Goal: Task Accomplishment & Management: Manage account settings

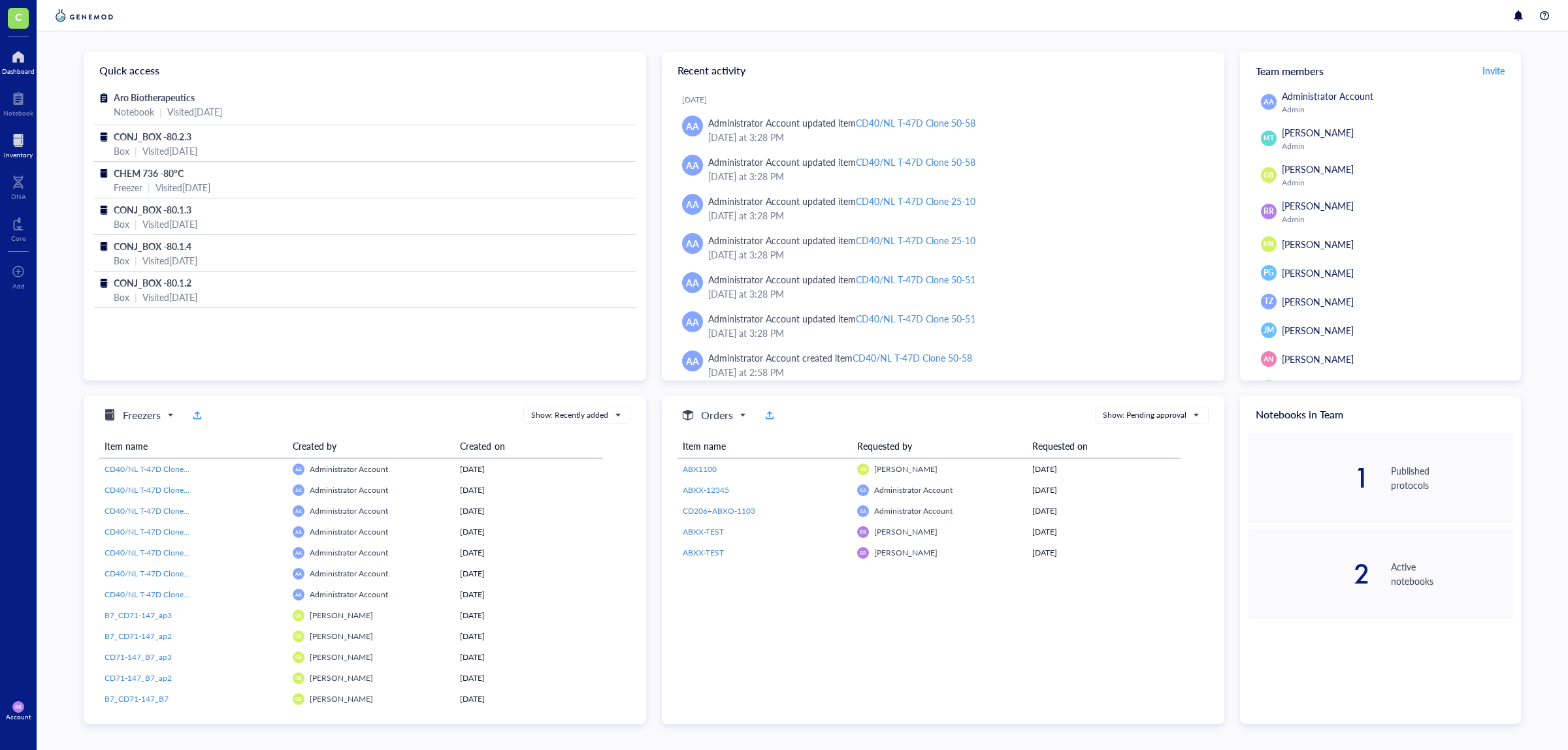
click at [3, 144] on div "Inventory" at bounding box center [18, 144] width 36 height 36
click at [16, 150] on div at bounding box center [18, 140] width 29 height 21
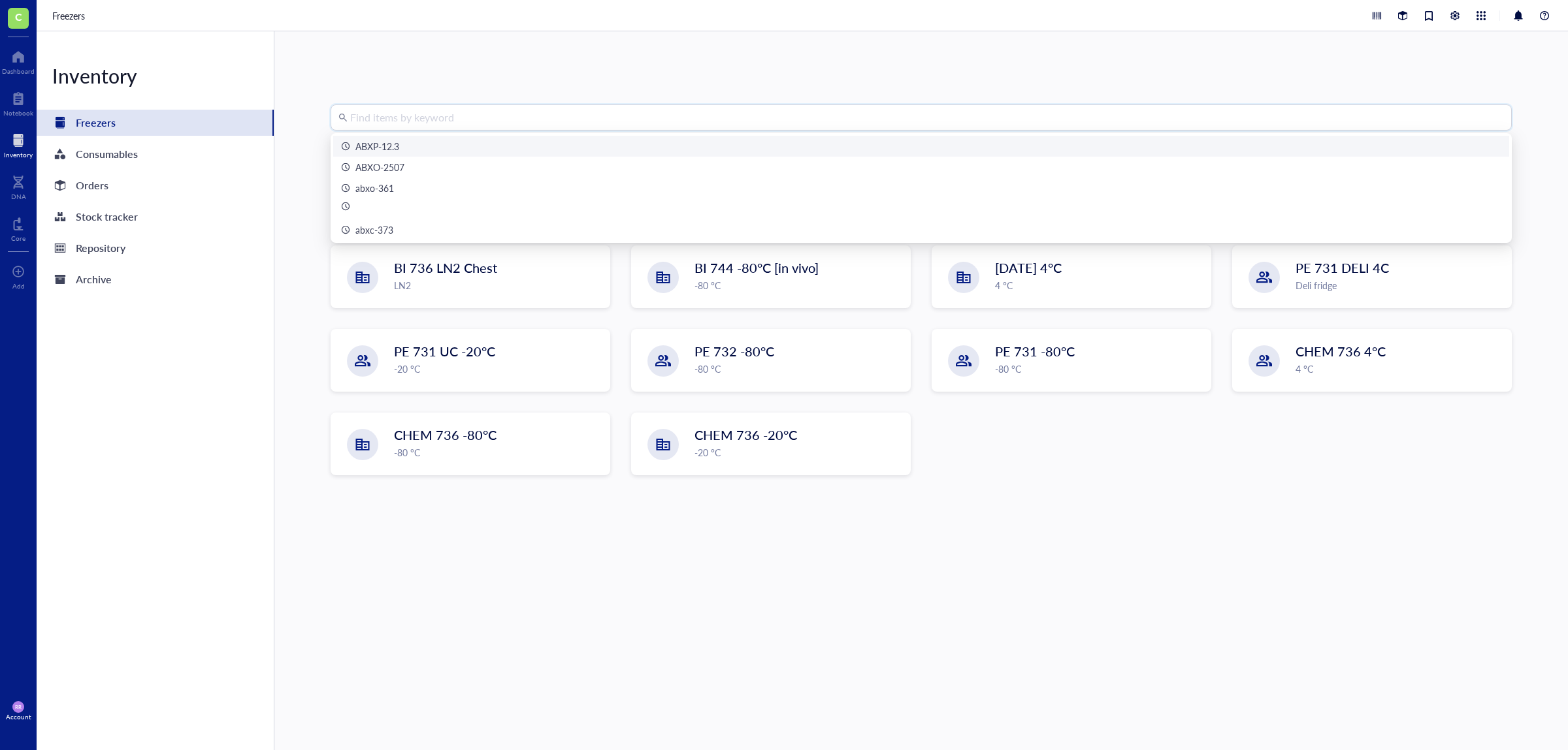
type input "a"
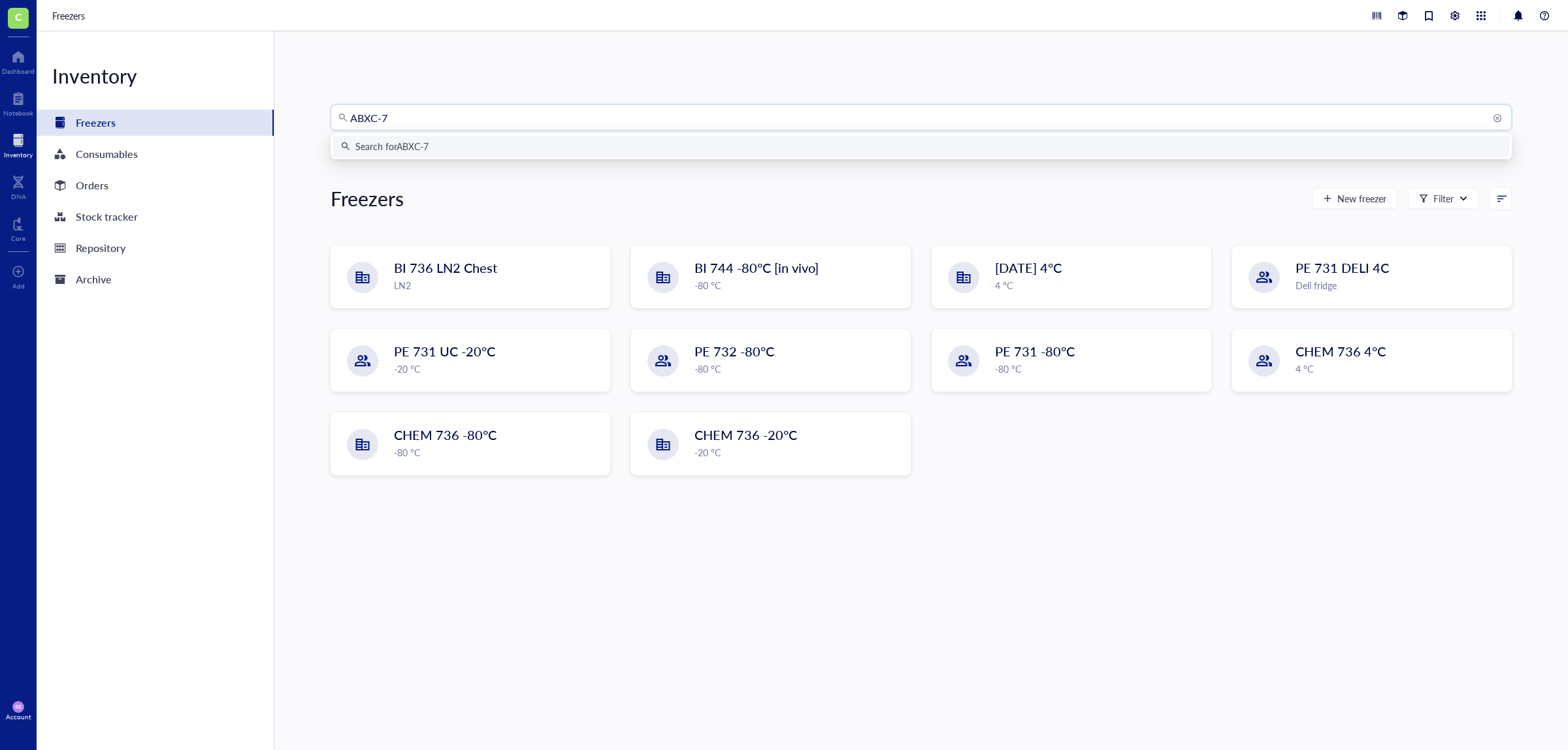
type input "ABXC-73"
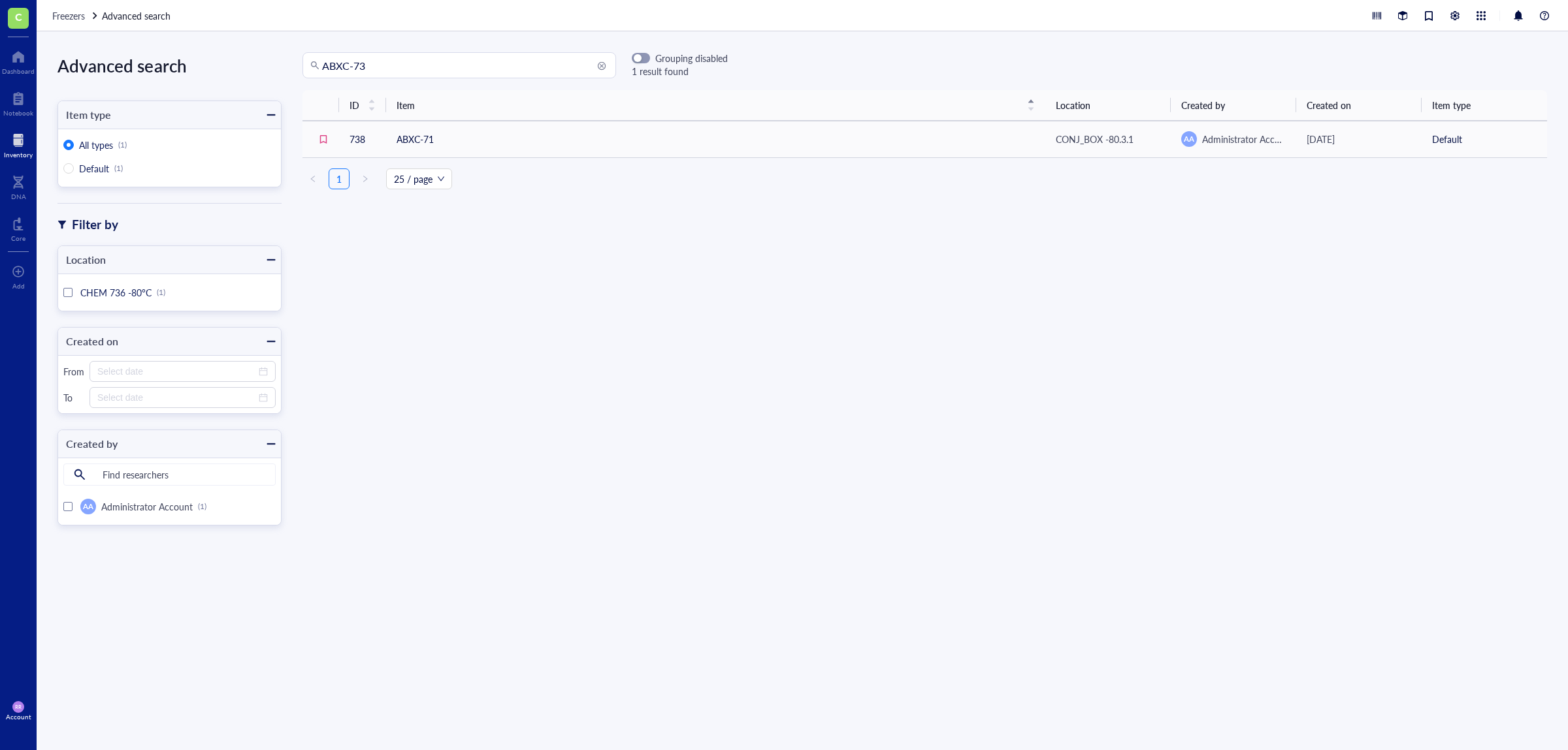
click at [443, 61] on input "ABXC-73" at bounding box center [465, 65] width 286 height 25
type input "A"
click at [30, 133] on div at bounding box center [18, 140] width 29 height 21
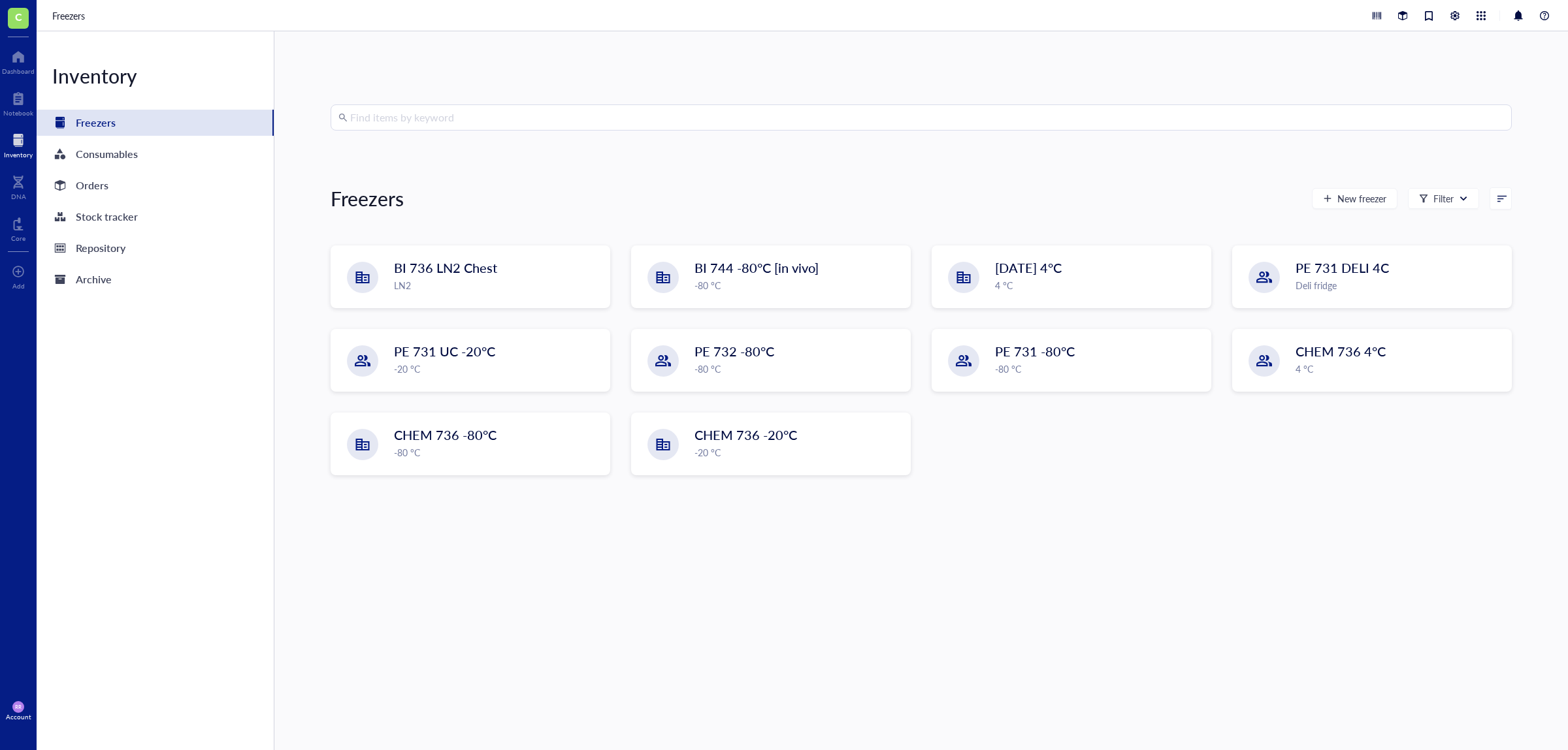
click at [23, 146] on div at bounding box center [18, 140] width 29 height 21
click at [1134, 105] on div "Find items by keyword" at bounding box center [921, 118] width 1181 height 26
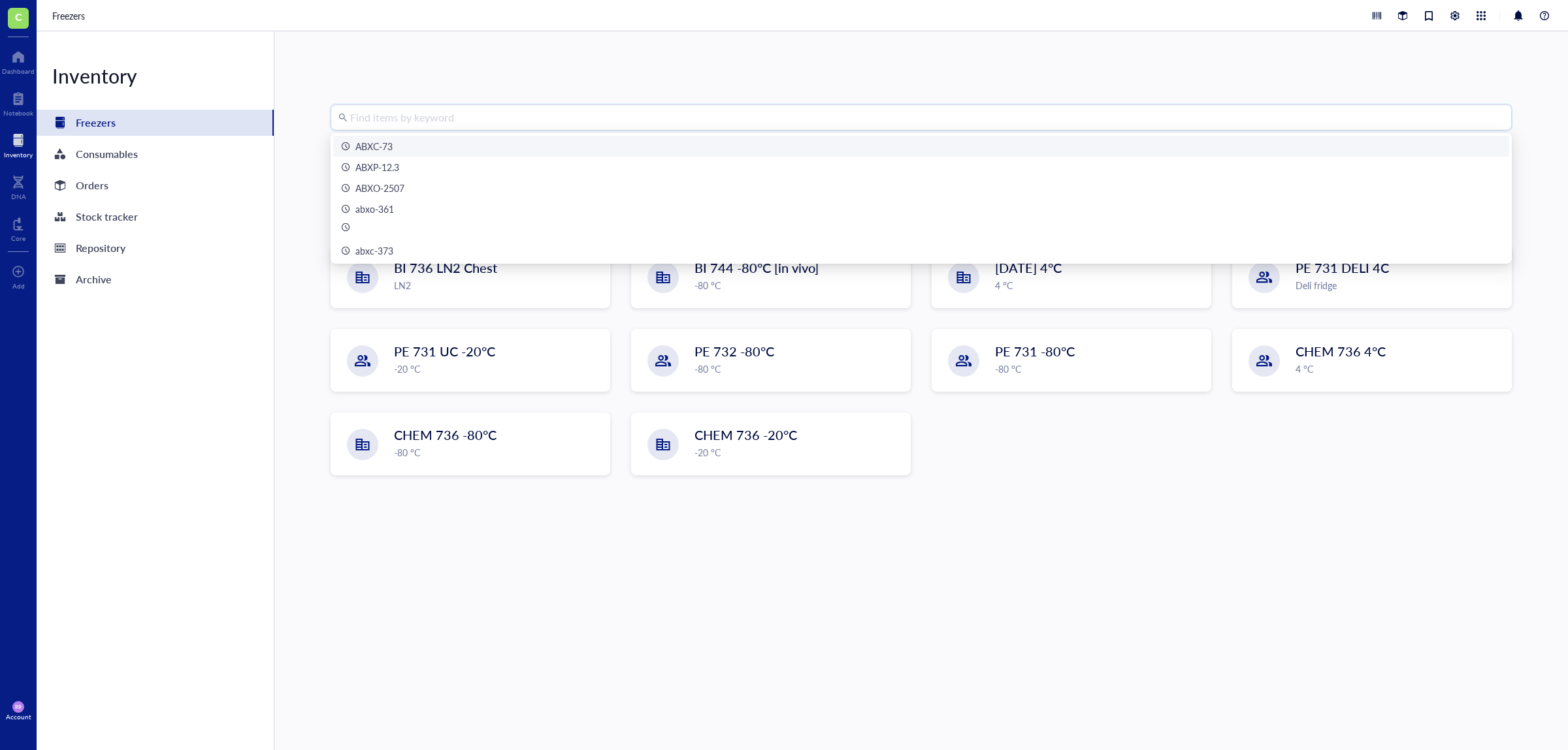
click at [1126, 114] on input "search" at bounding box center [927, 118] width 1153 height 25
click at [1133, 121] on input "search" at bounding box center [927, 118] width 1153 height 25
click at [1136, 141] on div "ABXC-73" at bounding box center [921, 146] width 1160 height 14
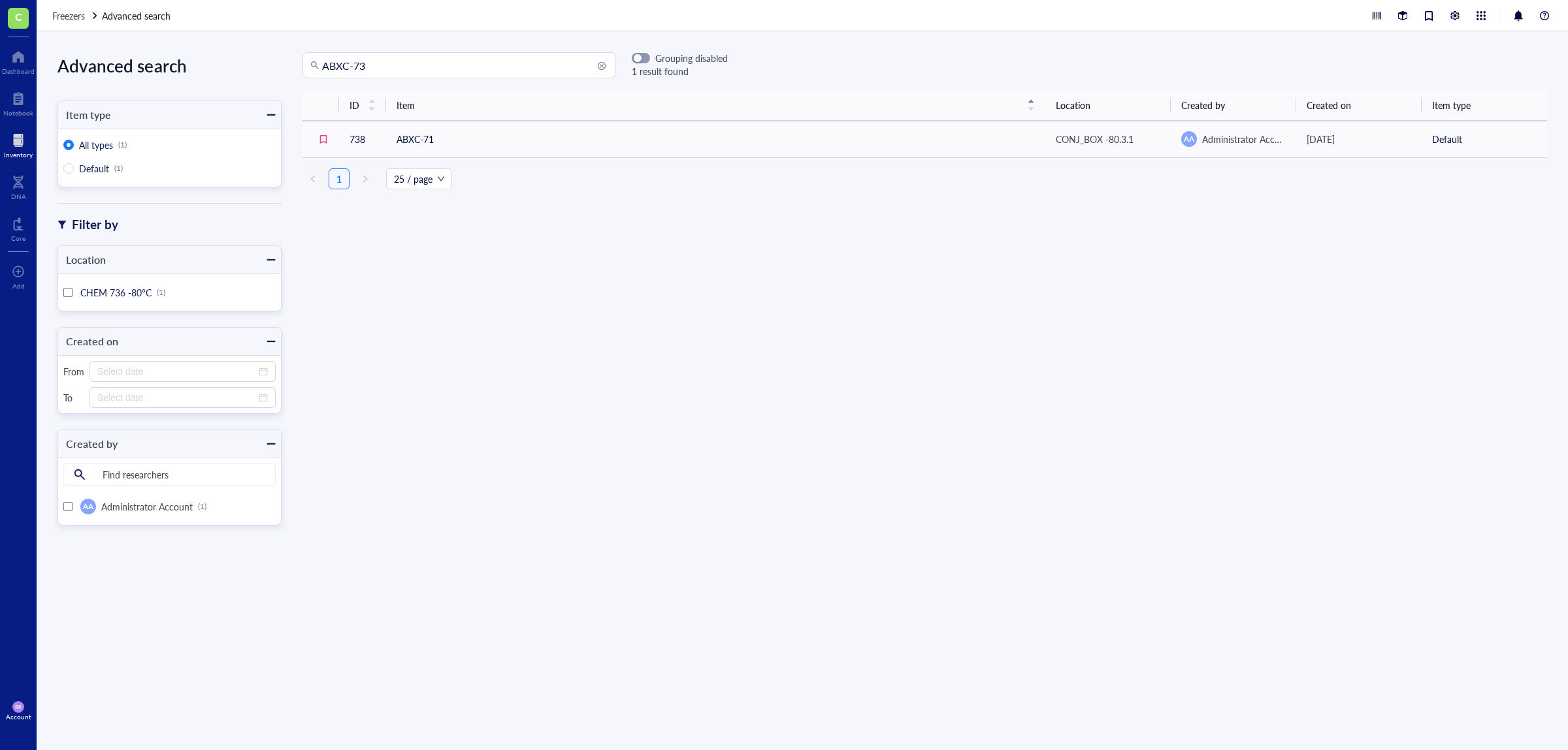
click at [443, 56] on input "ABXC-73" at bounding box center [465, 65] width 286 height 25
click at [0, 59] on div "Dashboard" at bounding box center [18, 60] width 36 height 36
click at [421, 46] on div "Advanced search Item type All types (1) Default (1) Filter by Location CHEM 736…" at bounding box center [802, 390] width 1531 height 719
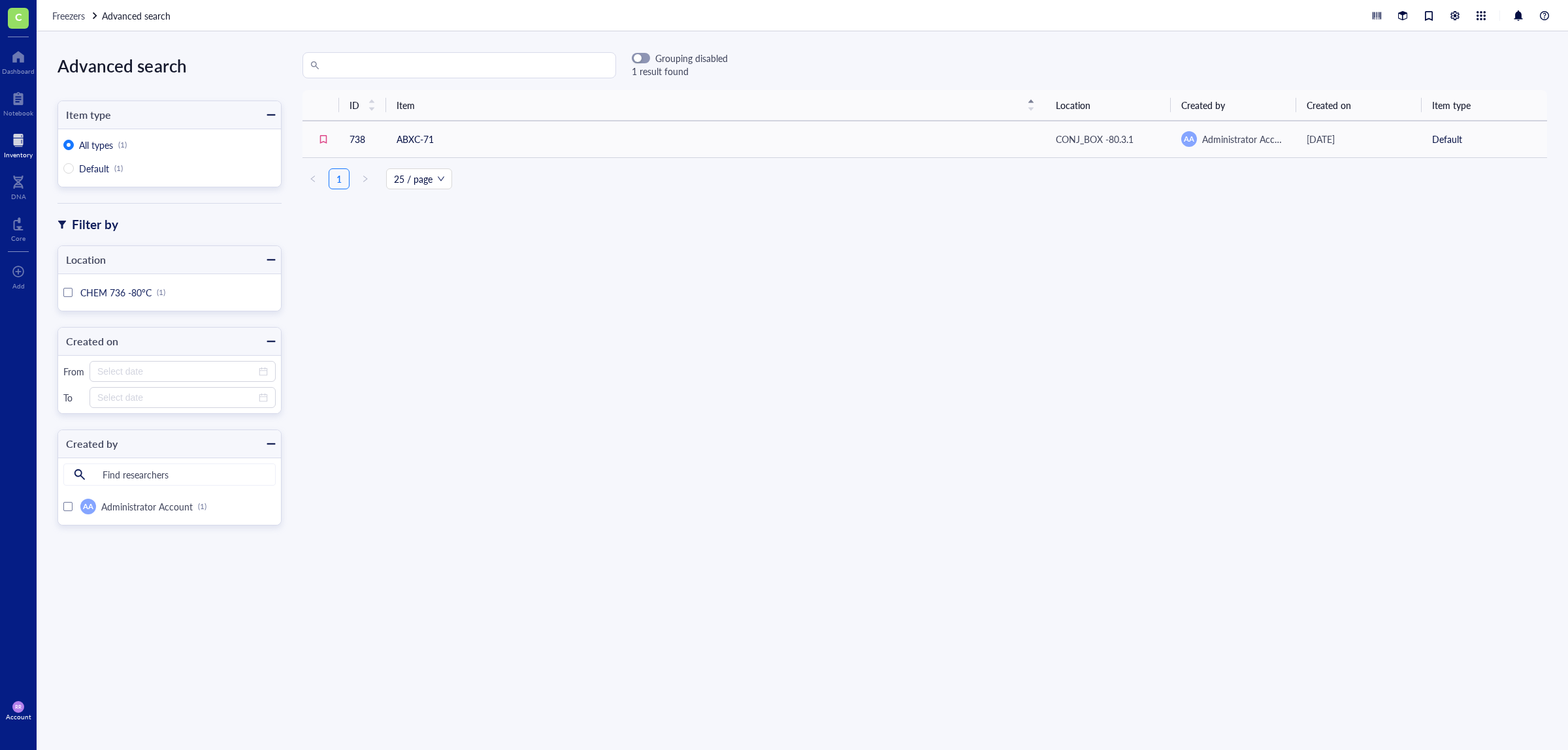
click at [512, 56] on input "search" at bounding box center [465, 65] width 286 height 25
drag, startPoint x: 369, startPoint y: 71, endPoint x: 144, endPoint y: 58, distance: 225.4
click at [369, 70] on input "search" at bounding box center [465, 65] width 286 height 25
click at [16, 75] on div "Dashboard" at bounding box center [18, 70] width 33 height 8
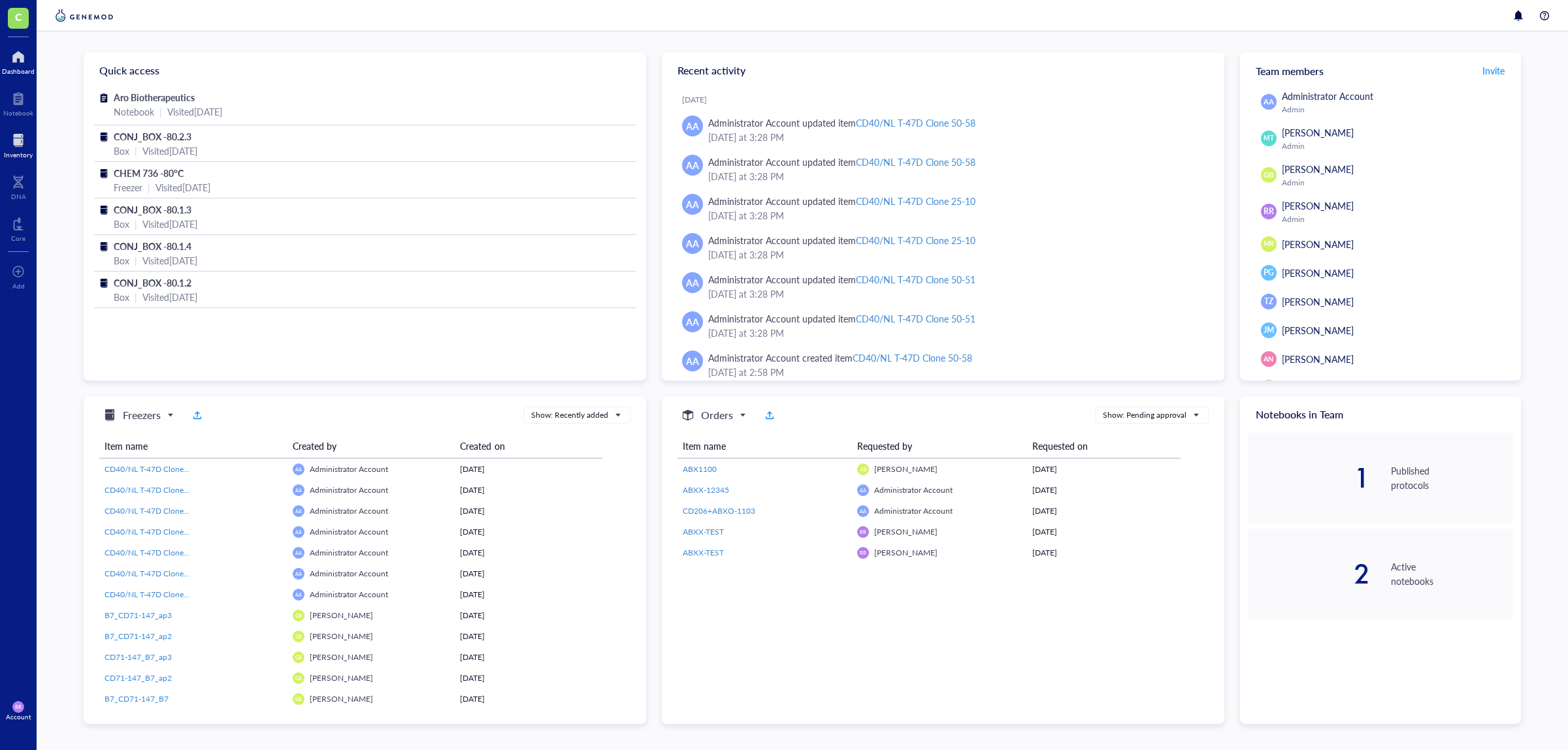
click at [25, 144] on div at bounding box center [18, 140] width 29 height 21
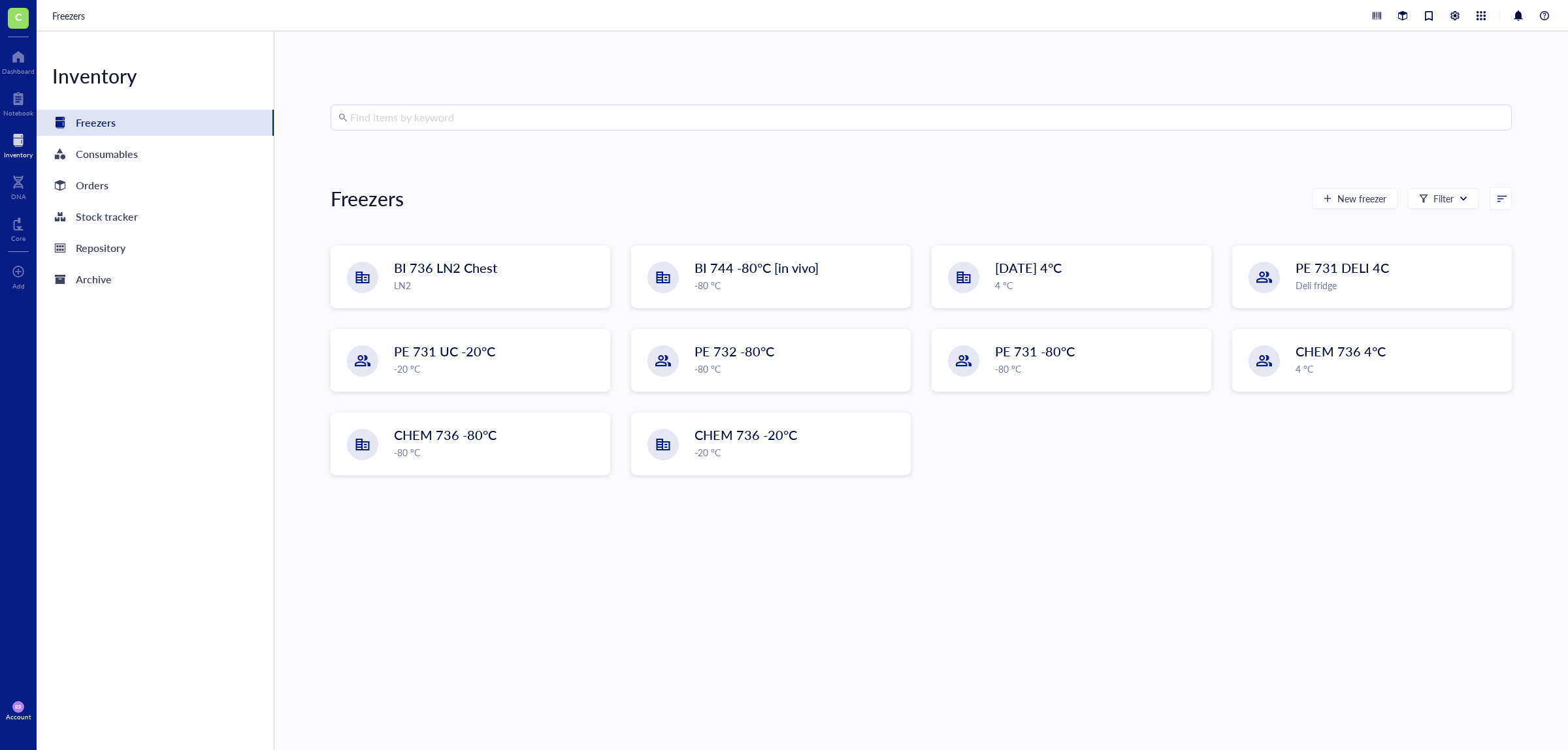
click at [574, 133] on div "Find items by keyword Freezers New freezer Filter BI 736 LN2 Chest LN2 BI 744 -…" at bounding box center [921, 390] width 1181 height 572
click at [607, 110] on input "search" at bounding box center [927, 118] width 1153 height 25
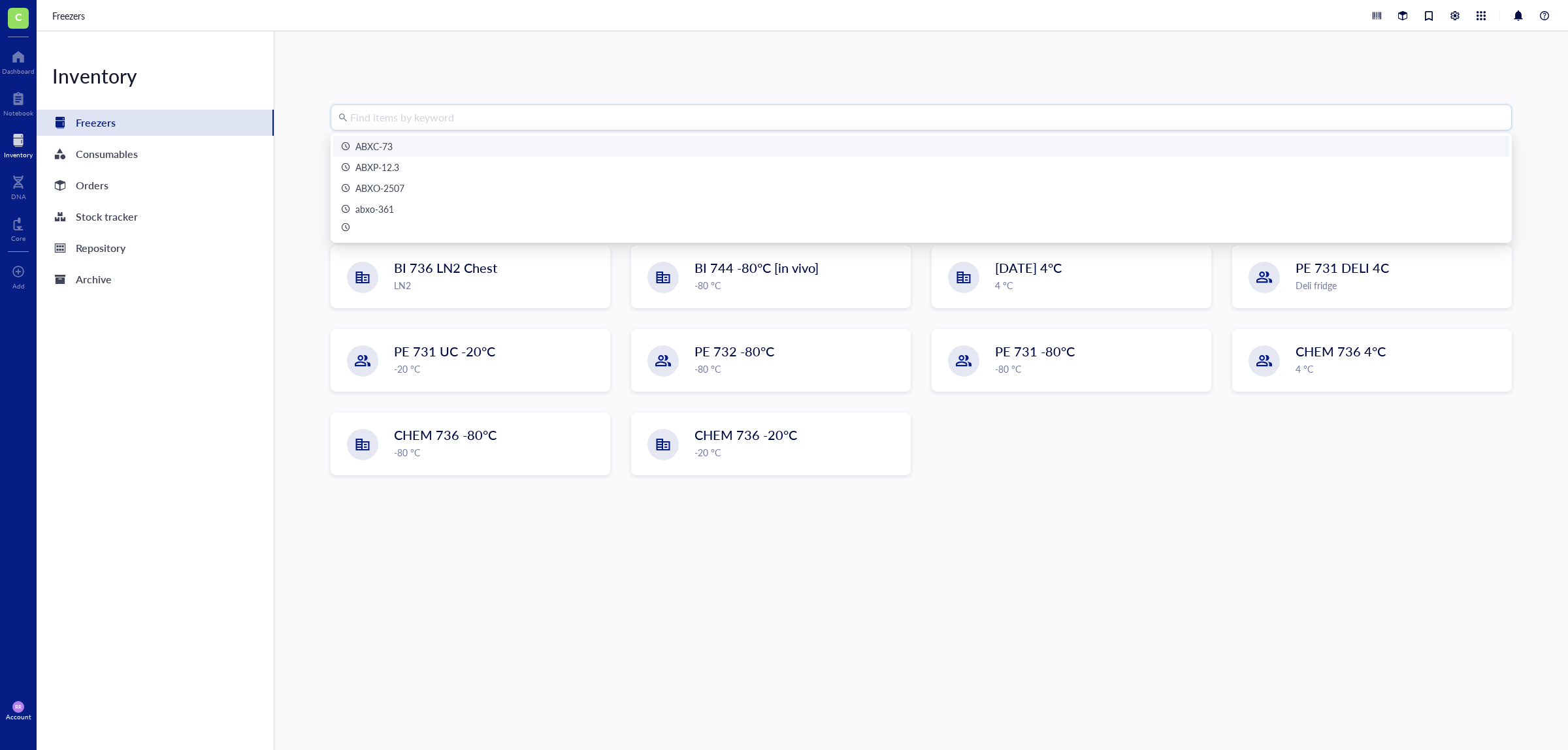
drag, startPoint x: 967, startPoint y: 97, endPoint x: 964, endPoint y: 111, distance: 14.3
click at [966, 97] on div "Find items by keyword Freezers New freezer Filter BI 736 LN2 Chest LN2 BI 744 -…" at bounding box center [921, 390] width 1294 height 719
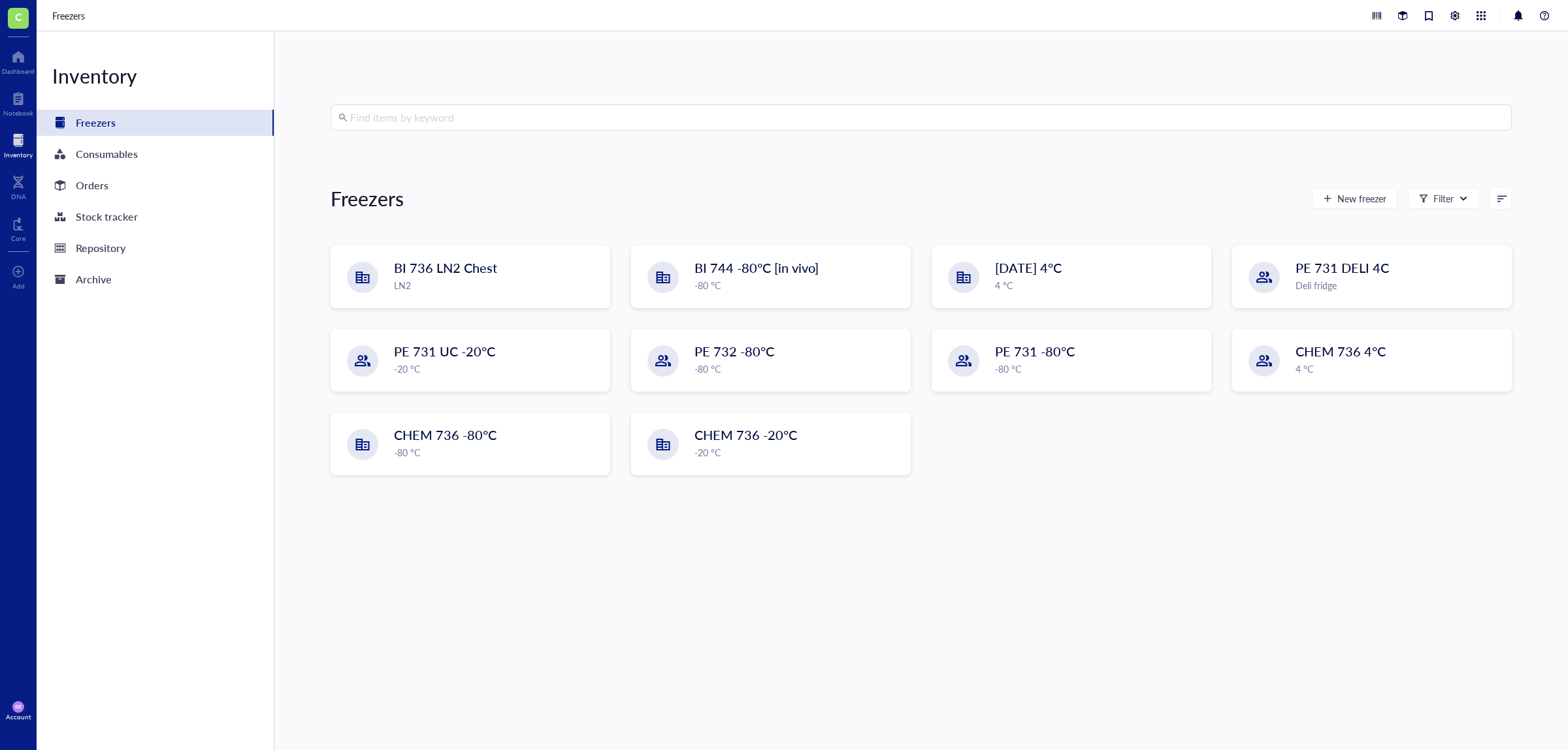
click at [965, 111] on input "search" at bounding box center [927, 118] width 1153 height 25
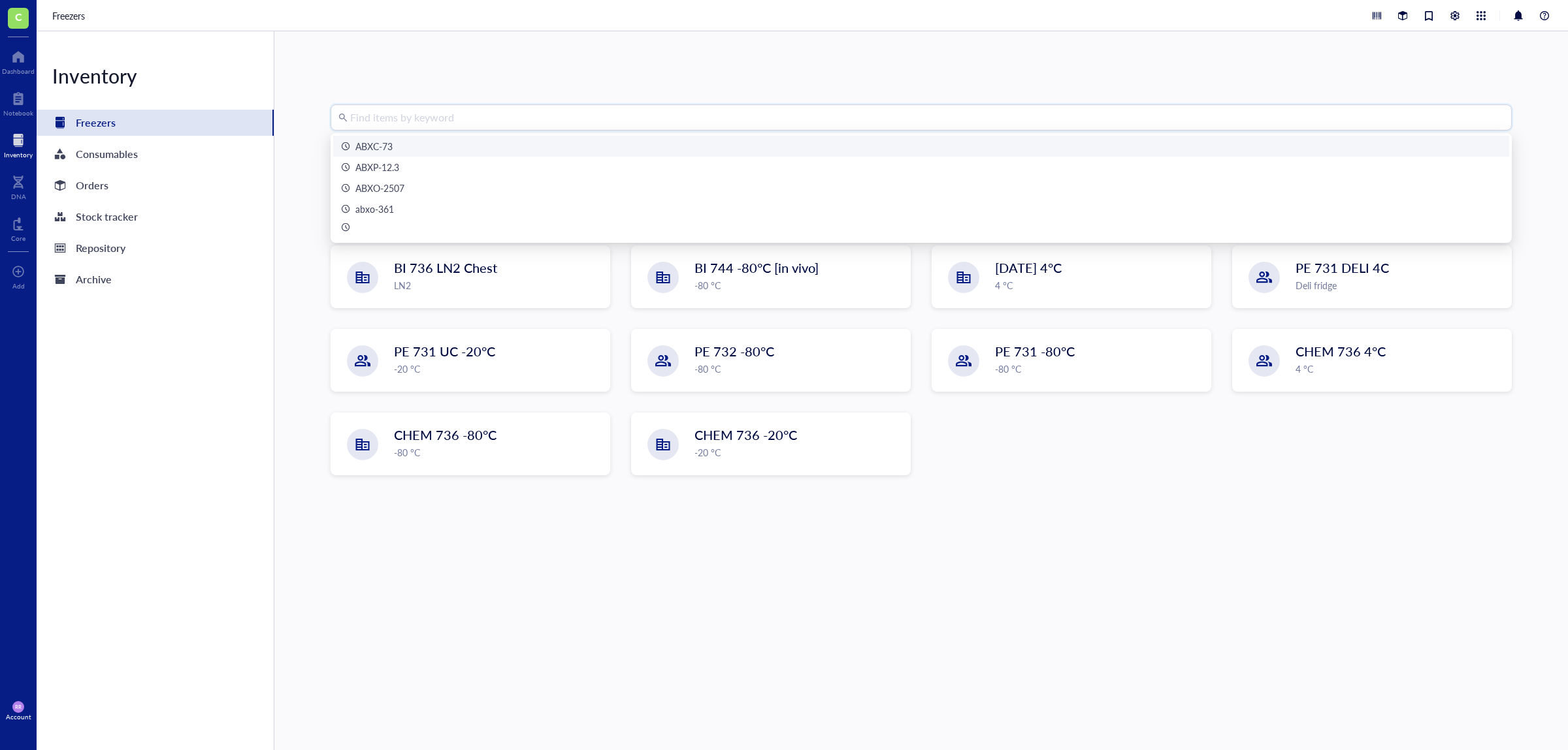
click at [954, 102] on div "Find items by keyword Freezers New freezer Filter BI 736 LN2 Chest LN2 BI 744 -…" at bounding box center [921, 390] width 1294 height 719
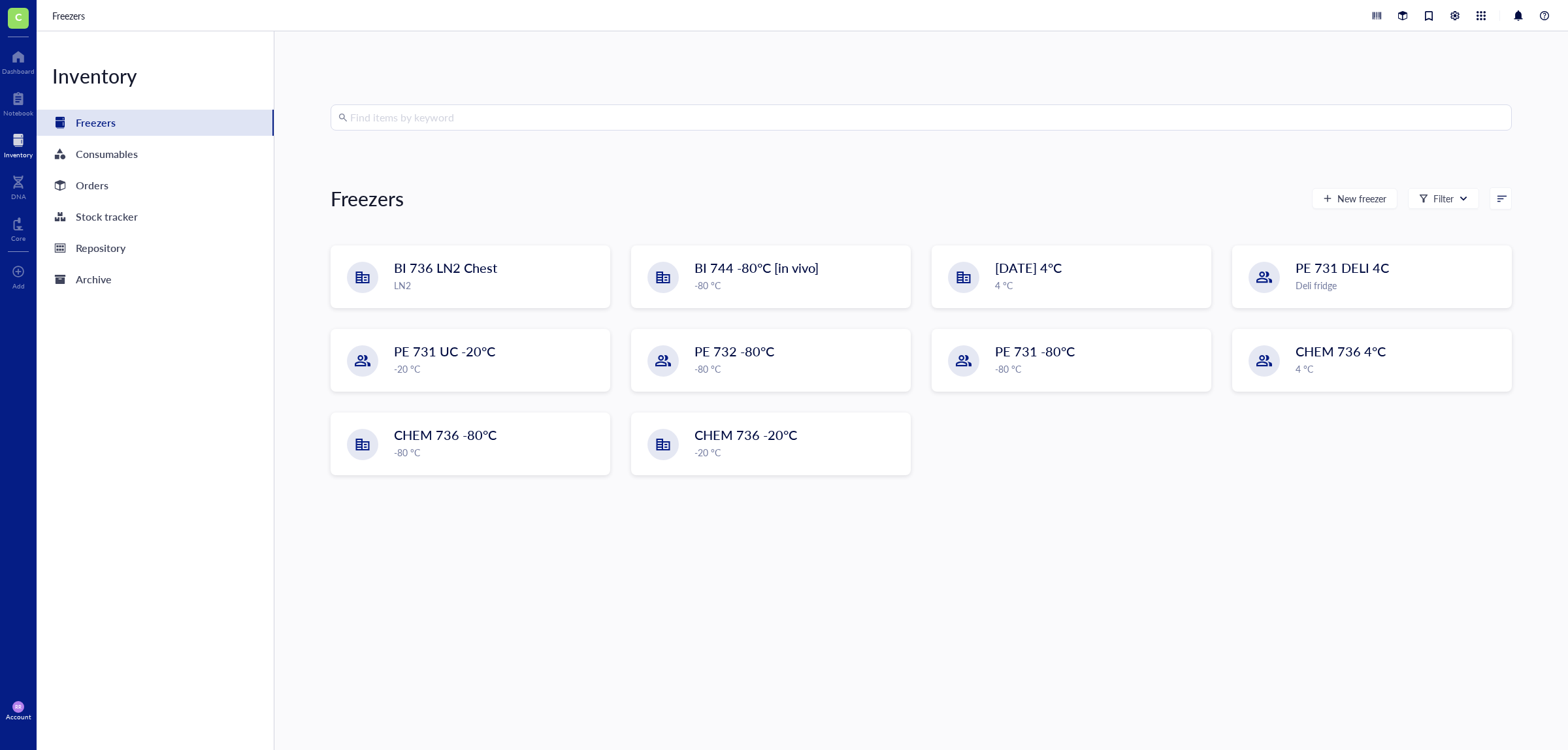
click at [948, 113] on input "search" at bounding box center [927, 118] width 1153 height 25
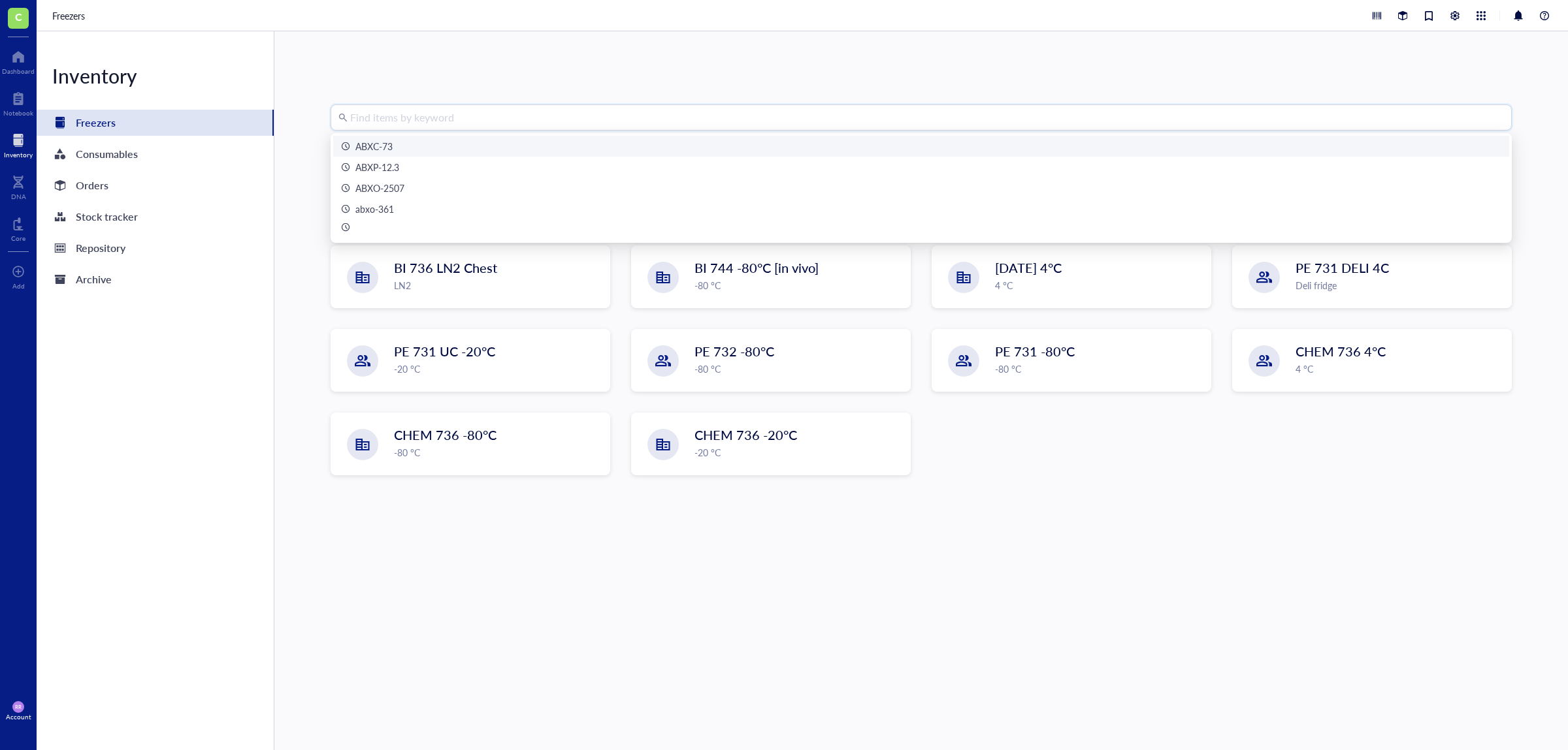
click at [928, 151] on div "ABXC-73" at bounding box center [921, 146] width 1160 height 14
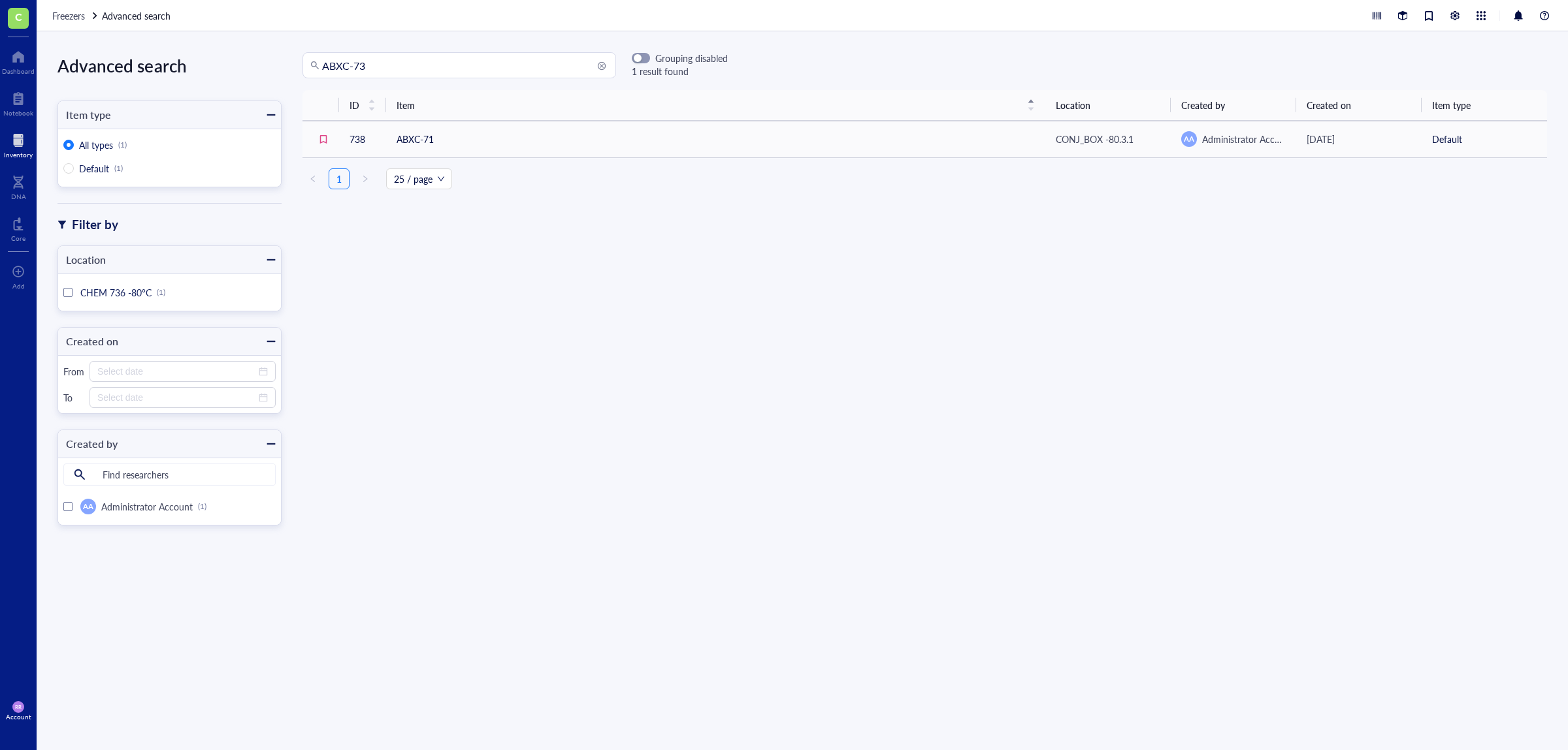
click at [484, 69] on input "ABXC-73" at bounding box center [465, 65] width 286 height 25
click at [487, 69] on input "ABXC-73" at bounding box center [465, 65] width 286 height 25
type input "A"
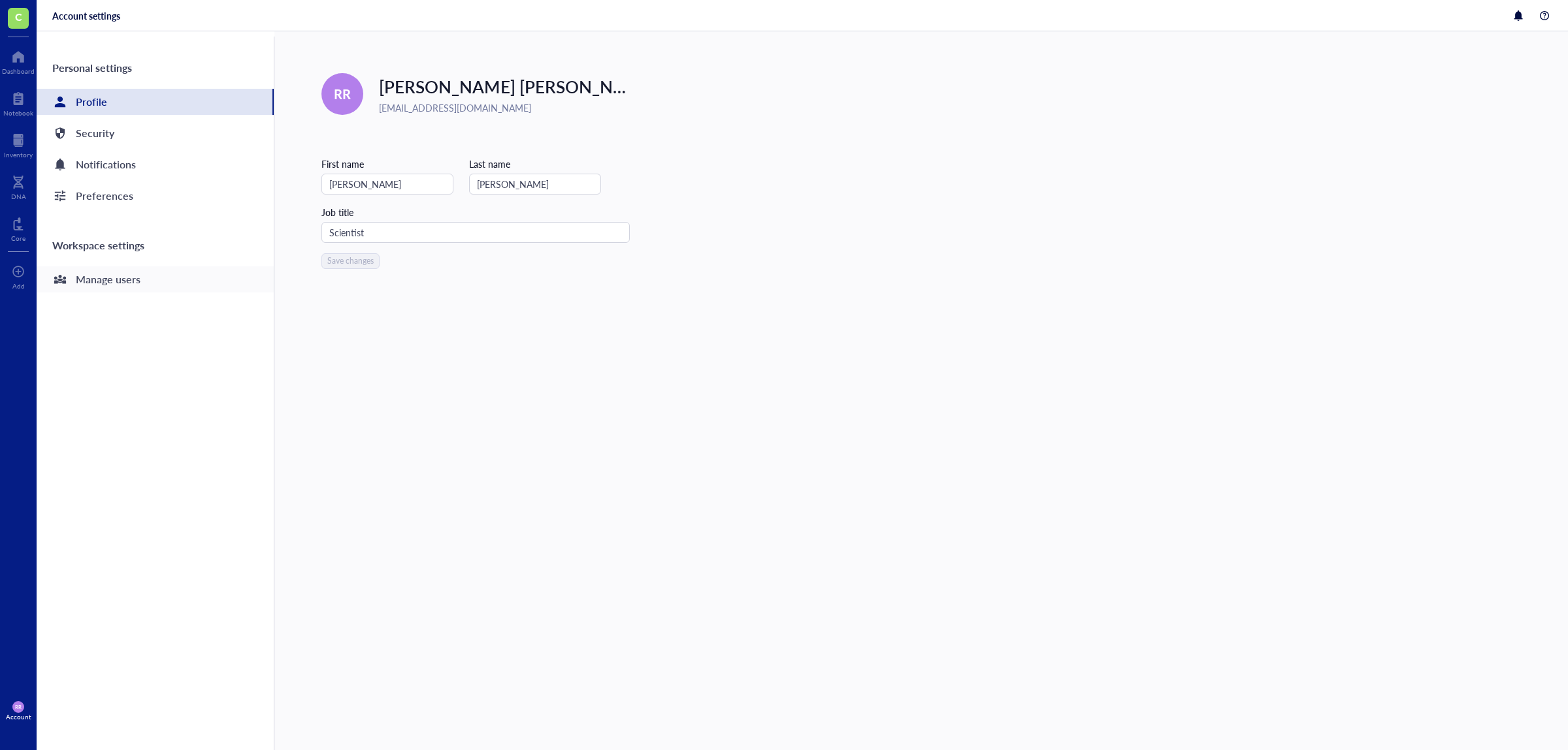
click at [218, 273] on div "Manage users" at bounding box center [155, 280] width 237 height 26
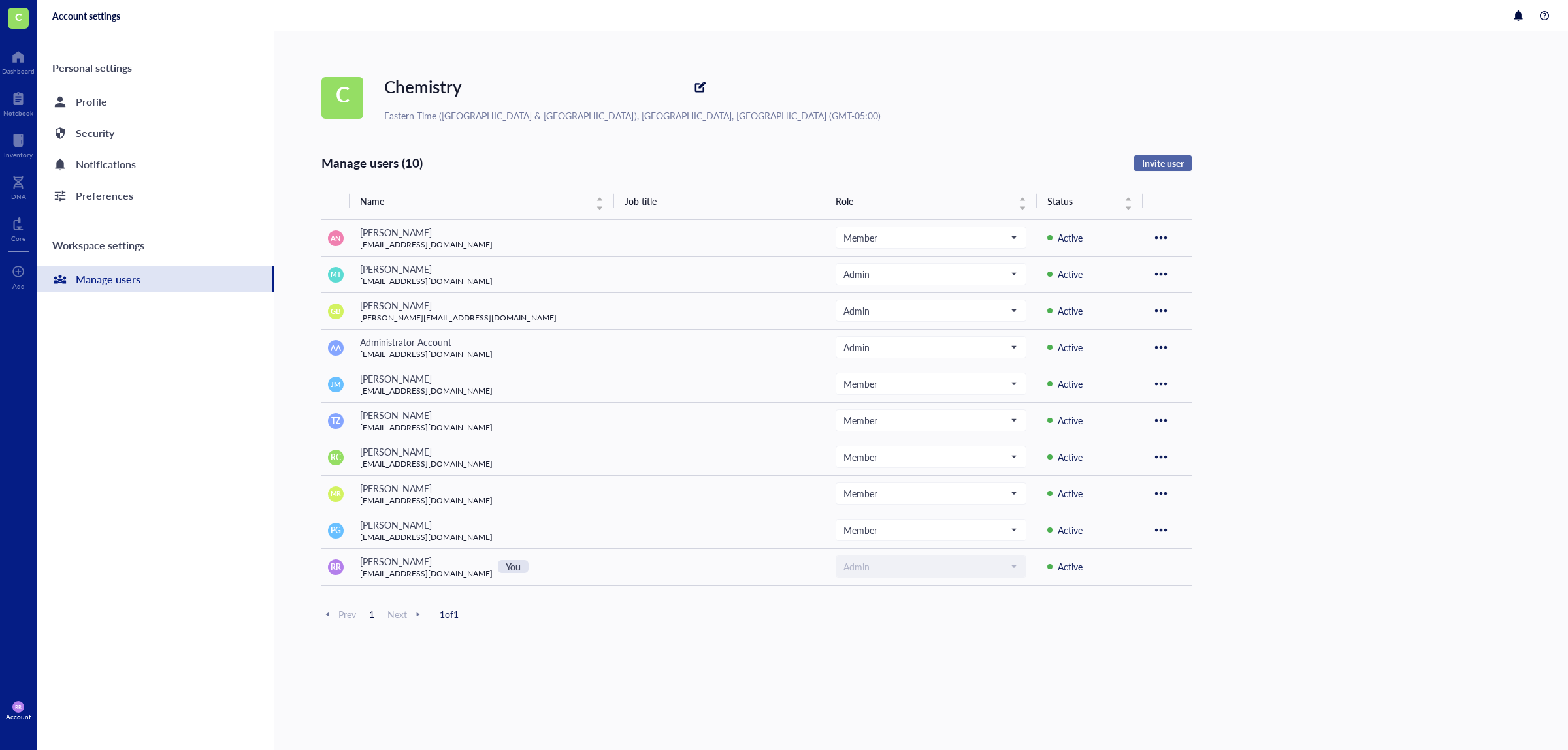
click at [1155, 170] on button "Invite user" at bounding box center [1163, 163] width 57 height 16
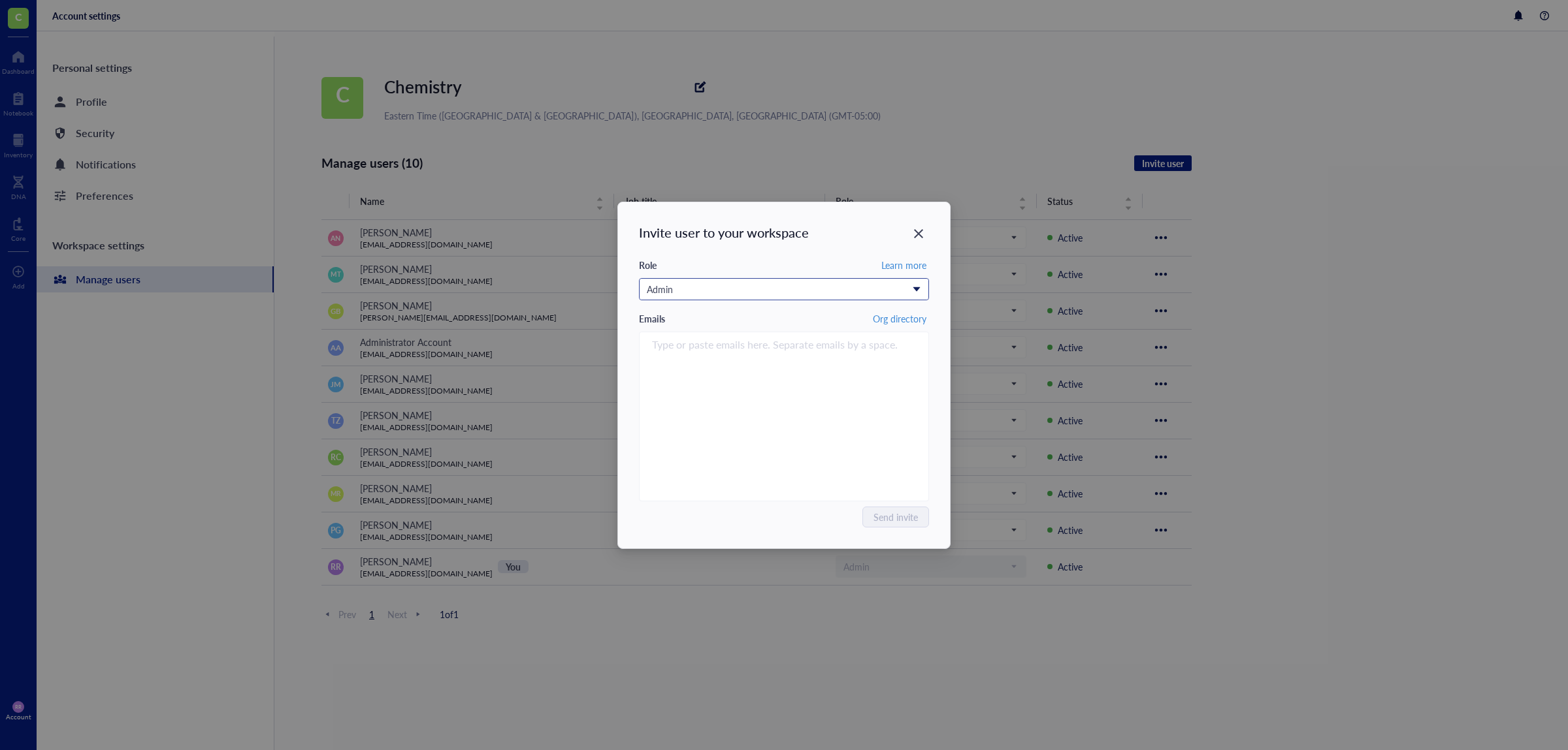
click at [813, 291] on div "Admin" at bounding box center [776, 289] width 260 height 14
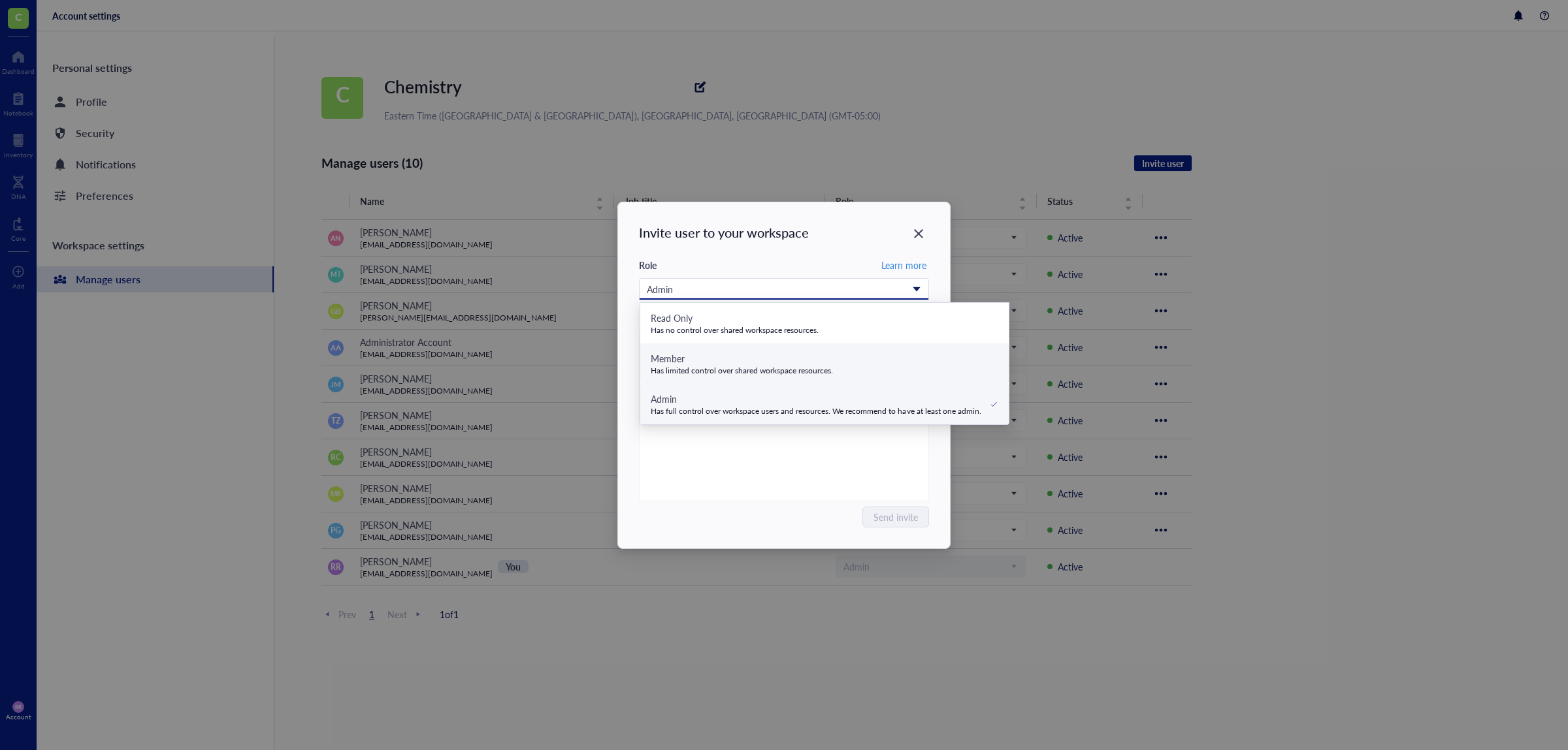
click at [883, 369] on div "Member Has limited control over shared workspace resources." at bounding box center [824, 364] width 348 height 25
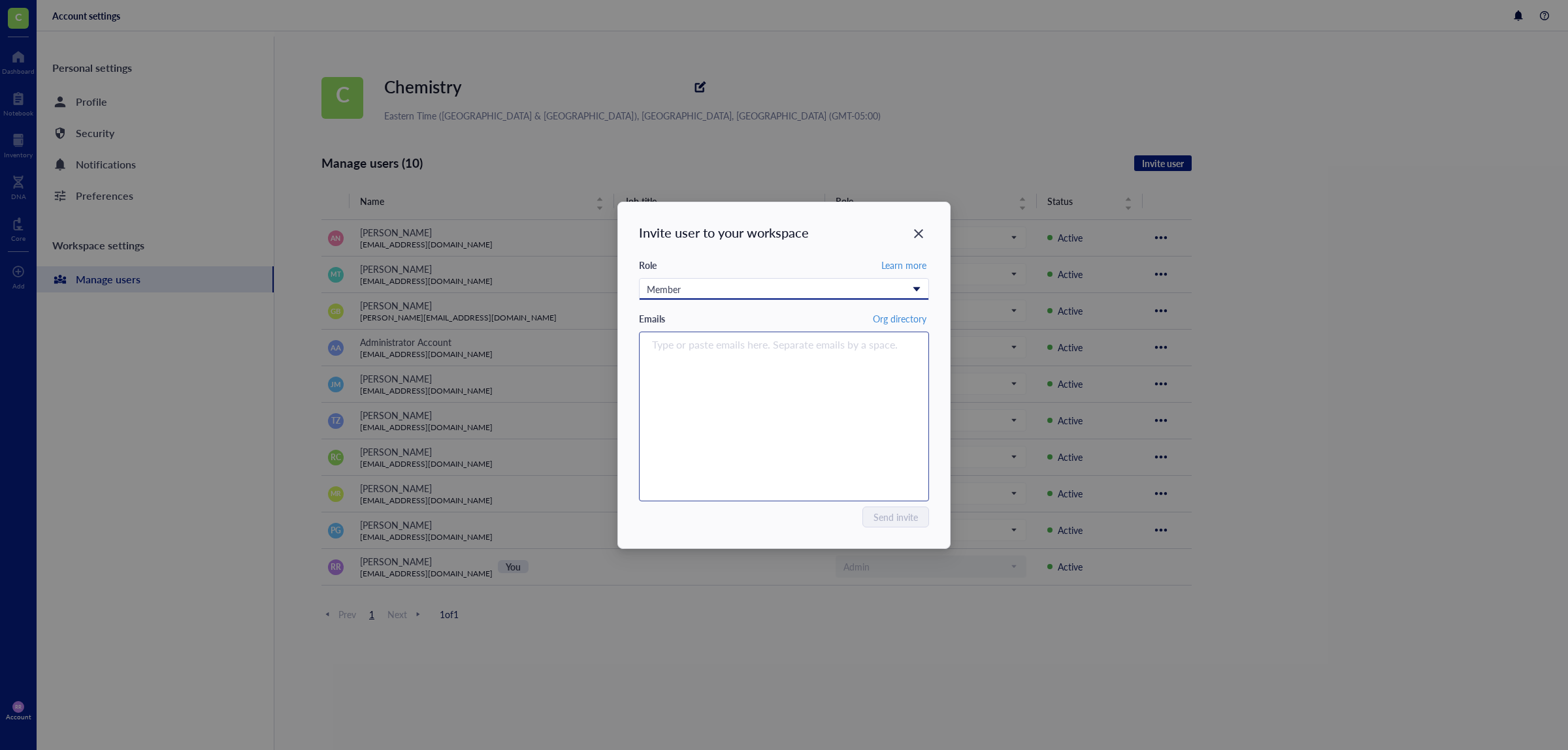
click at [819, 384] on div "Type or paste emails here. Separate emails by a space." at bounding box center [783, 416] width 278 height 163
click at [832, 374] on div "Type or paste emails here. Separate emails by a space." at bounding box center [783, 416] width 278 height 163
click at [856, 371] on div "Type or paste emails here. Separate emails by a space." at bounding box center [783, 416] width 278 height 163
click at [781, 371] on div "Type or paste emails here. Separate emails by a space." at bounding box center [783, 416] width 278 height 163
click at [720, 372] on div "Type or paste emails here. Separate emails by a space." at bounding box center [783, 416] width 278 height 163
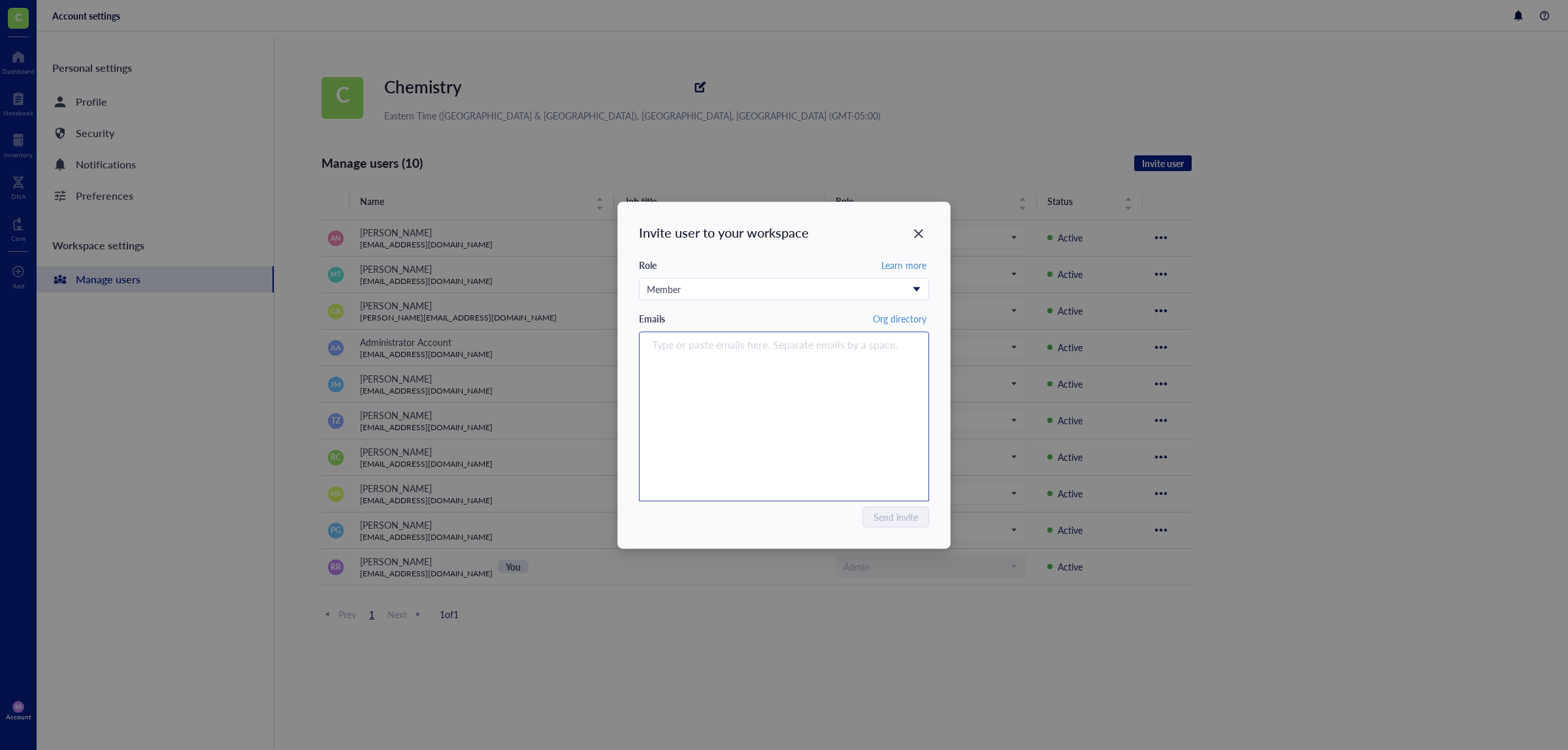
paste input "biology@arobiotx.com"
type input "biology@arobiotx.com"
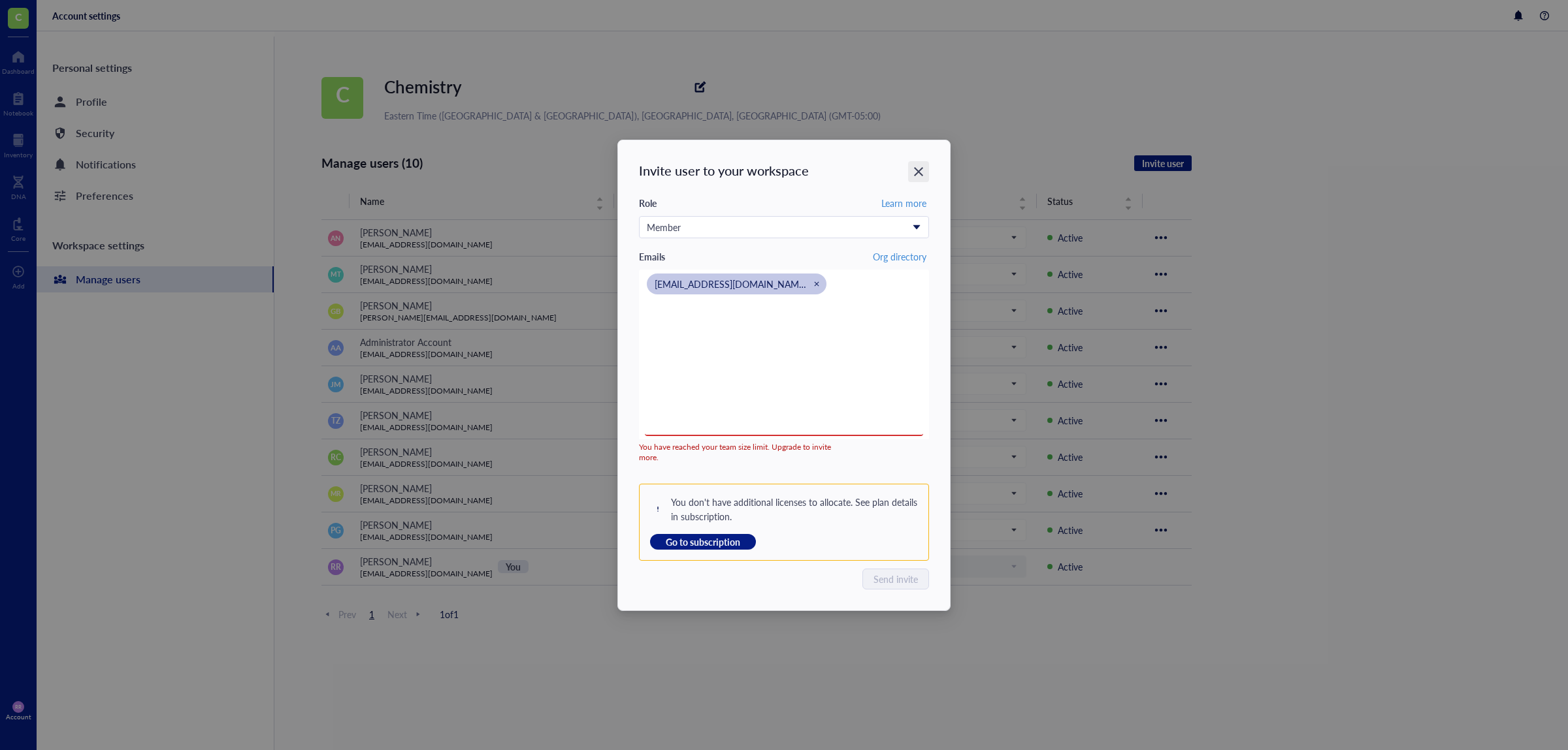
click at [922, 170] on icon "Close" at bounding box center [919, 172] width 12 height 12
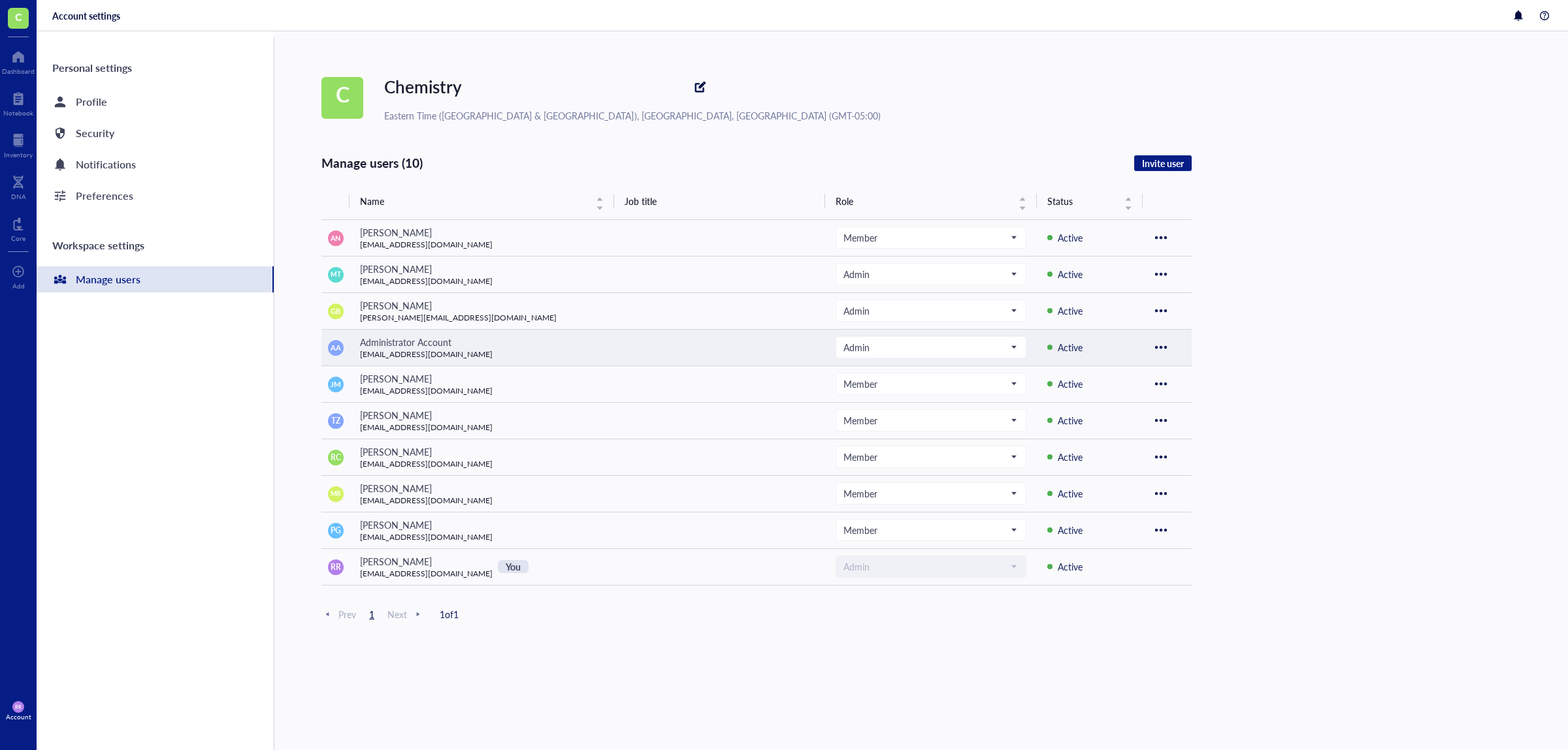
click at [1170, 345] on div at bounding box center [1160, 347] width 21 height 21
click at [1192, 369] on span "Remove user" at bounding box center [1200, 369] width 75 height 14
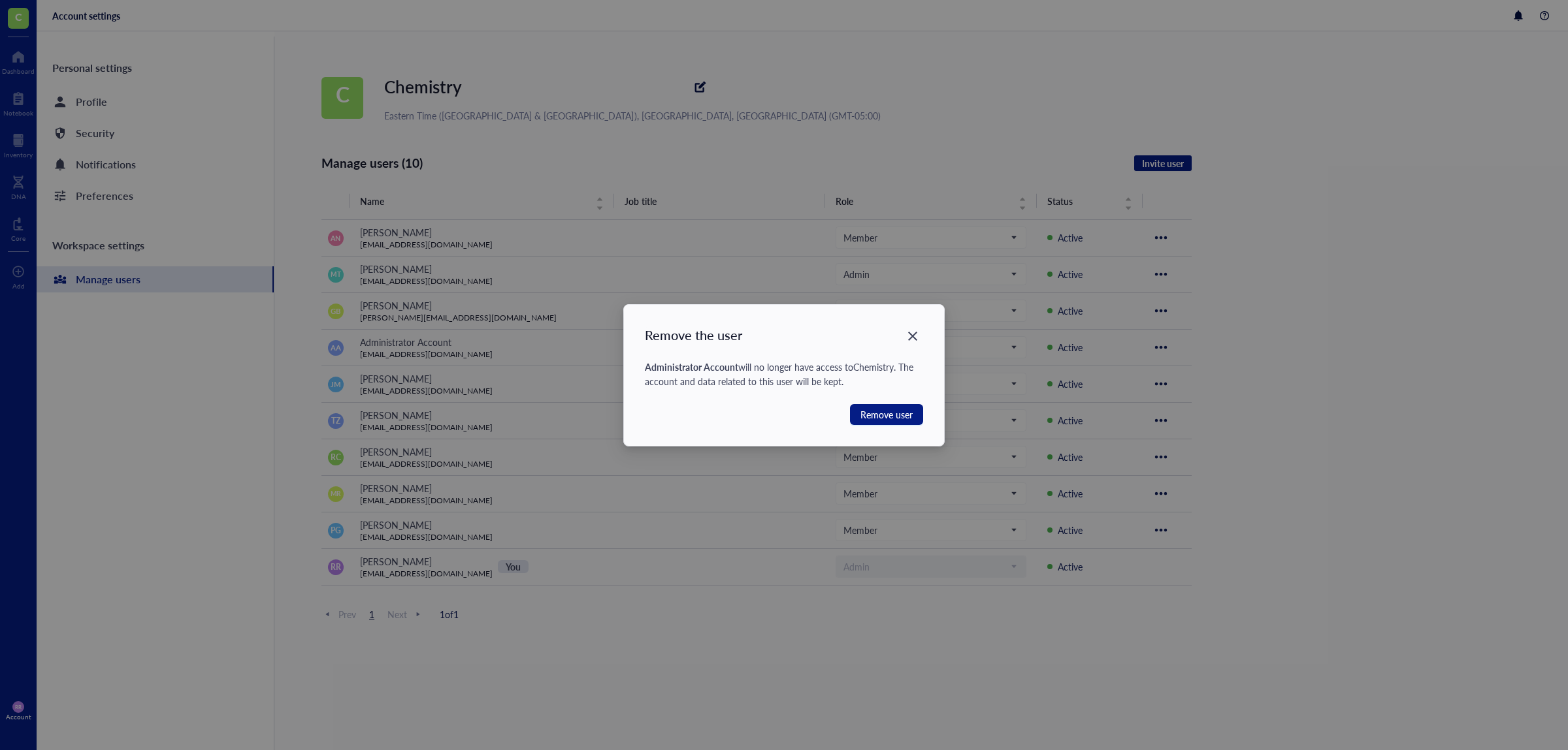
click at [877, 426] on div "Remove the user Administrator Account will no longer have access to Chemistry .…" at bounding box center [784, 375] width 321 height 141
click at [875, 420] on span "Remove user" at bounding box center [886, 414] width 52 height 14
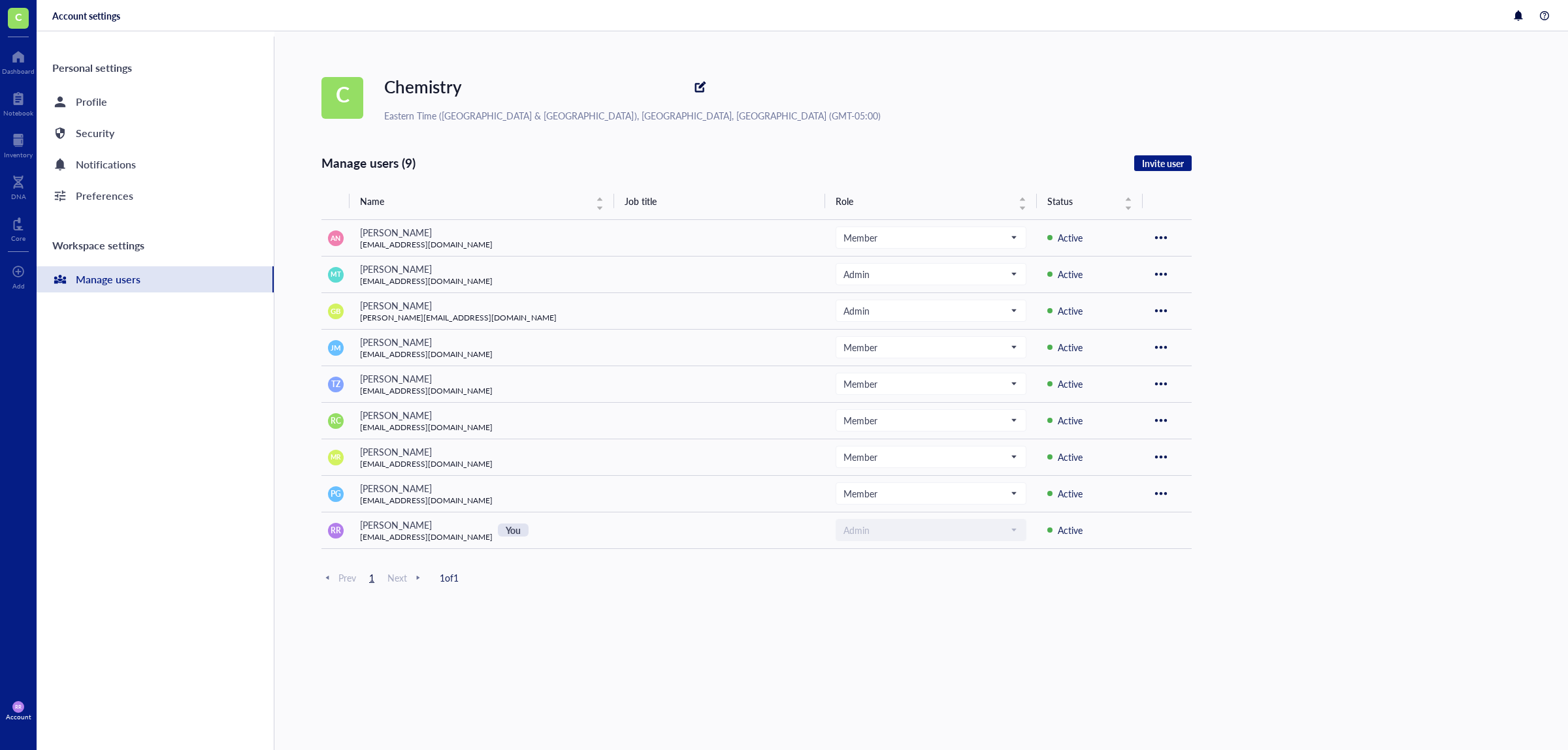
click at [1175, 172] on div "Manage users (9) Invite user" at bounding box center [757, 163] width 870 height 18
click at [1175, 166] on span "Invite user" at bounding box center [1162, 163] width 42 height 12
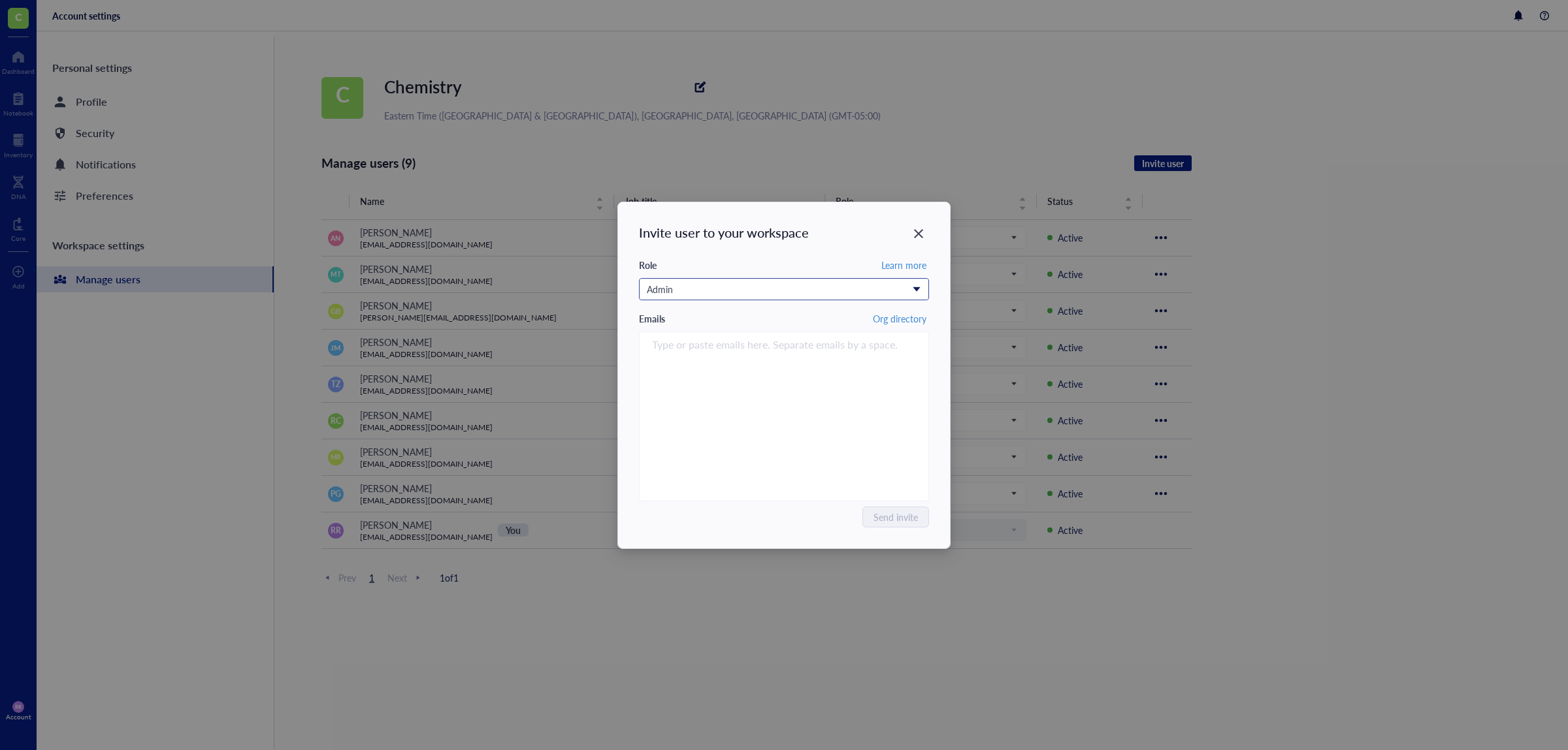
click at [768, 291] on div "Admin" at bounding box center [776, 289] width 260 height 14
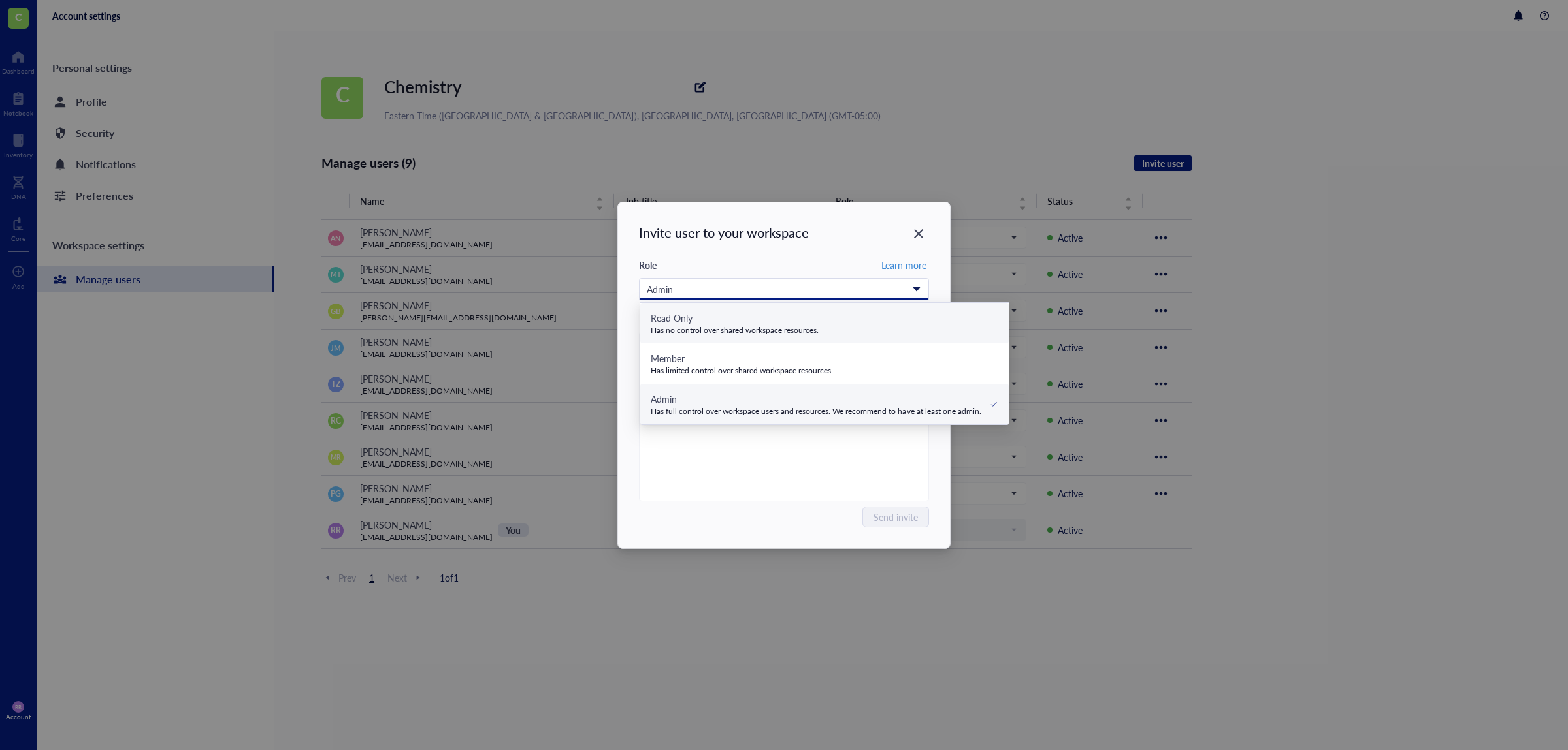
click at [763, 315] on div "Read Only" at bounding box center [734, 317] width 168 height 14
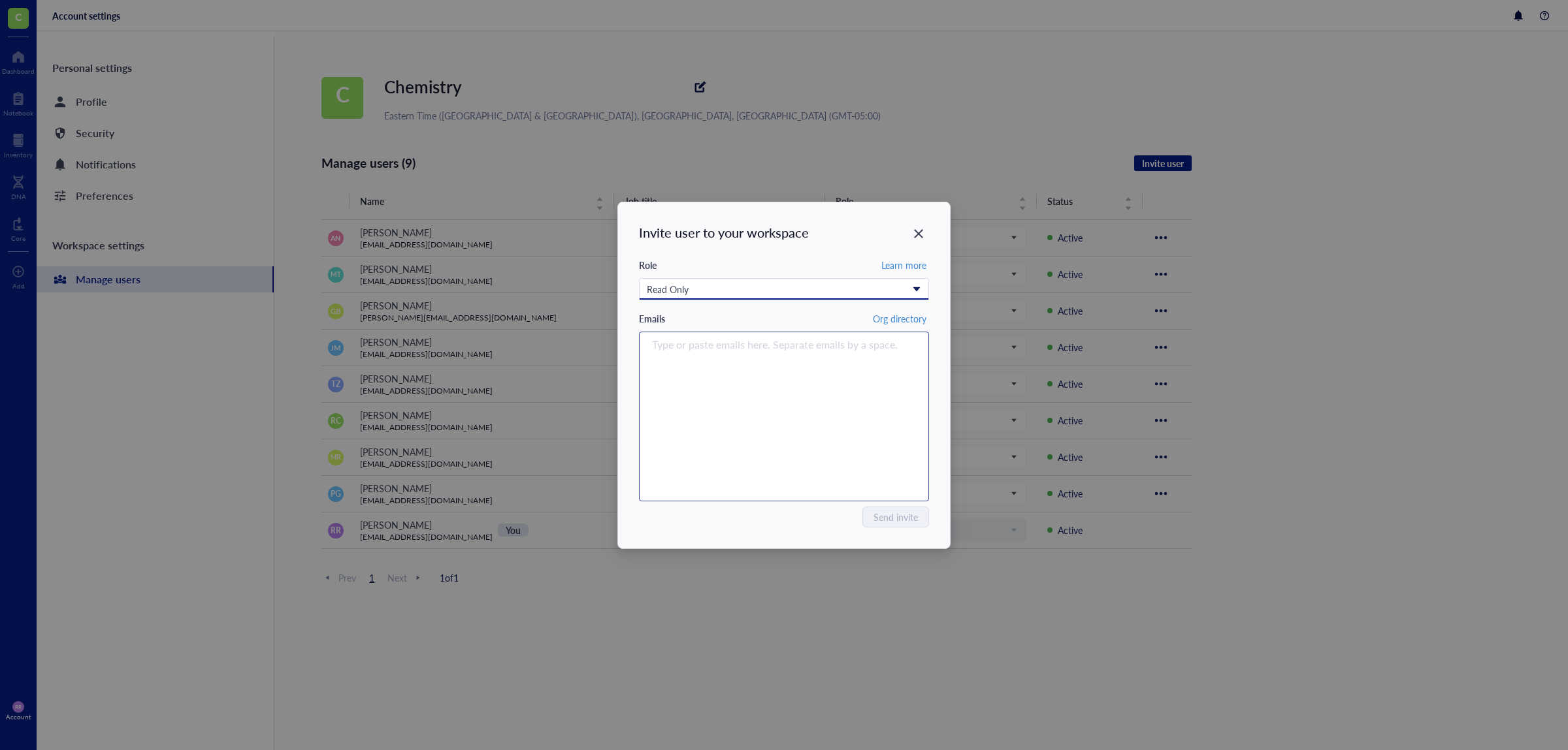
click at [744, 383] on div "Type or paste emails here. Separate emails by a space." at bounding box center [783, 416] width 278 height 163
paste input "[EMAIL_ADDRESS][DOMAIN_NAME]"
type input "[EMAIL_ADDRESS][DOMAIN_NAME]"
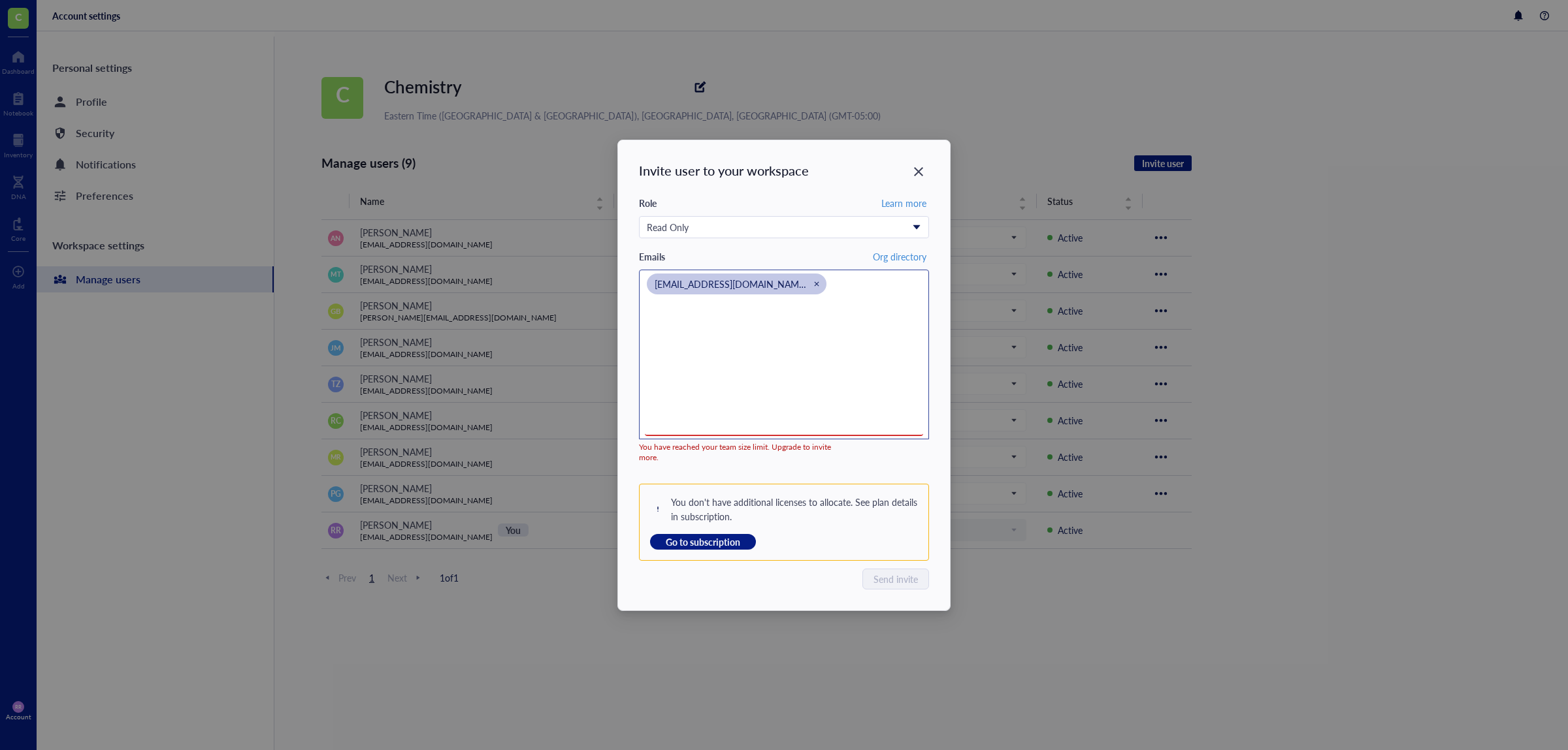
click at [841, 400] on div "[EMAIL_ADDRESS][DOMAIN_NAME]" at bounding box center [783, 354] width 278 height 163
click at [717, 541] on span "Go to subscription" at bounding box center [703, 541] width 75 height 12
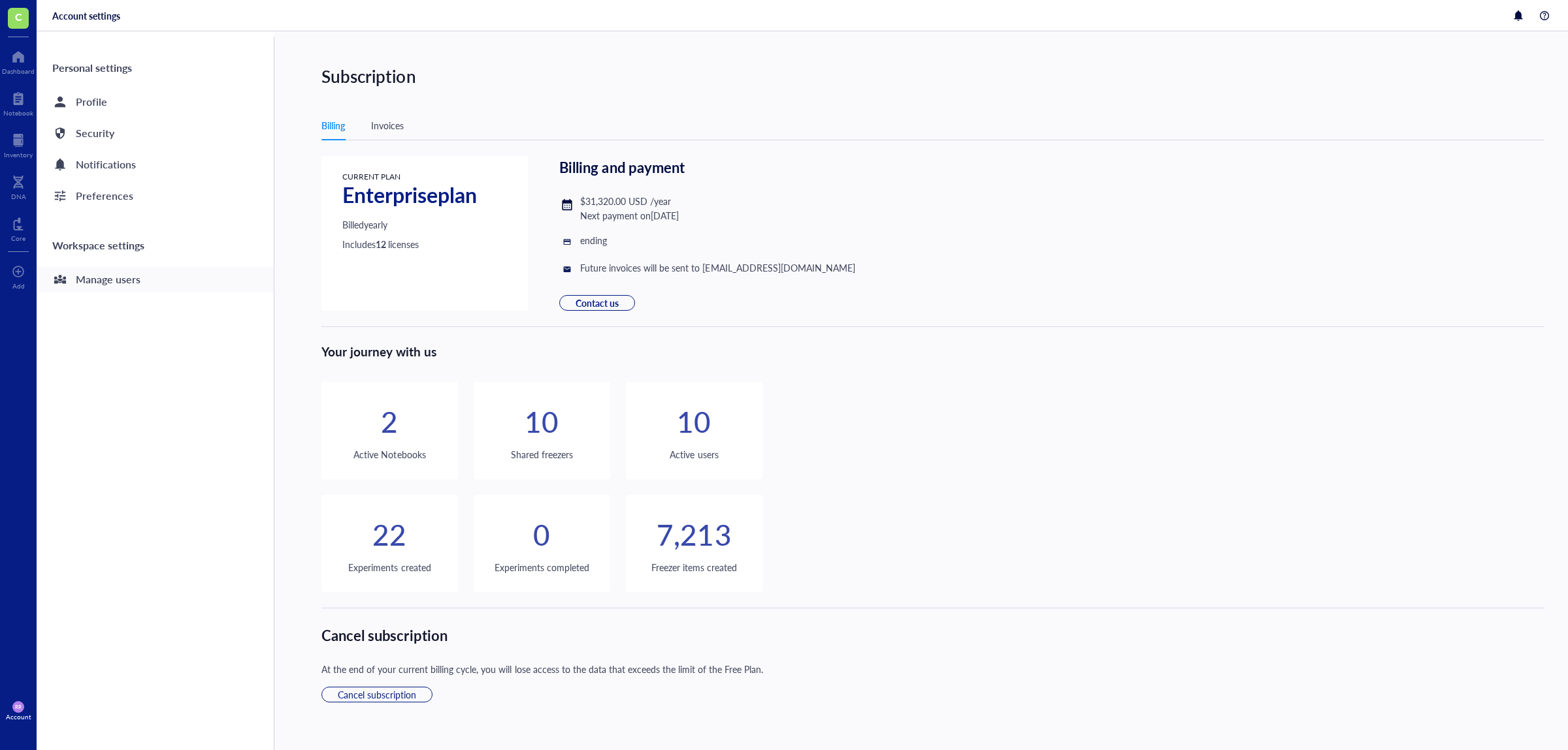
click at [153, 277] on div "Manage users" at bounding box center [155, 280] width 237 height 26
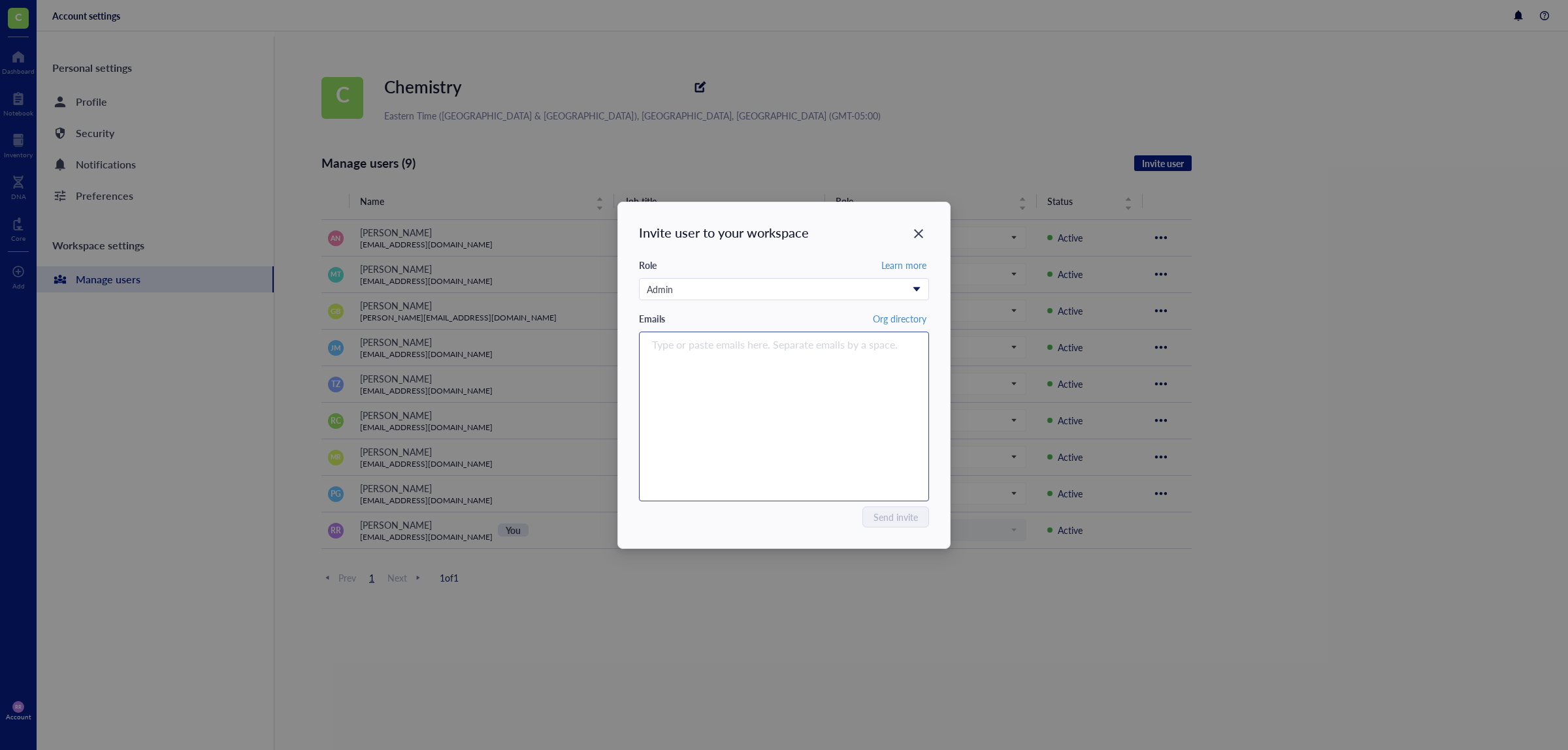
click at [777, 431] on div "Type or paste emails here. Separate emails by a space." at bounding box center [783, 416] width 278 height 163
paste input "inventory@arobiotx.com"
type input "inventory@arobiotx.com"
click at [861, 282] on div "Admin" at bounding box center [776, 289] width 260 height 14
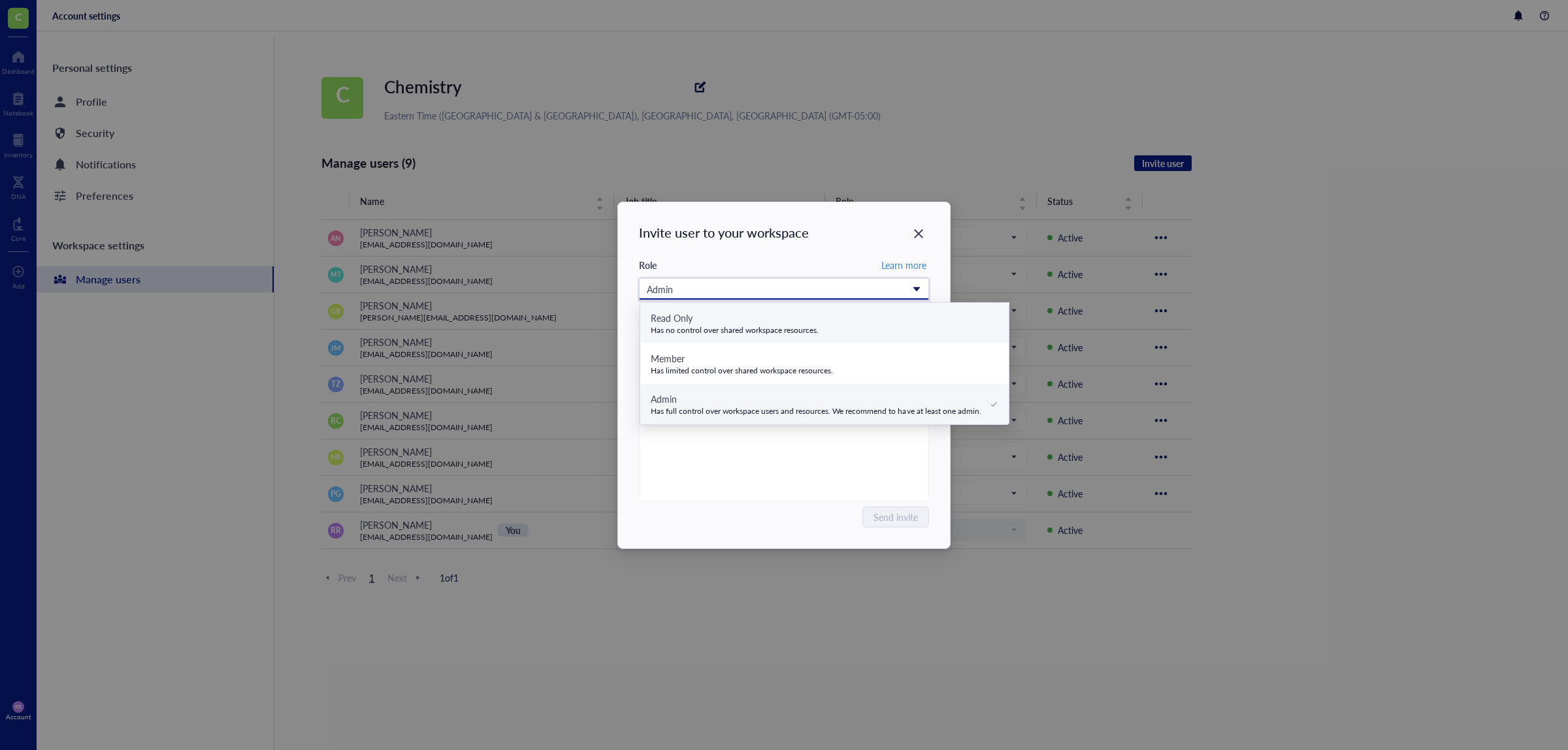
click at [793, 325] on div "Has no control over shared workspace resources." at bounding box center [734, 330] width 168 height 10
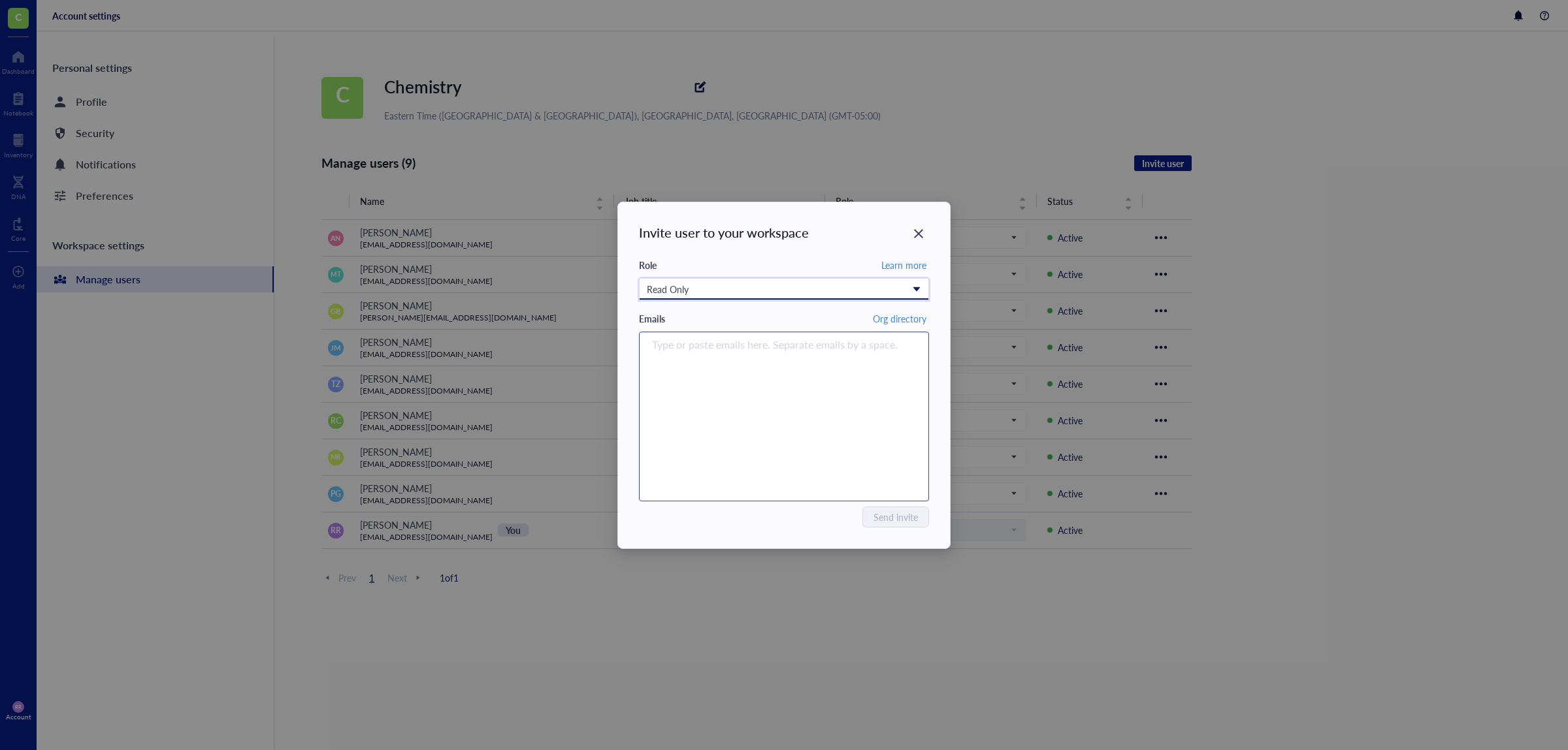
click at [861, 379] on div "Type or paste emails here. Separate emails by a space." at bounding box center [783, 416] width 278 height 163
click at [781, 340] on input "search" at bounding box center [781, 345] width 258 height 16
paste input "inventory@arobiotx.com"
type input "inventory@arobiotx.com"
click at [922, 229] on icon "Close" at bounding box center [919, 233] width 12 height 12
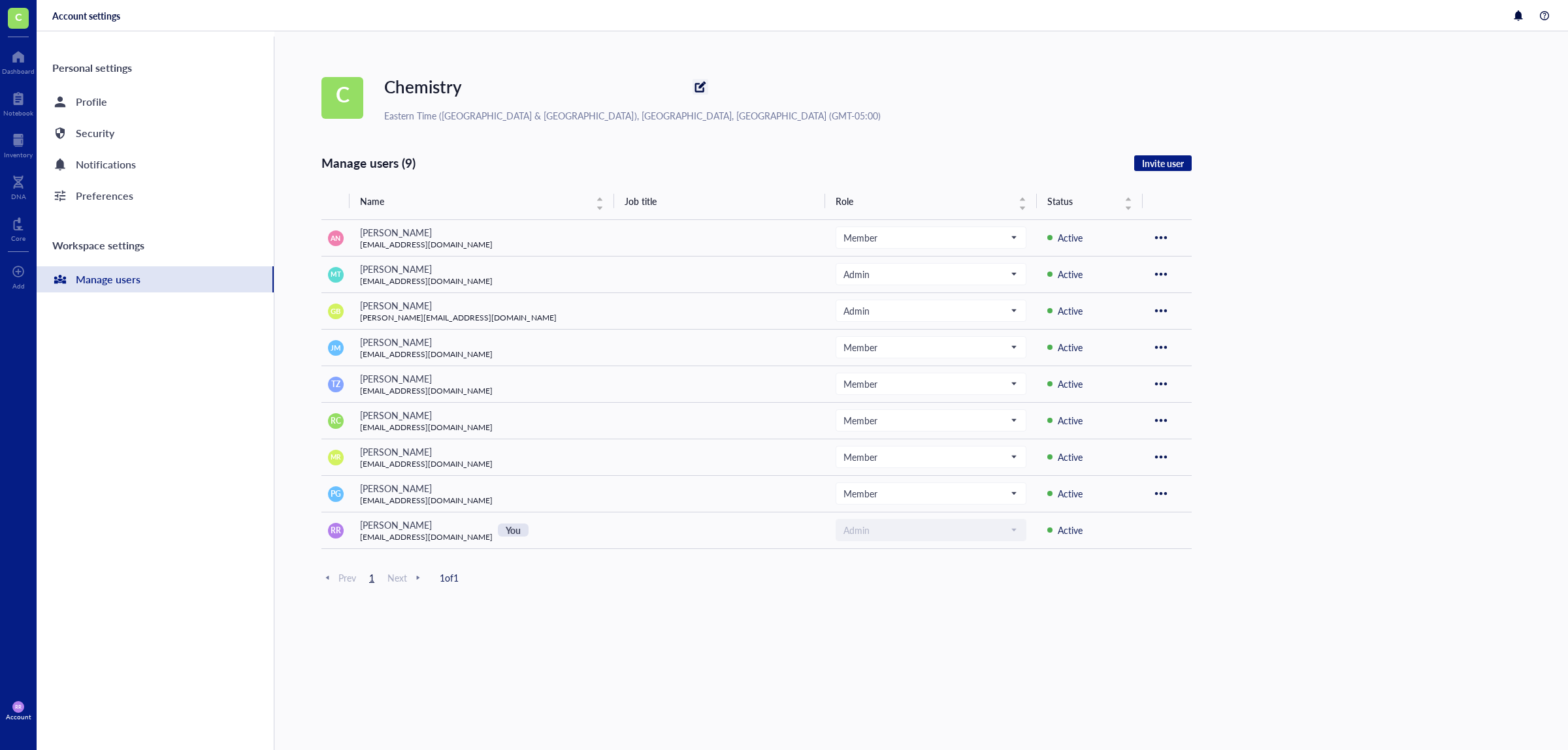
click at [690, 85] on div at bounding box center [700, 87] width 21 height 21
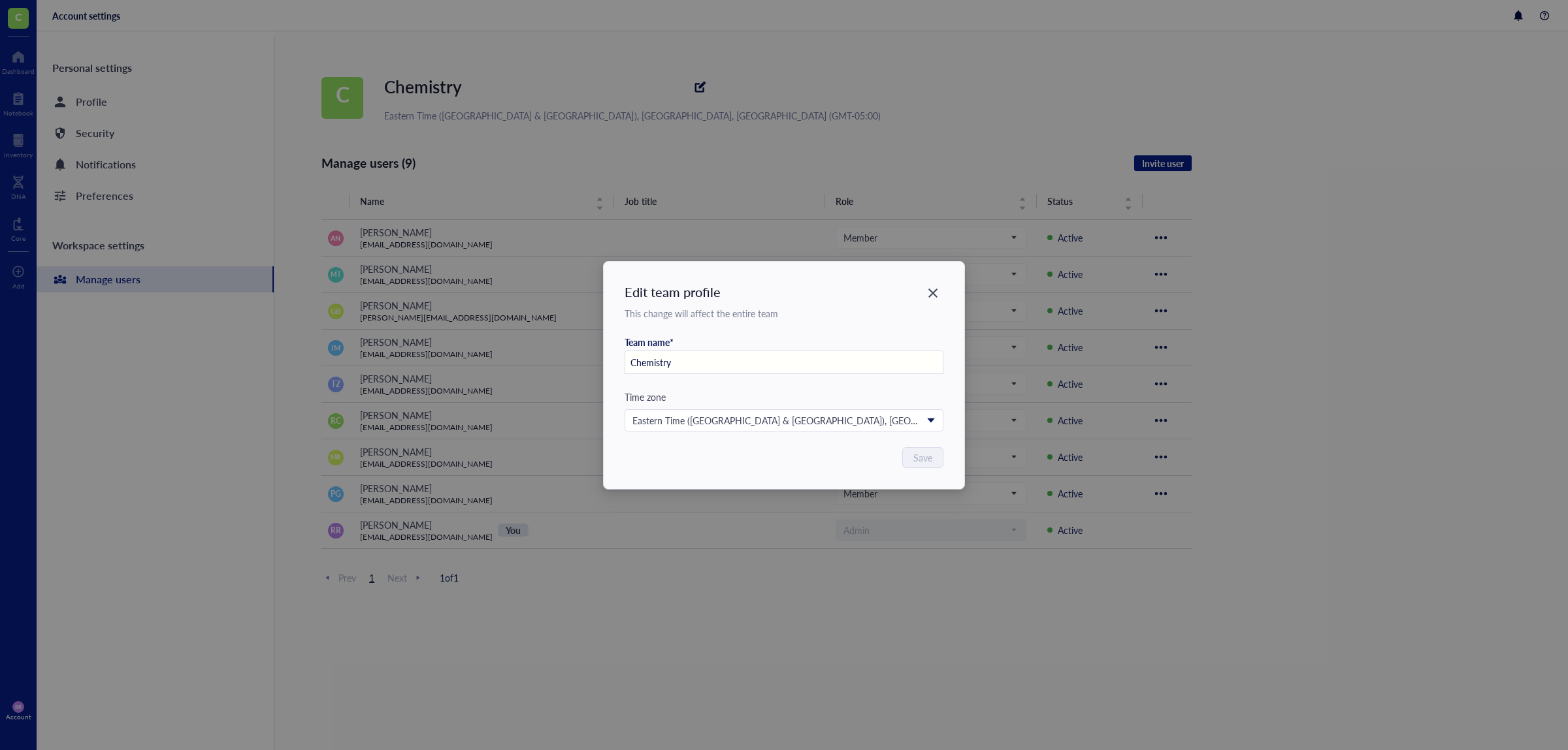
click at [802, 351] on input "Chemistry" at bounding box center [784, 363] width 317 height 23
click at [800, 354] on input "Chemistry" at bounding box center [784, 363] width 317 height 23
type input "Aro Biotherapeutics"
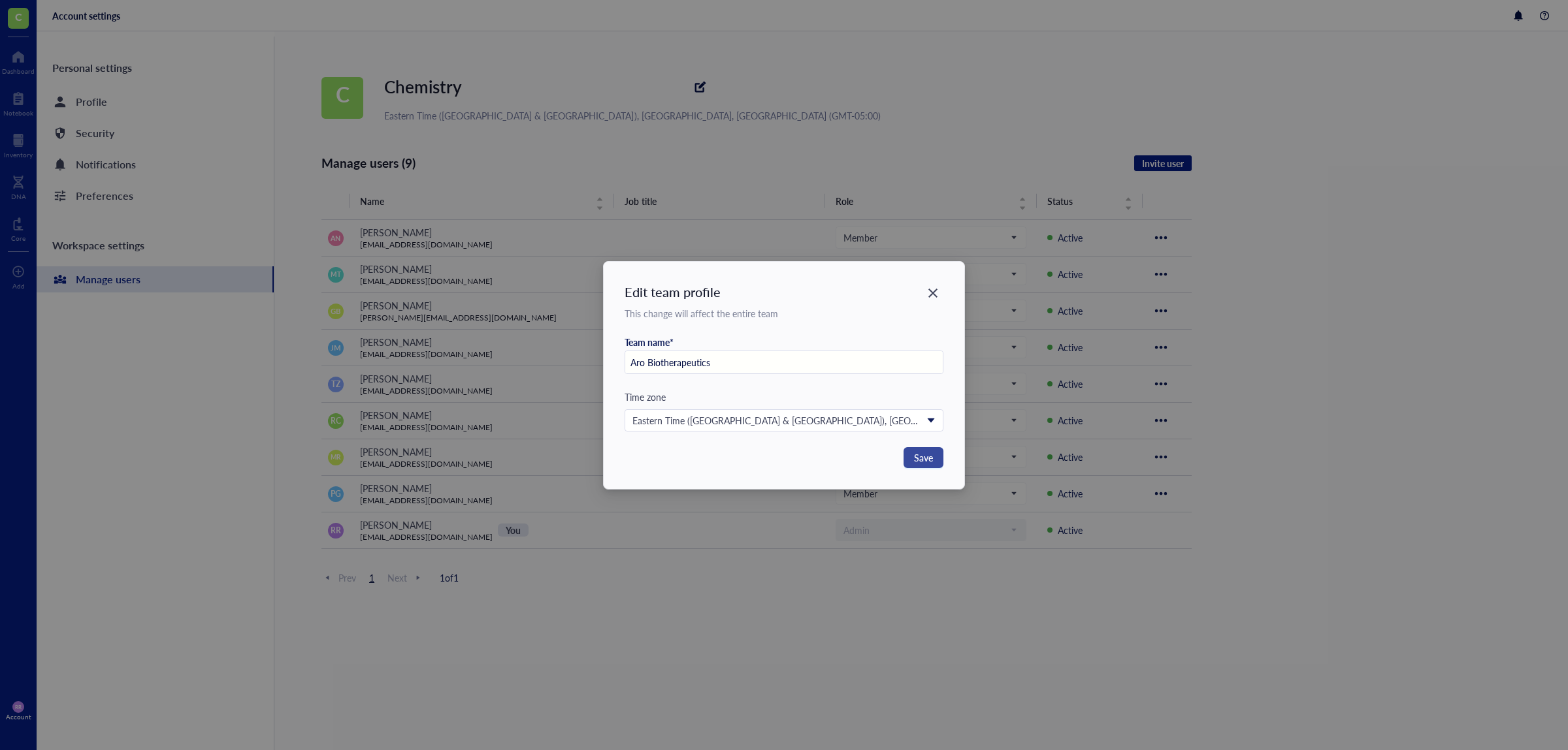
click at [918, 457] on span "Save" at bounding box center [924, 457] width 19 height 14
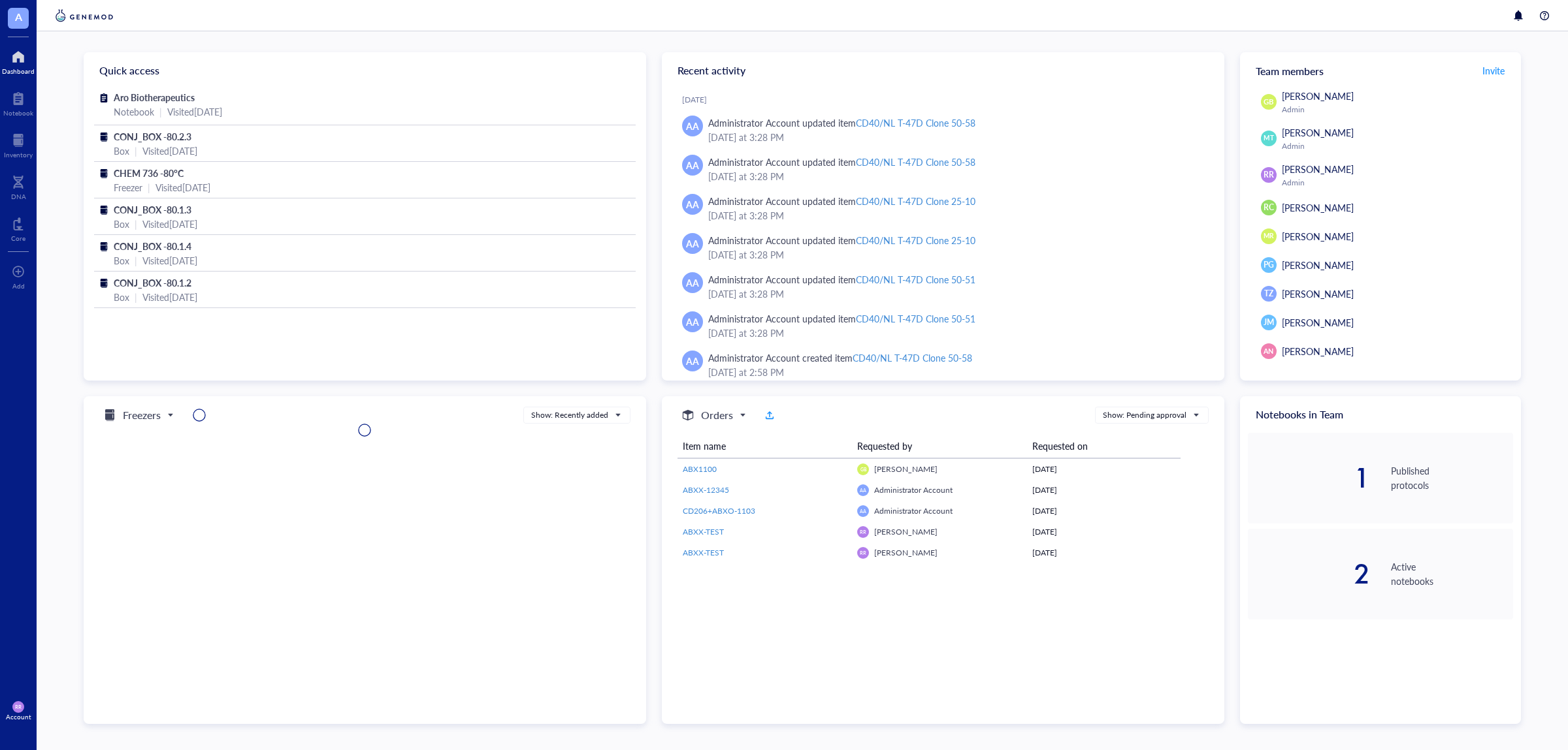
click at [5, 721] on div "RR Account" at bounding box center [18, 710] width 36 height 36
click at [117, 661] on link "Account settings" at bounding box center [92, 662] width 86 height 23
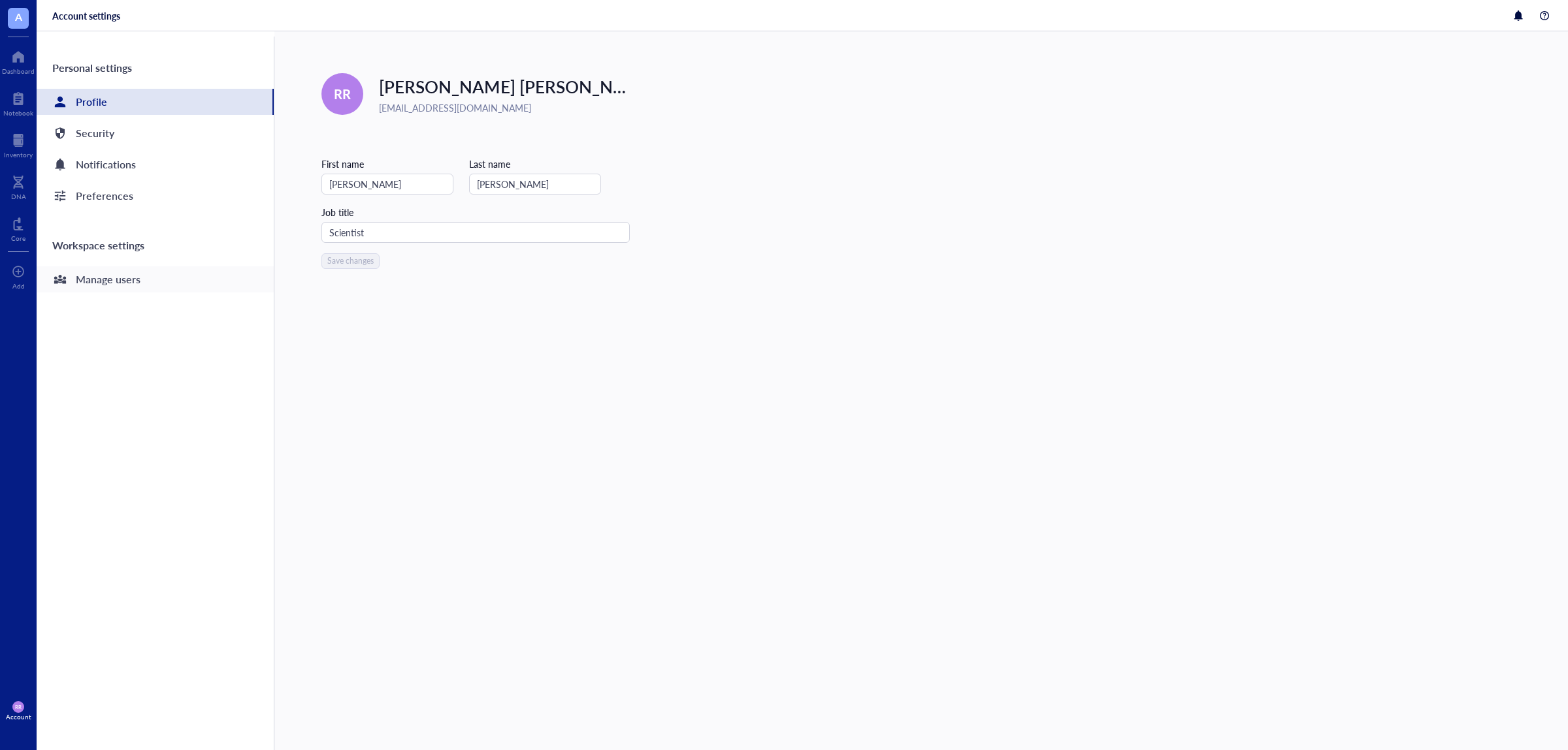
click at [92, 273] on div "Manage users" at bounding box center [108, 279] width 65 height 18
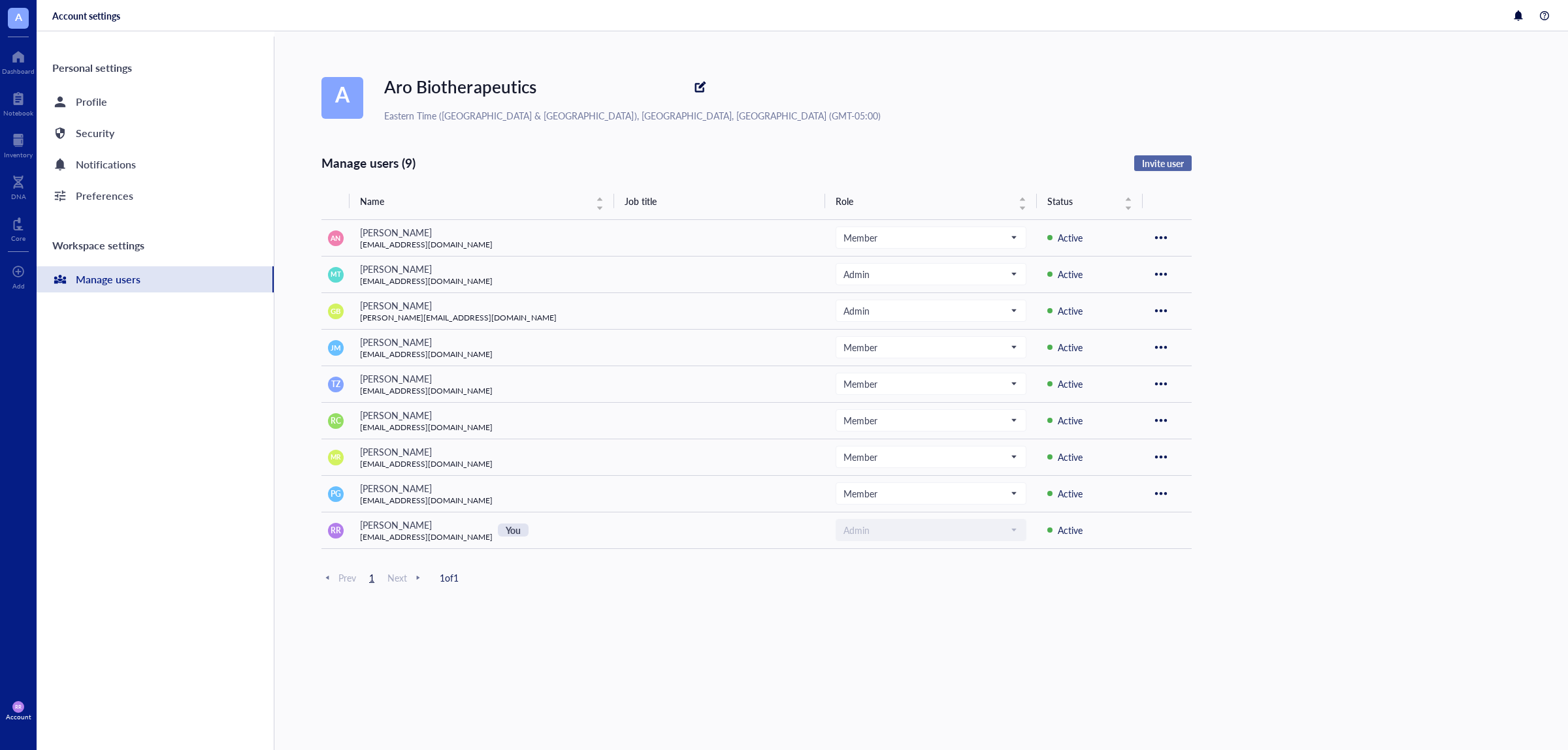
click at [1175, 164] on span "Invite user" at bounding box center [1162, 163] width 42 height 12
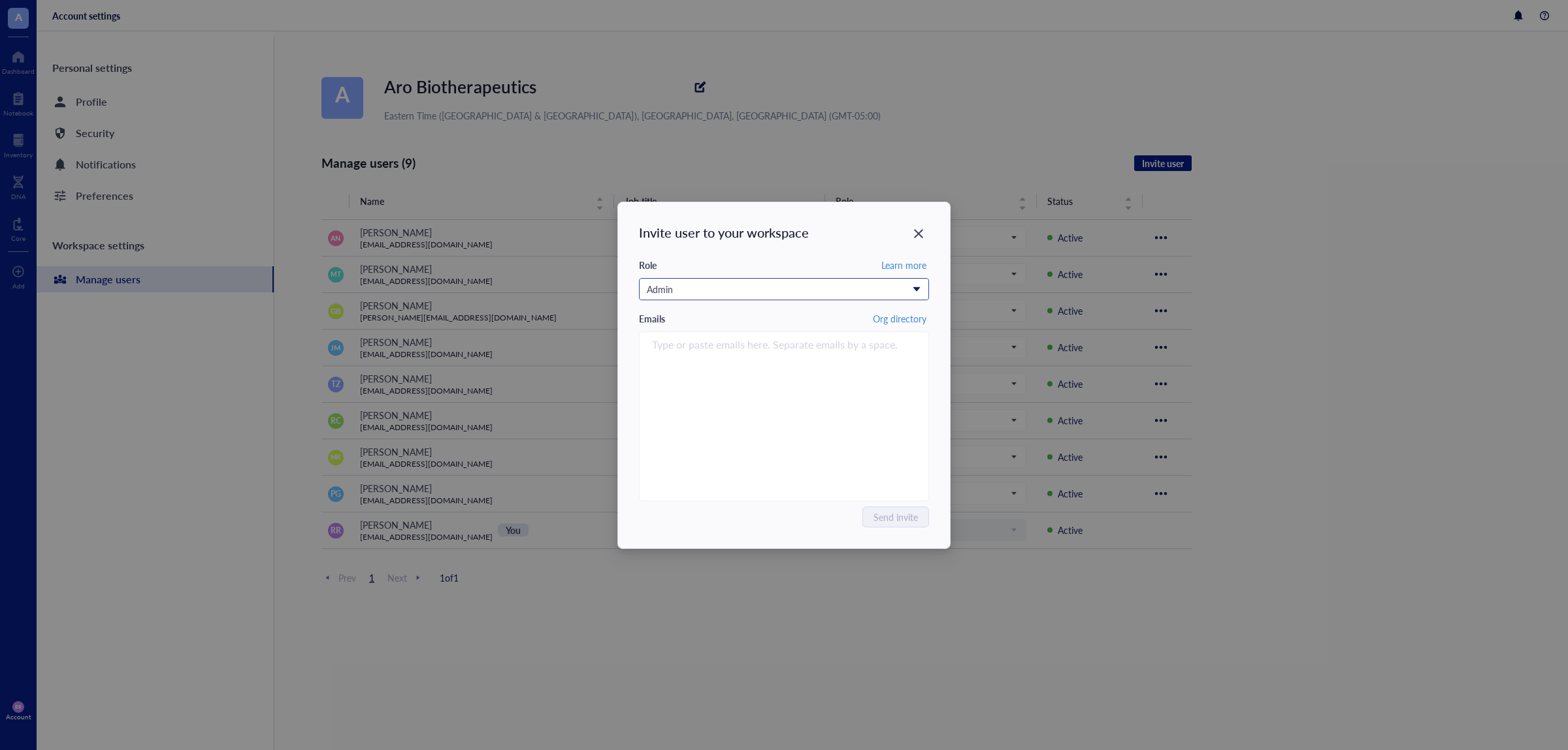
click at [708, 295] on div "Admin" at bounding box center [776, 289] width 260 height 14
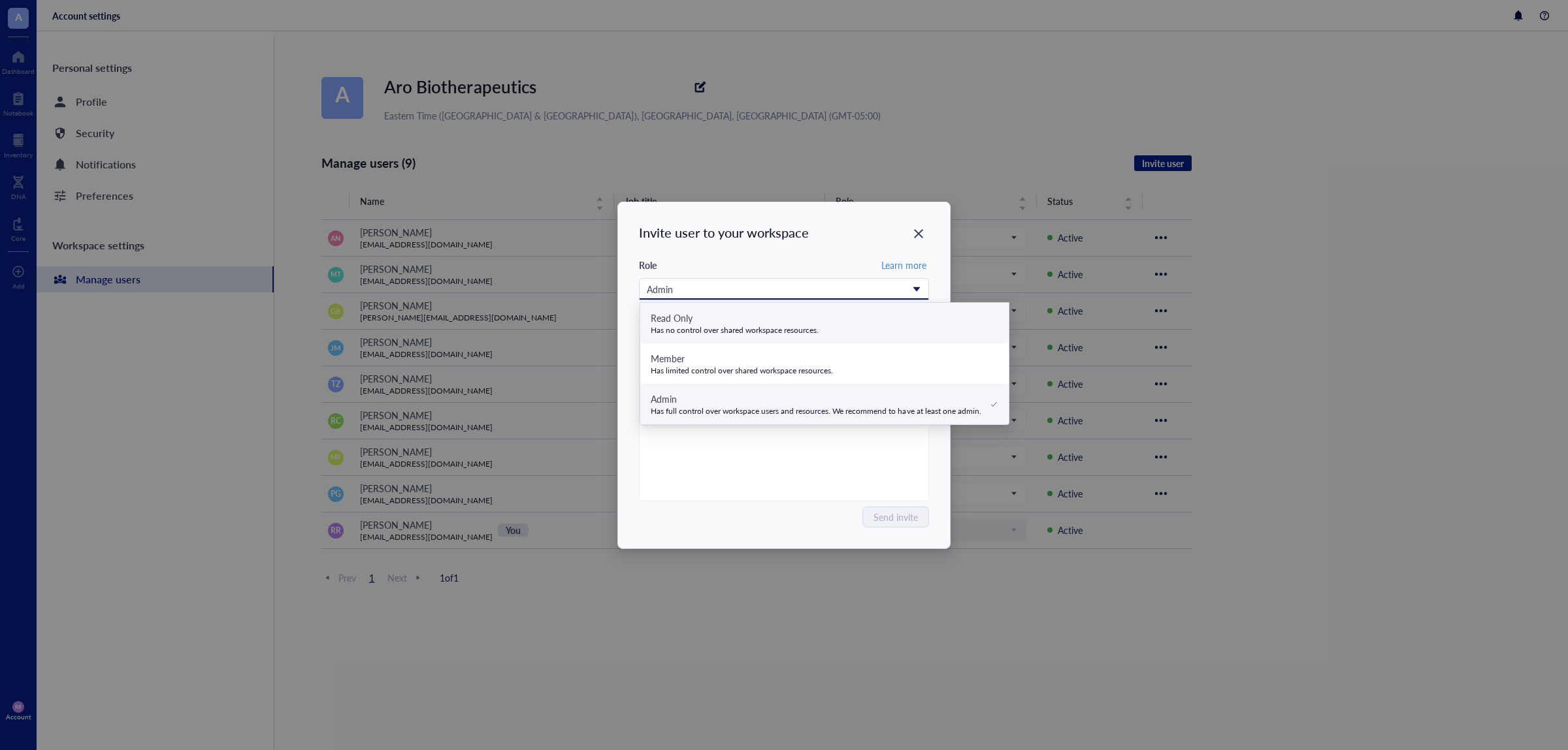
click at [714, 334] on div "Has no control over shared workspace resources." at bounding box center [734, 330] width 168 height 10
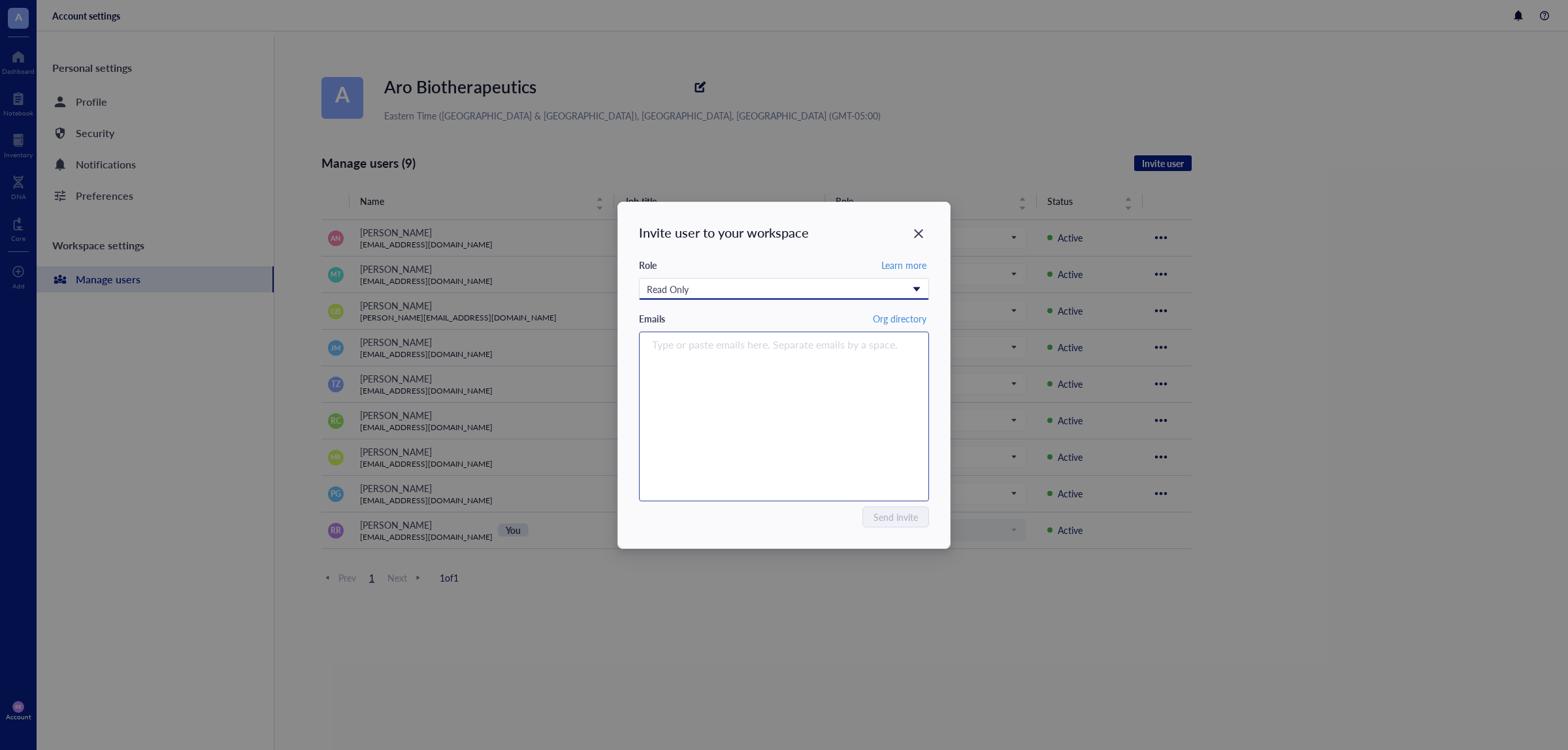
click at [709, 389] on div "Type or paste emails here. Separate emails by a space." at bounding box center [783, 416] width 278 height 163
click at [673, 398] on div "Type or paste emails here. Separate emails by a space." at bounding box center [783, 416] width 278 height 163
paste input "[EMAIL_ADDRESS][DOMAIN_NAME]"
type input "[EMAIL_ADDRESS][DOMAIN_NAME]"
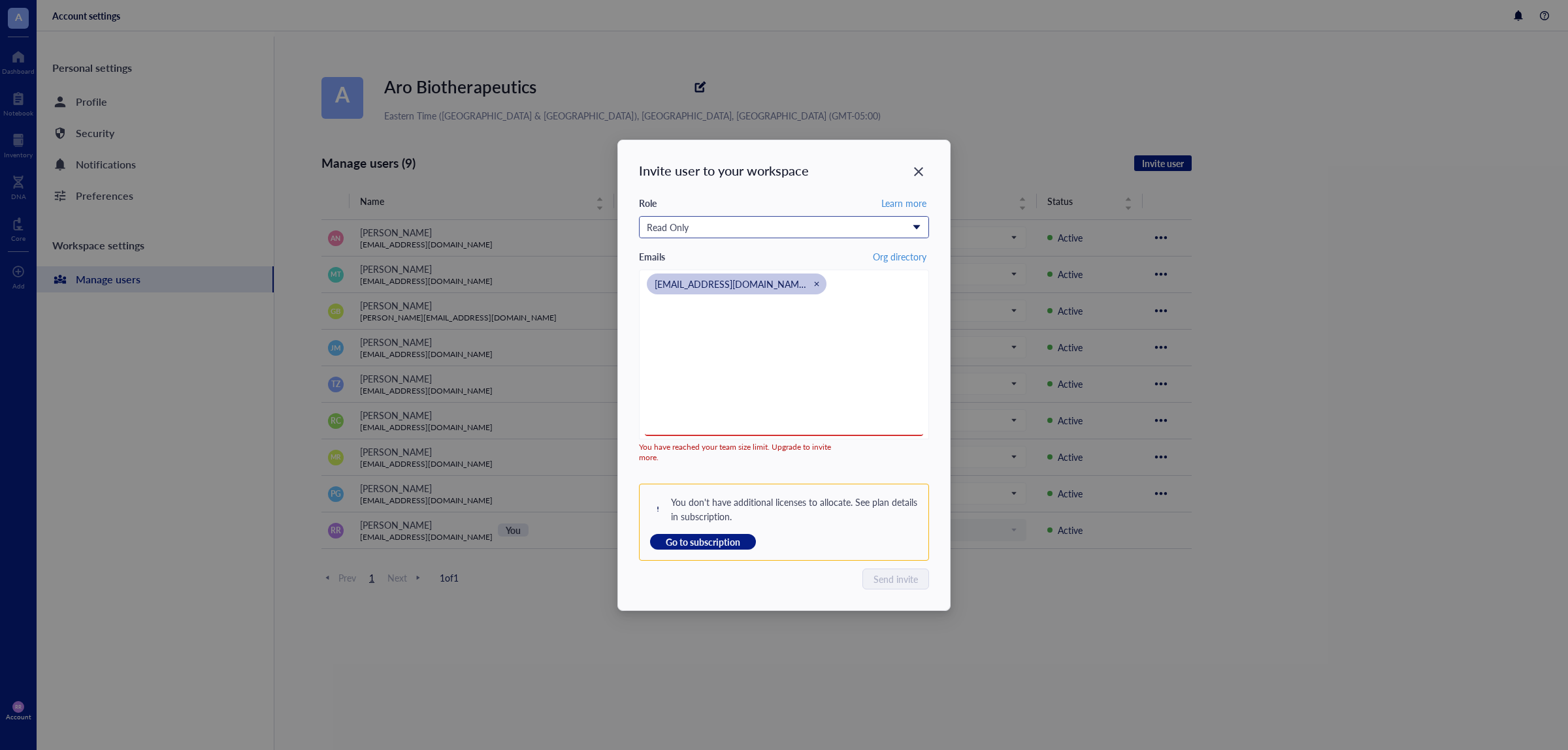
click at [820, 225] on div "Read Only" at bounding box center [776, 227] width 260 height 14
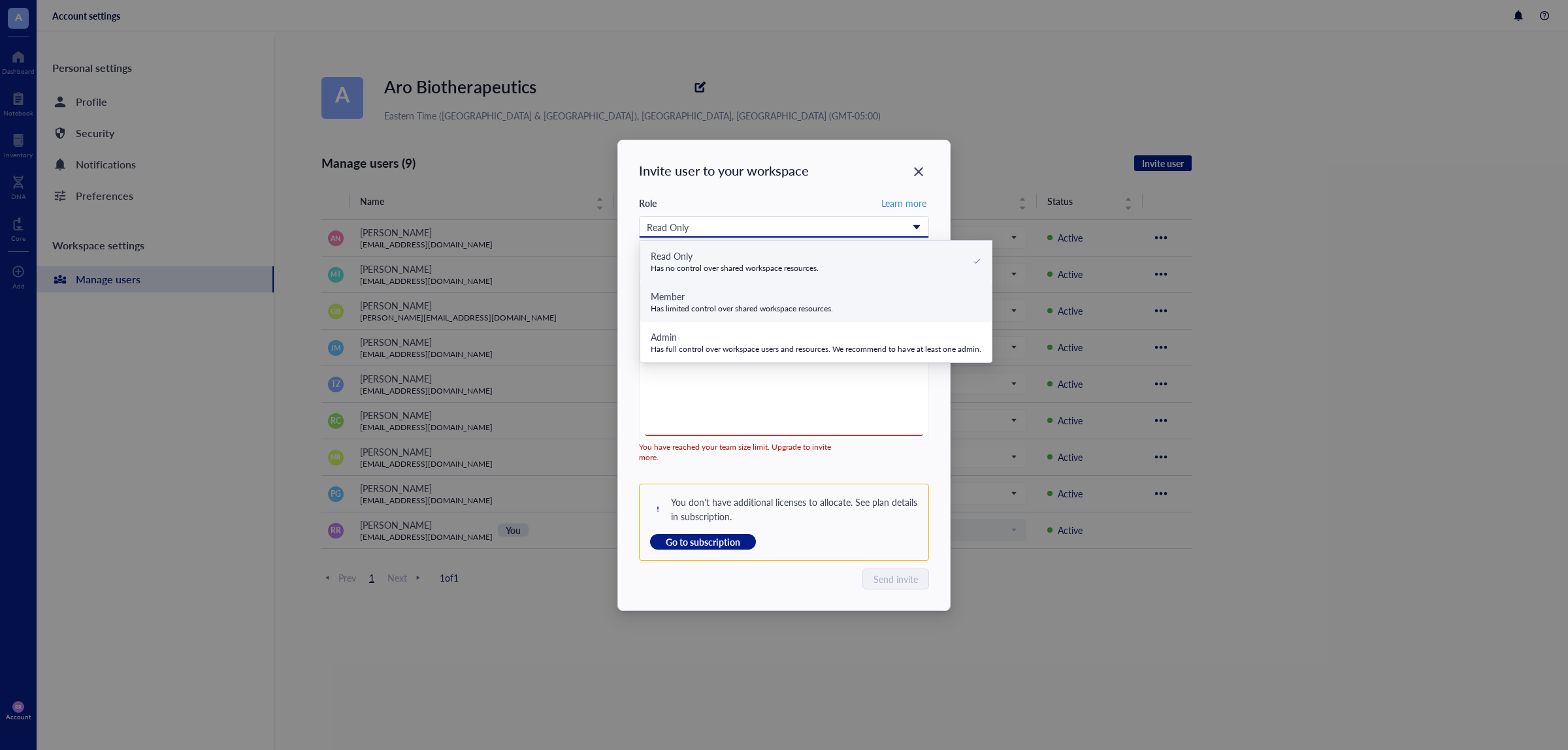
click at [787, 307] on div "Has limited control over shared workspace resources." at bounding box center [742, 308] width 183 height 10
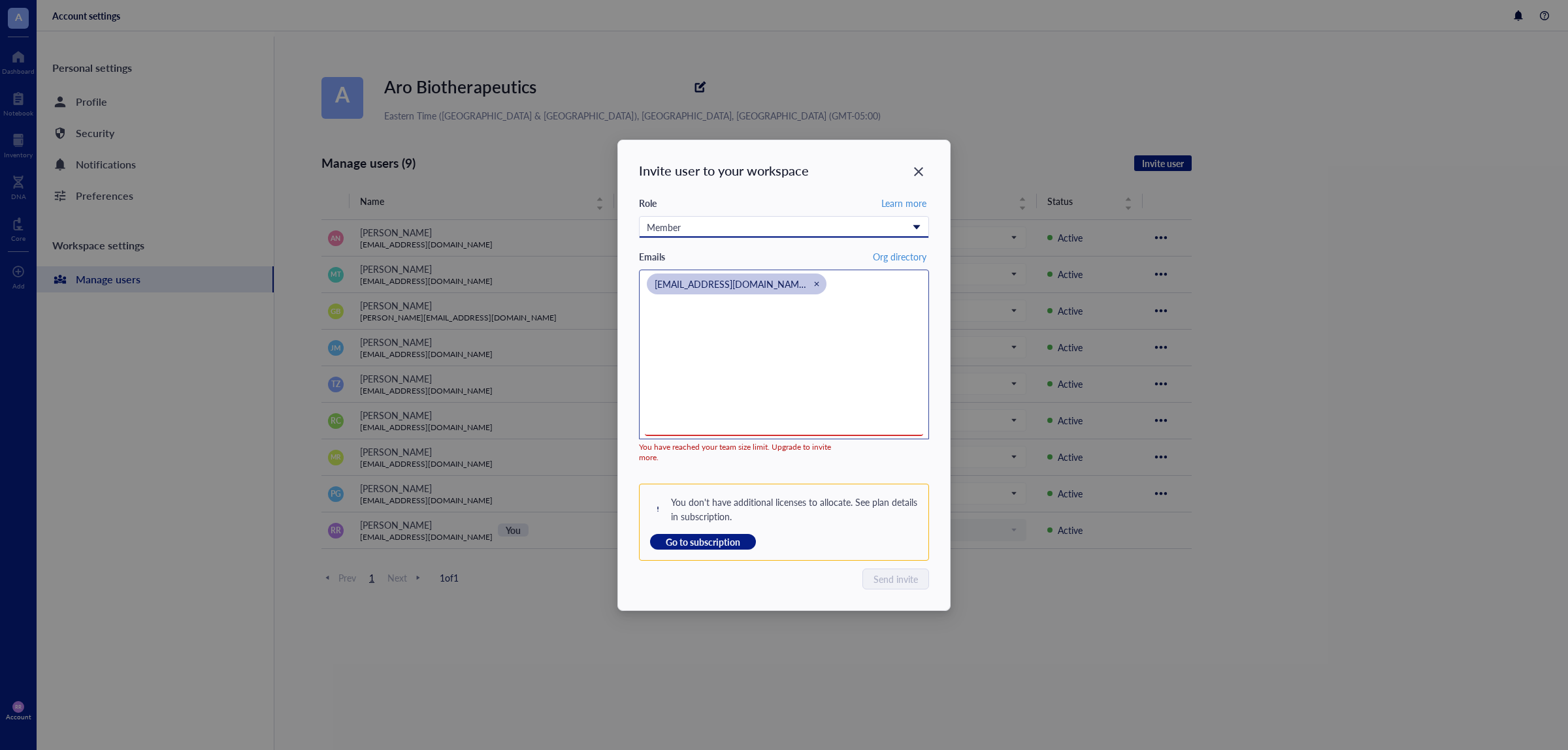
click at [839, 342] on div "[EMAIL_ADDRESS][DOMAIN_NAME]" at bounding box center [783, 354] width 278 height 163
click at [836, 239] on div "Member Read Only Has no control over shared workspace resources. Member Has lim…" at bounding box center [784, 232] width 290 height 33
click at [835, 231] on div "Member" at bounding box center [776, 227] width 260 height 14
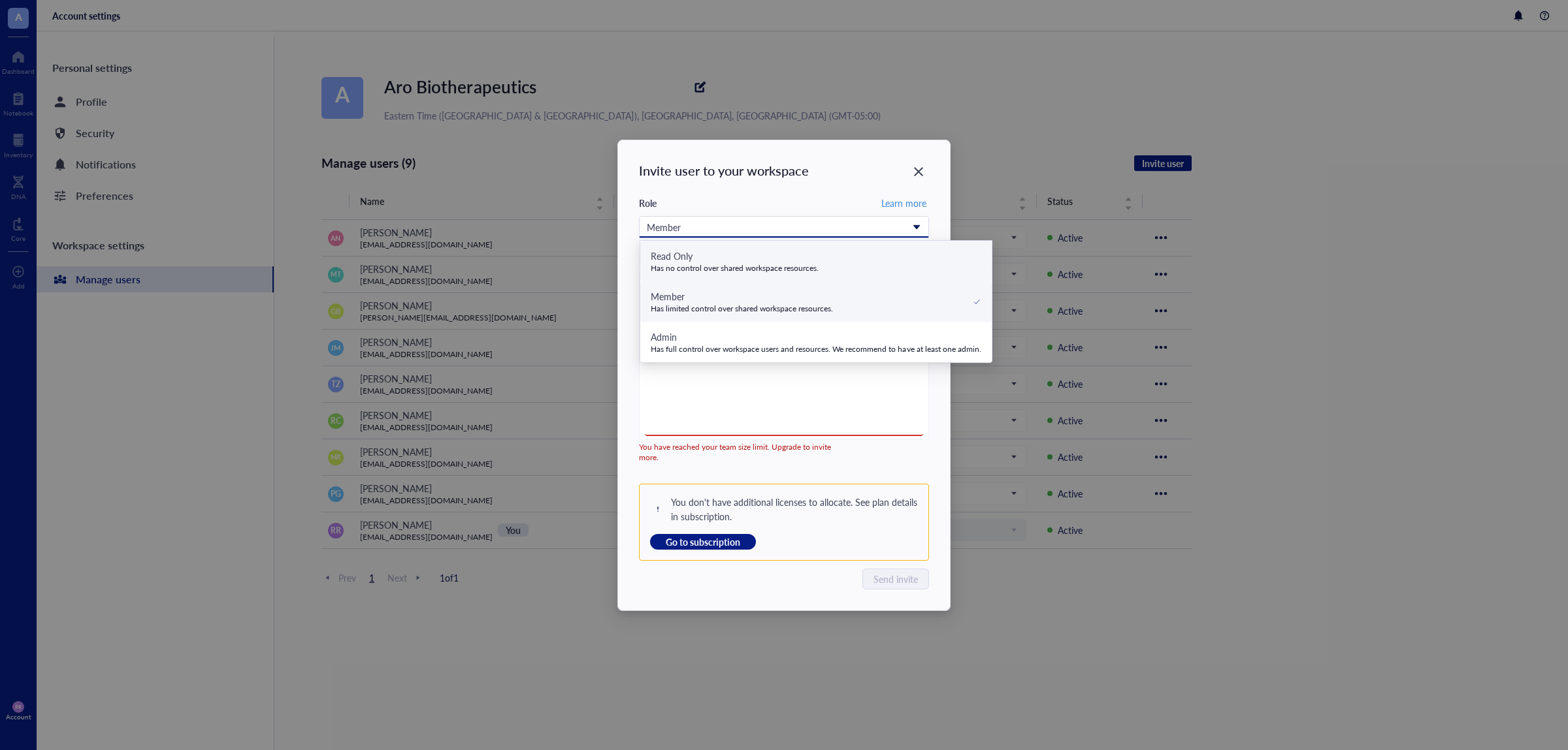
click at [822, 269] on div "Read Only Has no control over shared workspace resources." at bounding box center [815, 261] width 330 height 25
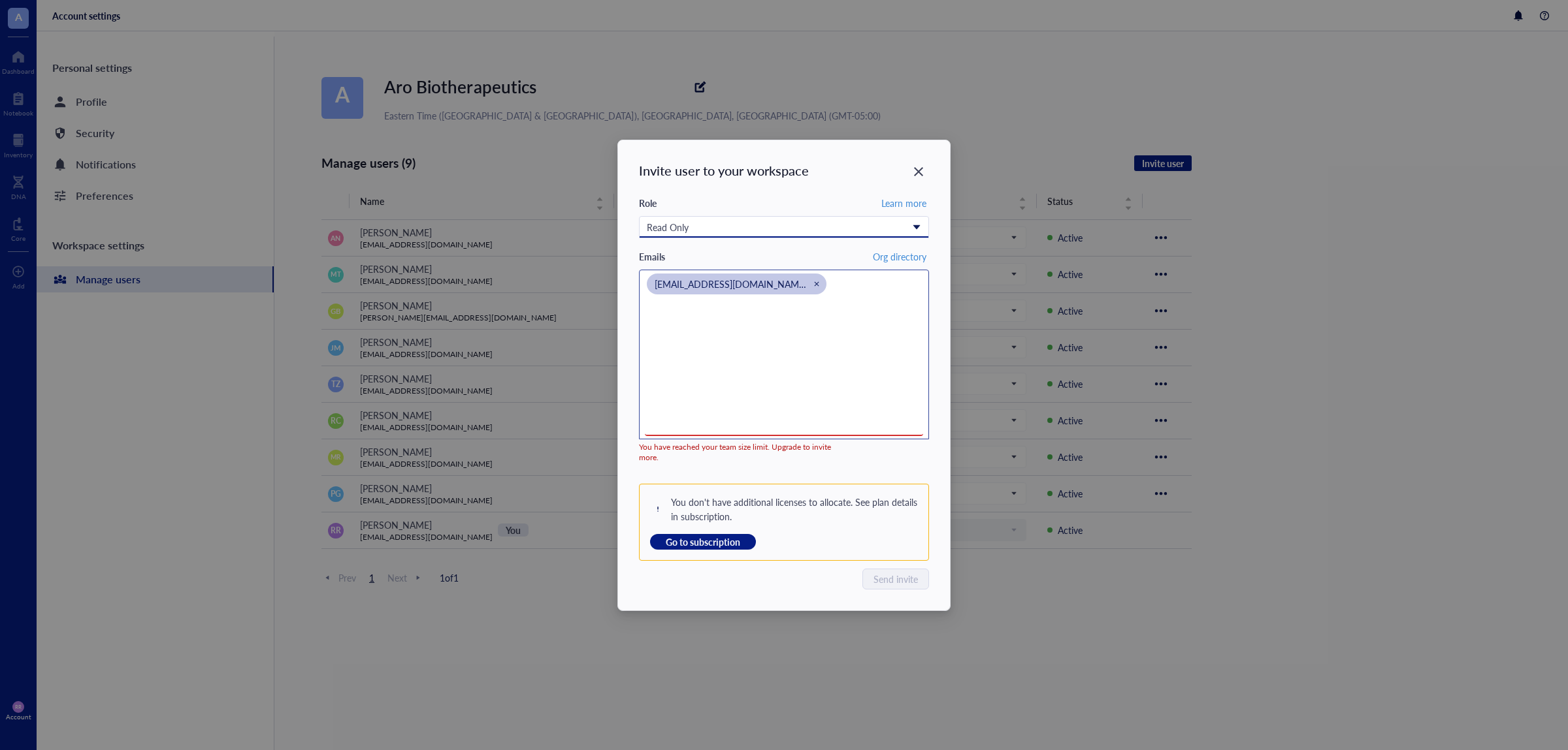
click at [843, 342] on div "inventory@arobiotx.com" at bounding box center [783, 354] width 278 height 163
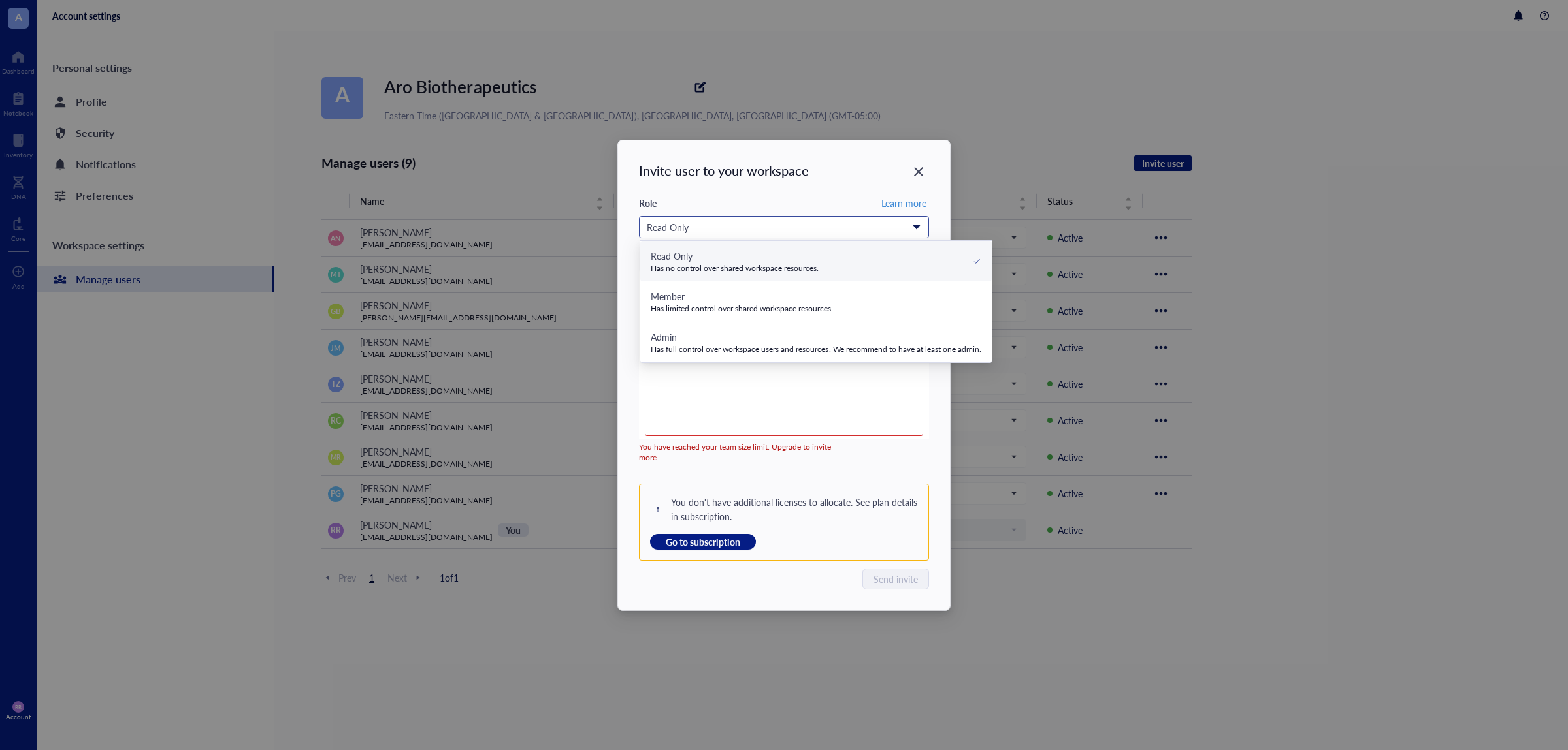
click at [822, 226] on div "Read Only" at bounding box center [776, 227] width 260 height 14
click at [831, 333] on div "Admin" at bounding box center [815, 336] width 330 height 14
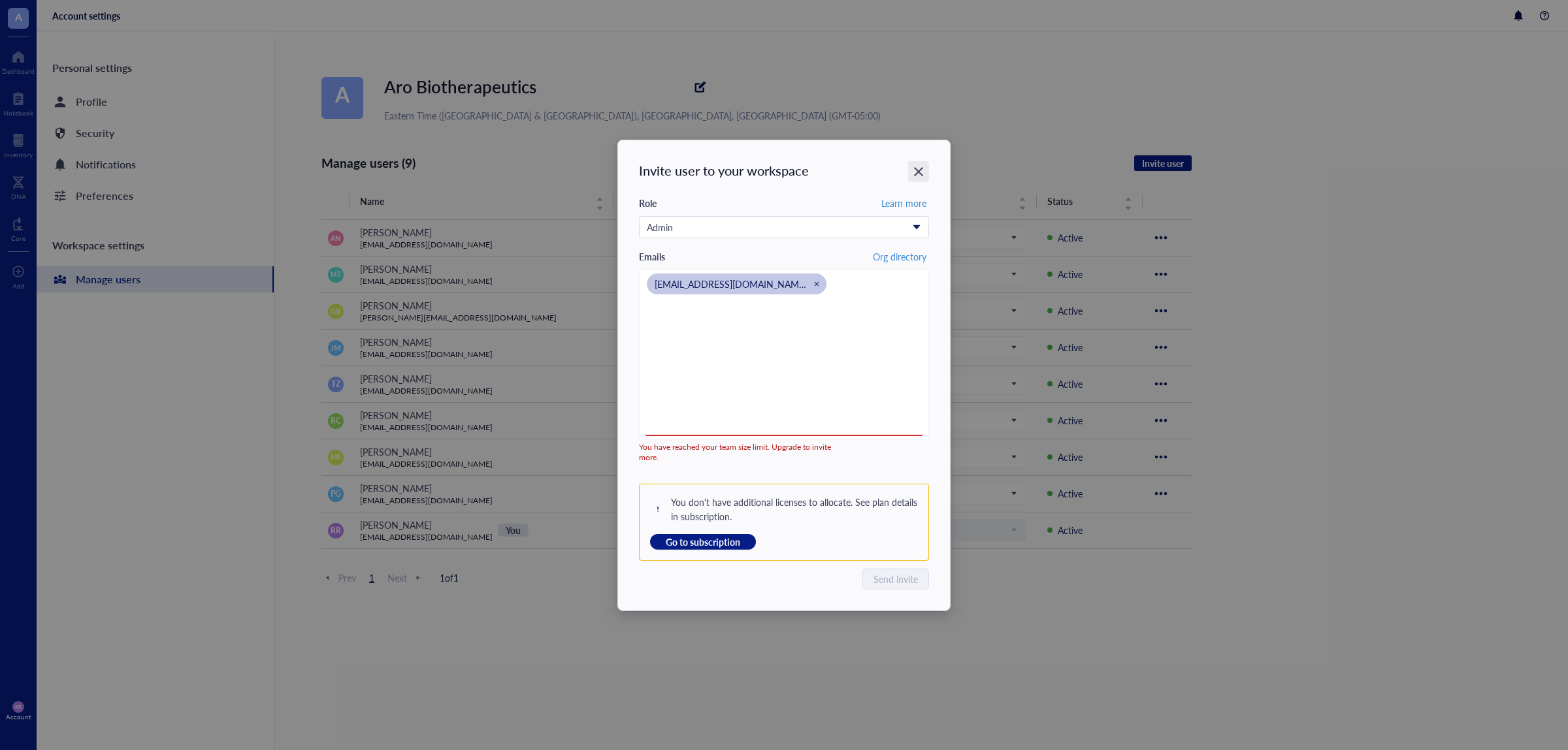
click at [927, 169] on div "Close" at bounding box center [918, 172] width 21 height 21
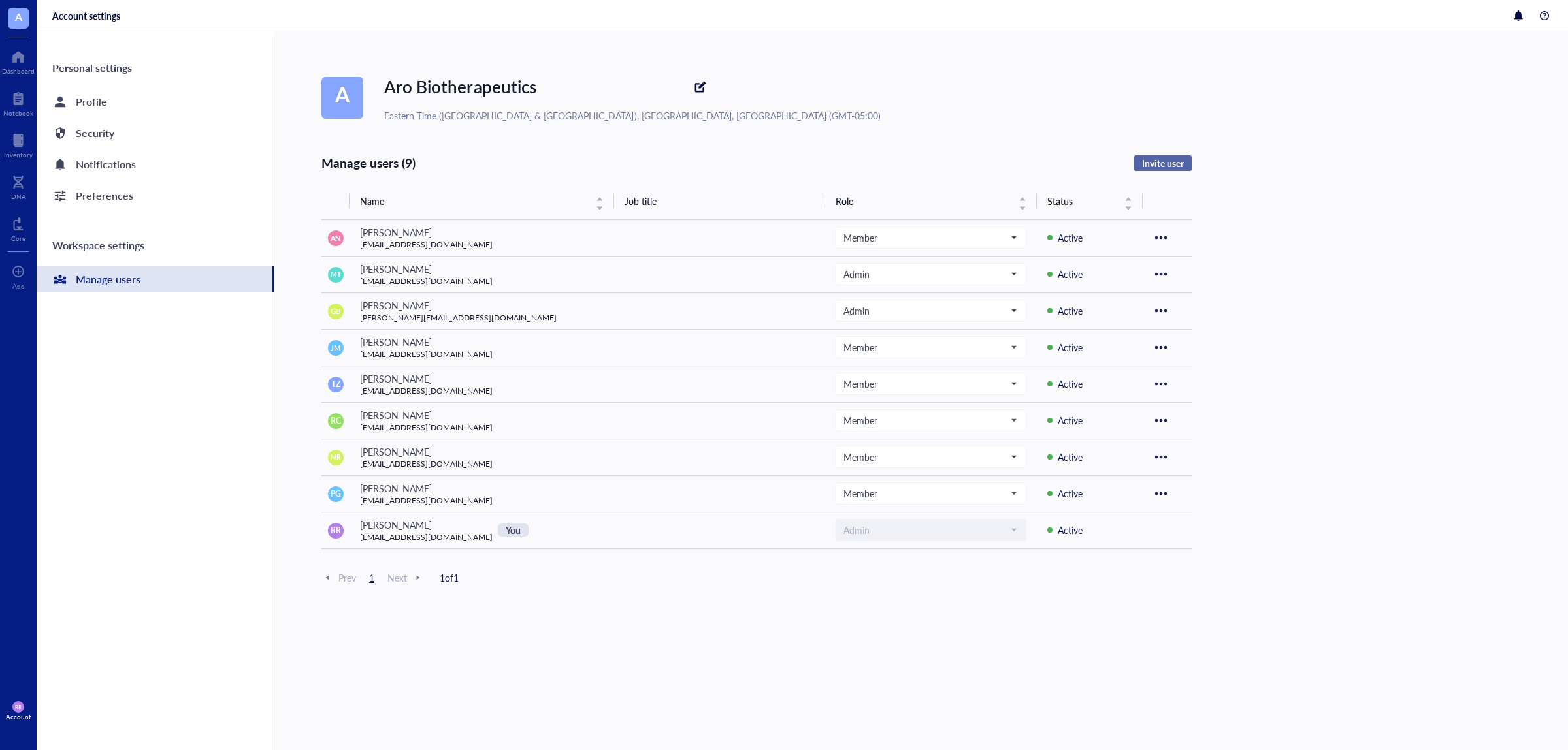
click at [1152, 161] on span "Invite user" at bounding box center [1162, 163] width 42 height 12
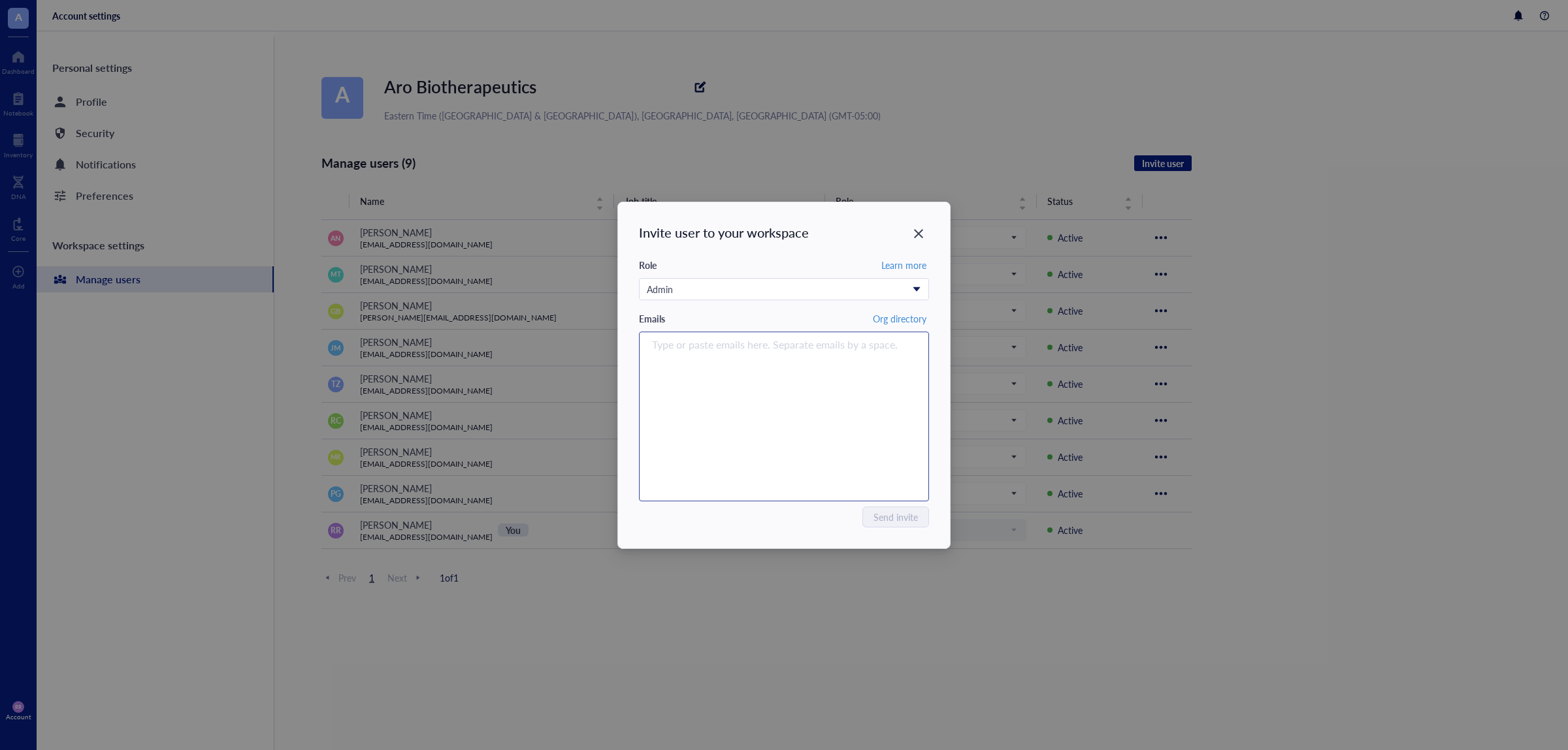
click at [812, 378] on div "Type or paste emails here. Separate emails by a space." at bounding box center [783, 416] width 278 height 163
paste input "search"
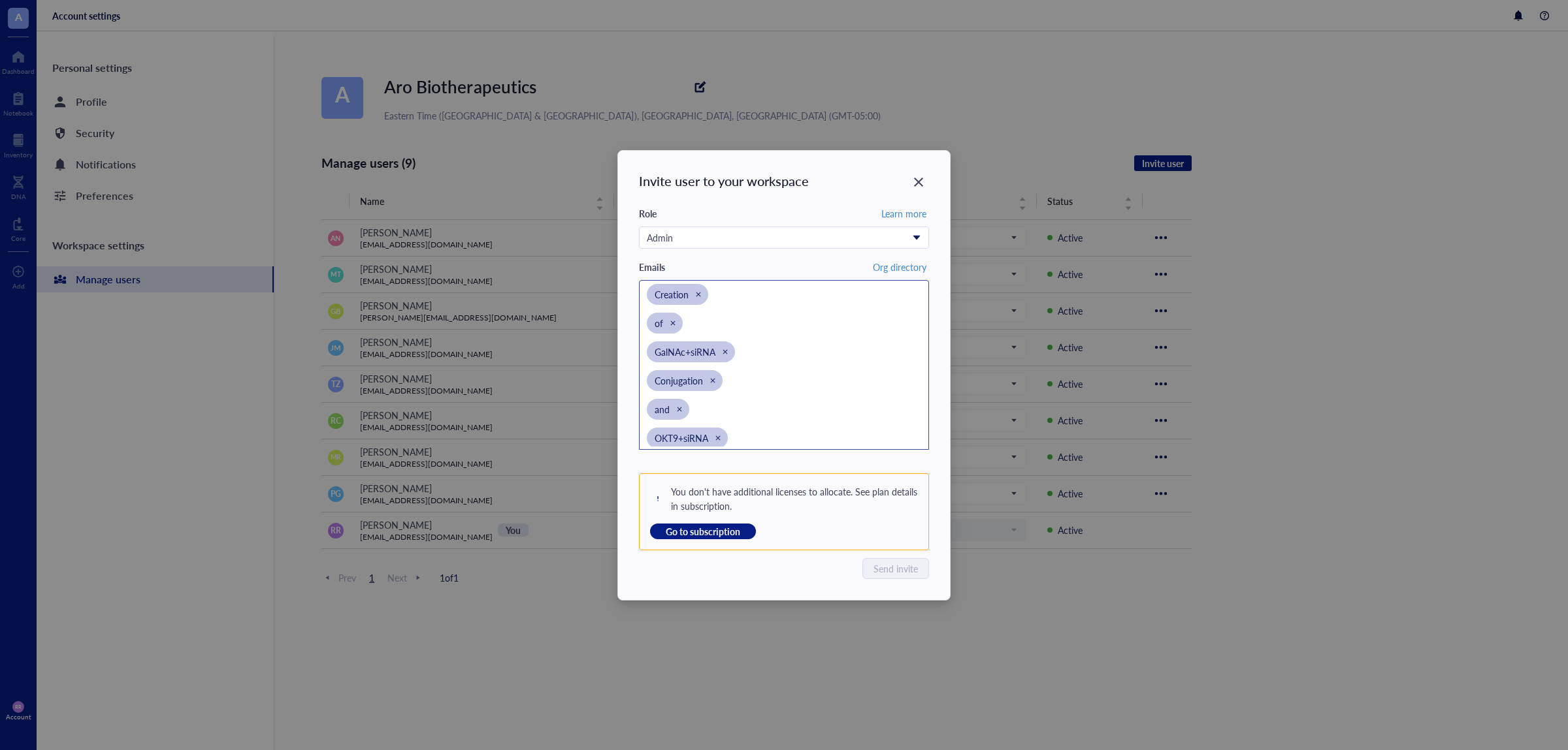
scroll to position [155, 0]
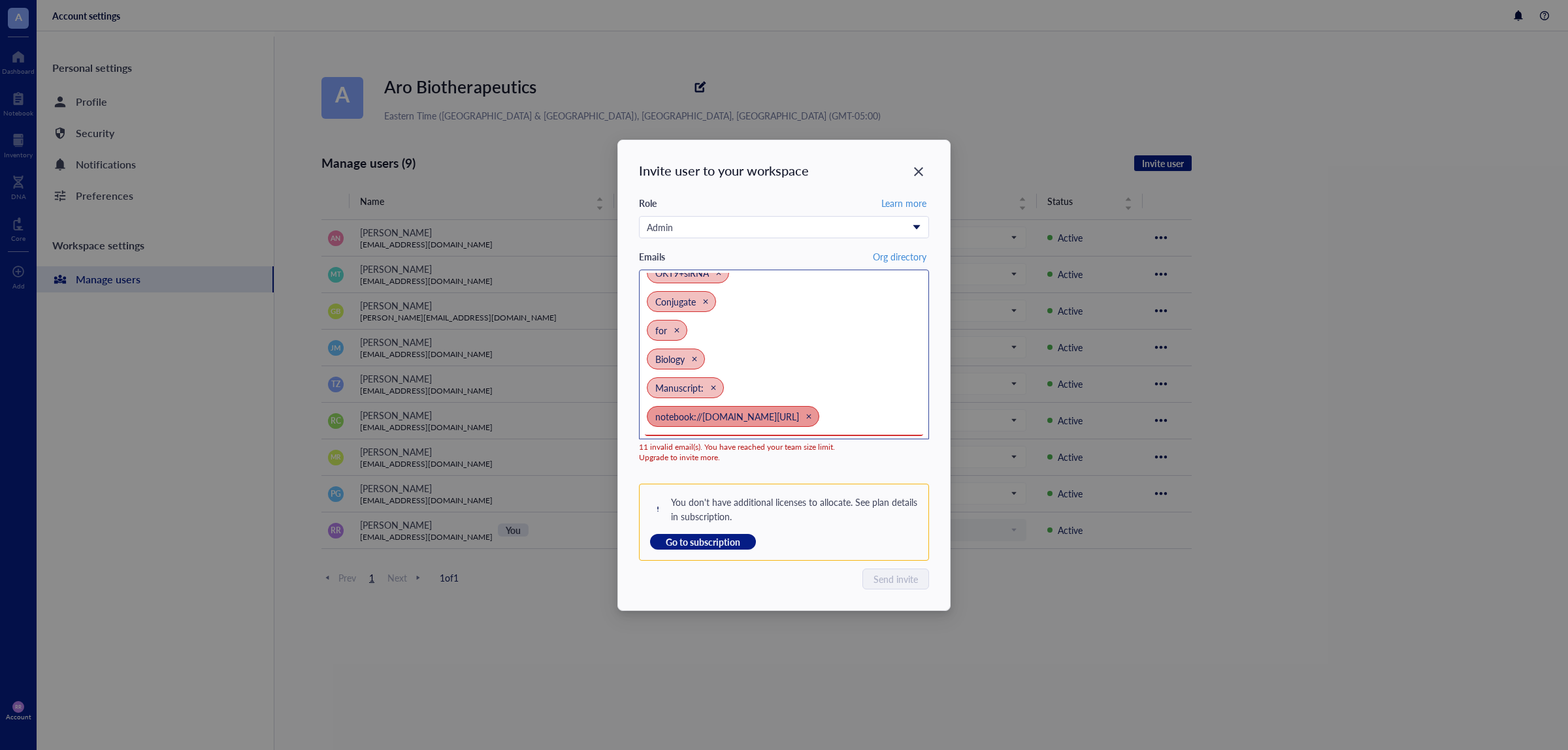
click at [807, 423] on span "notebook://arobvwbkprd.aadds.arobiotx.com/open/Document.32e999ec-680d-4800-9813…" at bounding box center [733, 416] width 172 height 21
click at [819, 412] on span "notebook://arobvwbkprd.aadds.arobiotx.com/open/Document.32e999ec-680d-4800-9813…" at bounding box center [733, 416] width 172 height 21
click at [813, 412] on div "Close" at bounding box center [808, 416] width 9 height 9
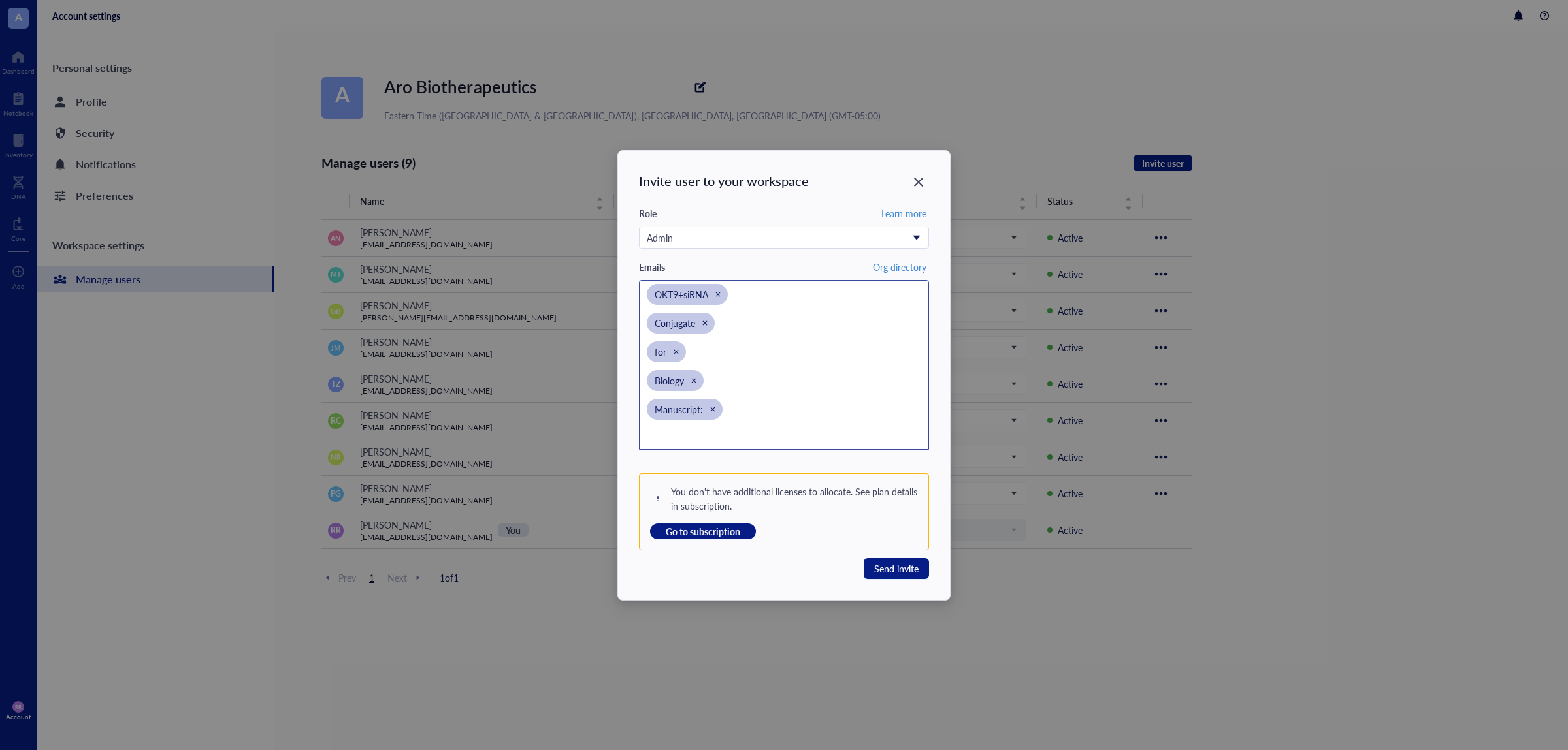
scroll to position [144, 0]
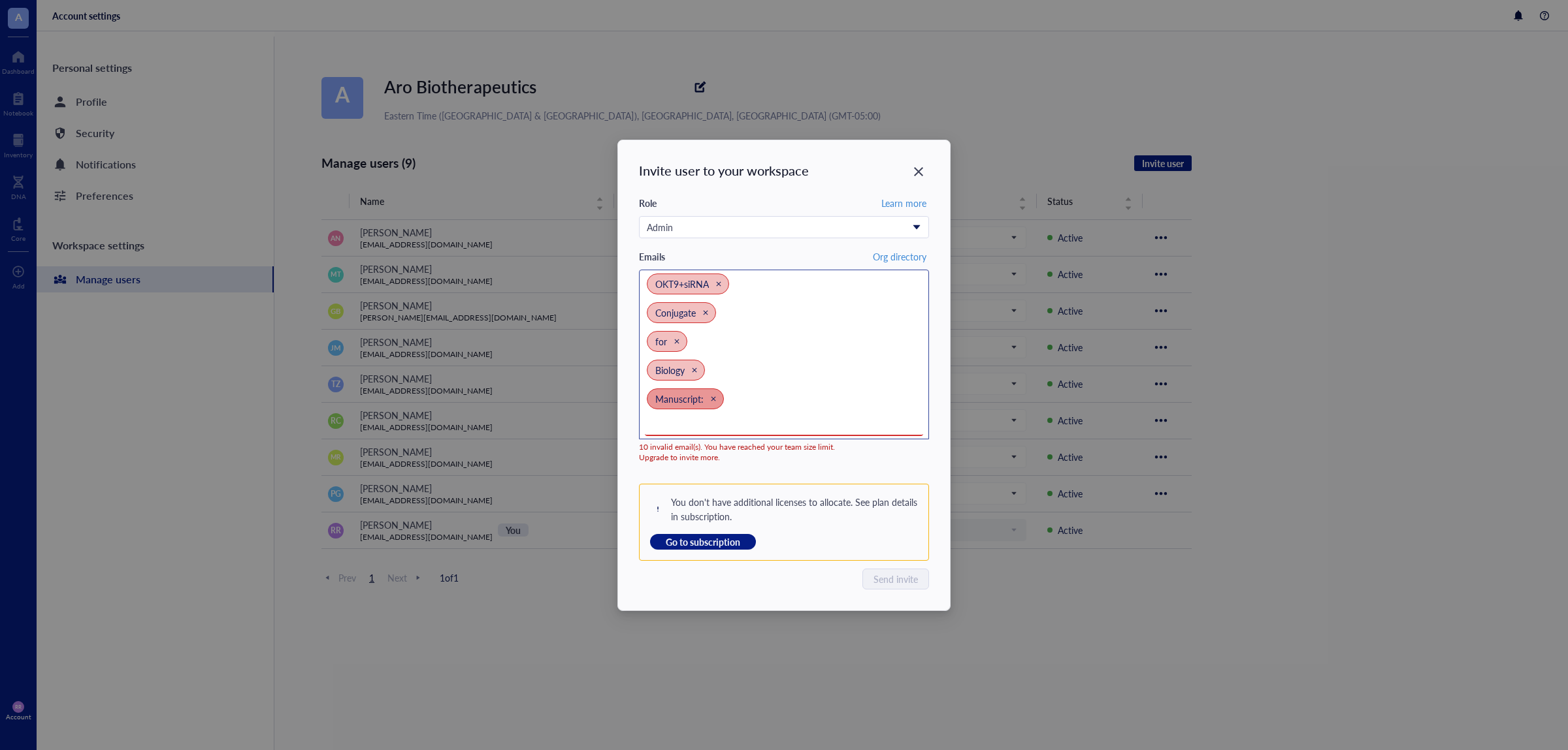
click at [722, 397] on span "Manuscript:" at bounding box center [688, 403] width 82 height 29
click at [715, 397] on icon "Close" at bounding box center [713, 399] width 6 height 6
click at [683, 376] on span "for" at bounding box center [666, 370] width 40 height 21
click at [673, 372] on div "Close" at bounding box center [677, 370] width 9 height 9
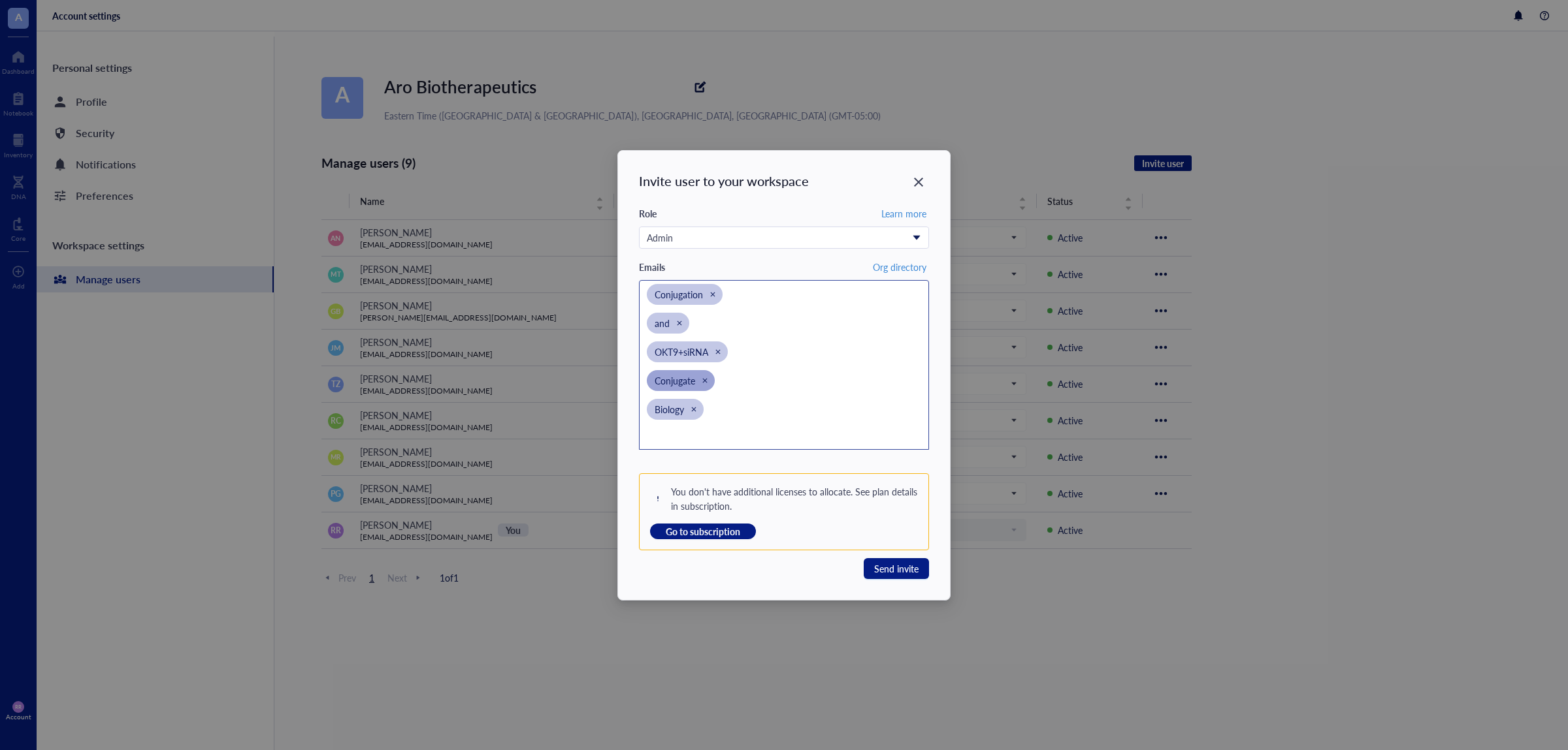
click at [673, 371] on span "Conjugate" at bounding box center [680, 380] width 68 height 21
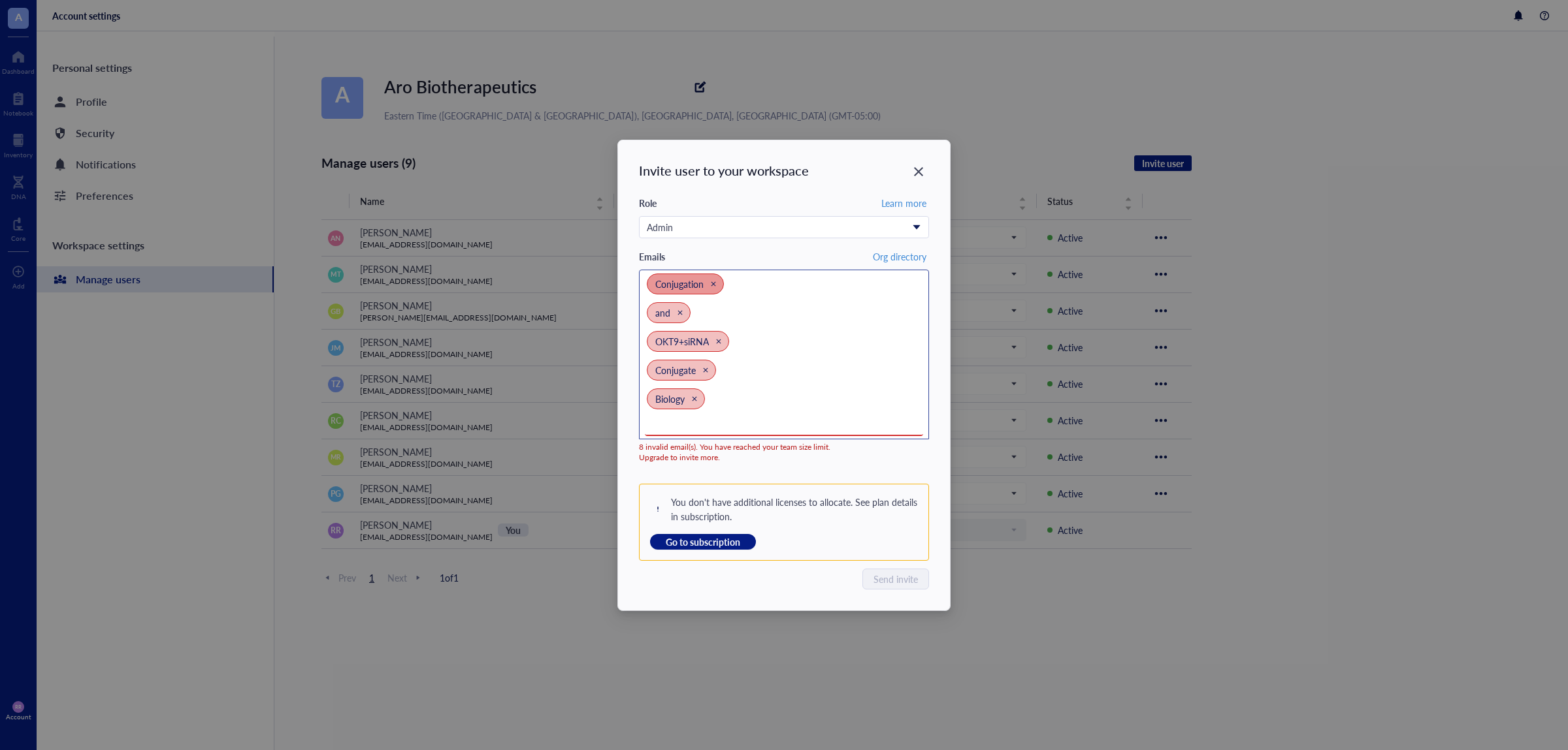
drag, startPoint x: 770, startPoint y: 415, endPoint x: 658, endPoint y: 278, distance: 177.0
click at [658, 278] on div "Creation of GalNAc+siRNA Conjugation and OKT9+siRNA Conjugate Biology" at bounding box center [776, 311] width 261 height 248
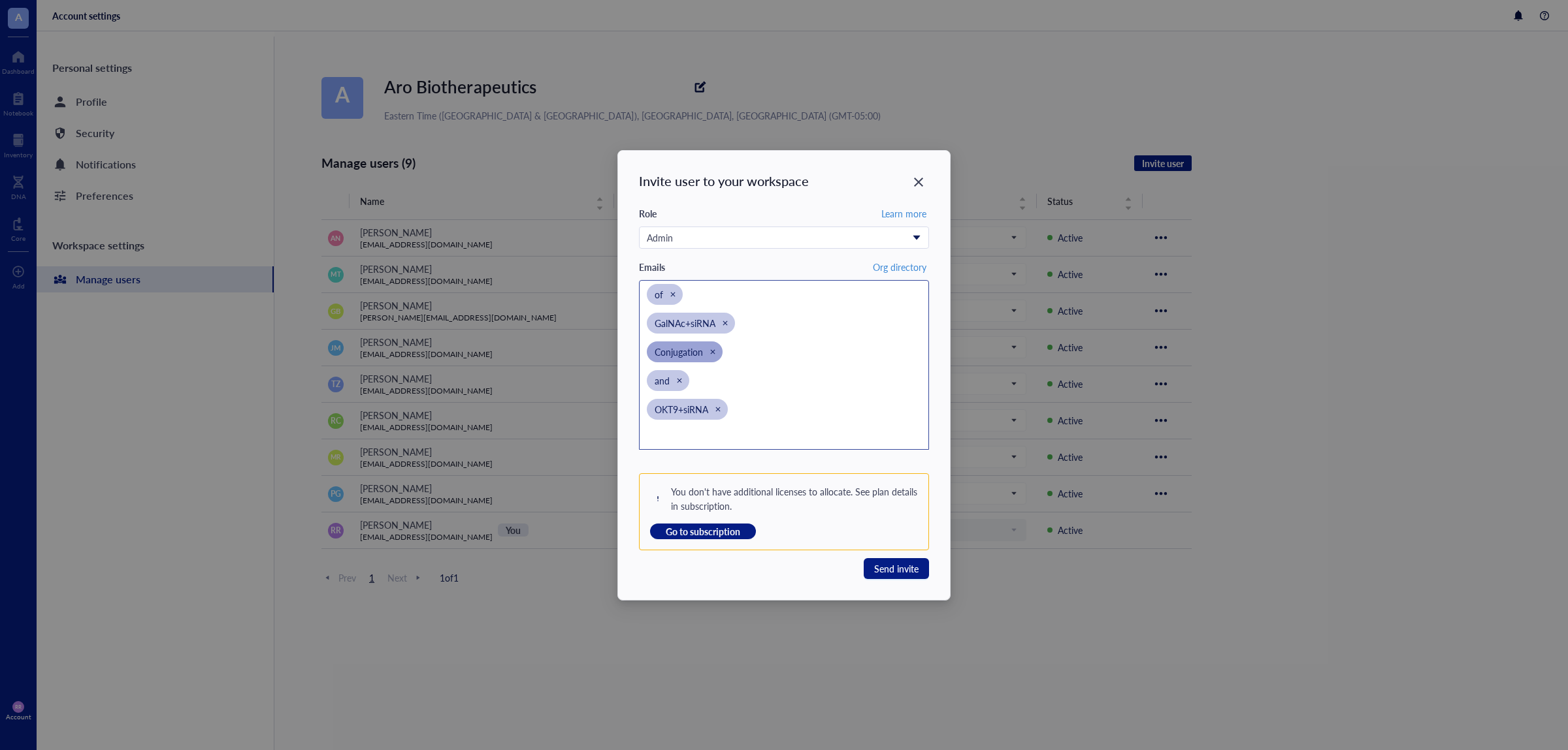
scroll to position [0, 0]
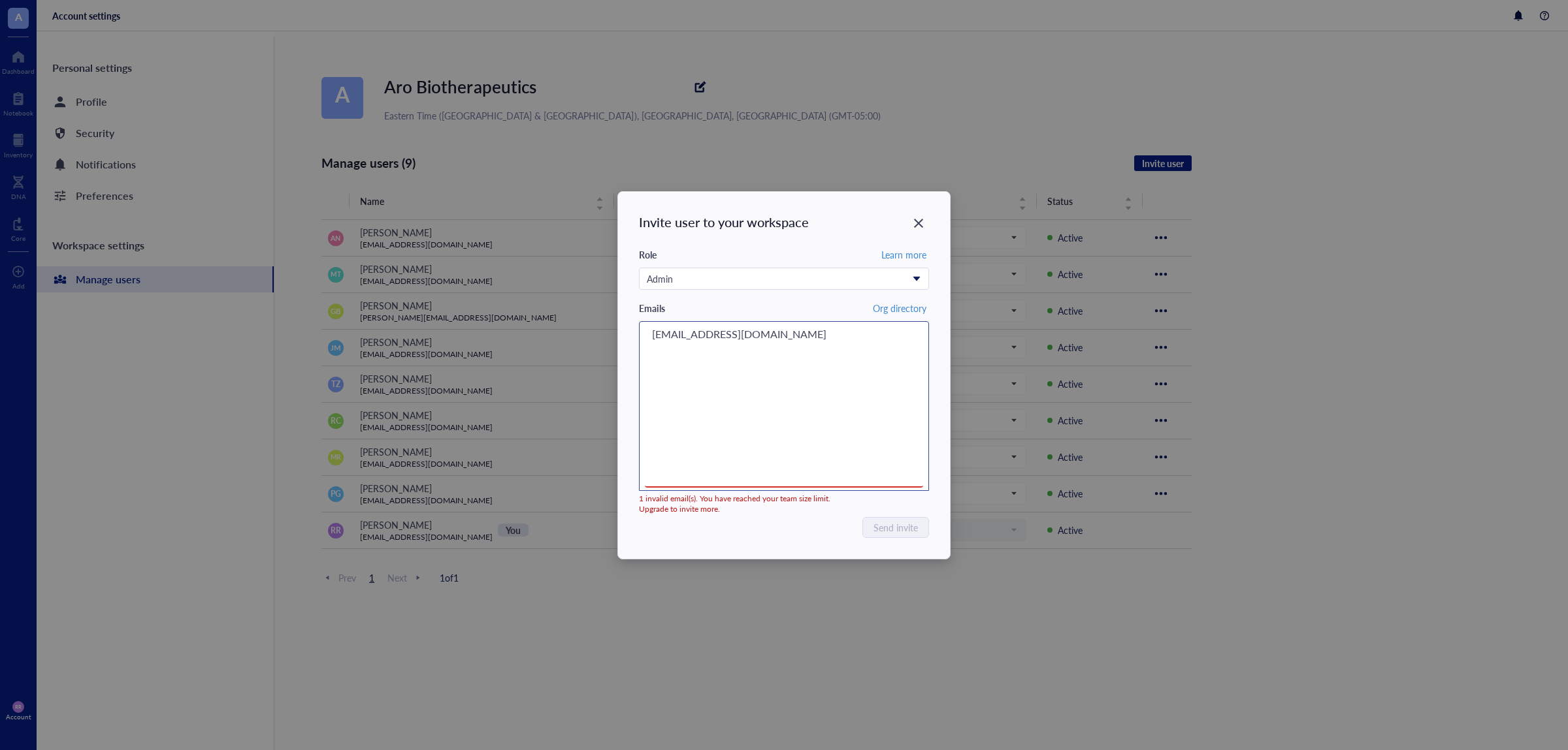
type input "inventory@arobiotx.com"
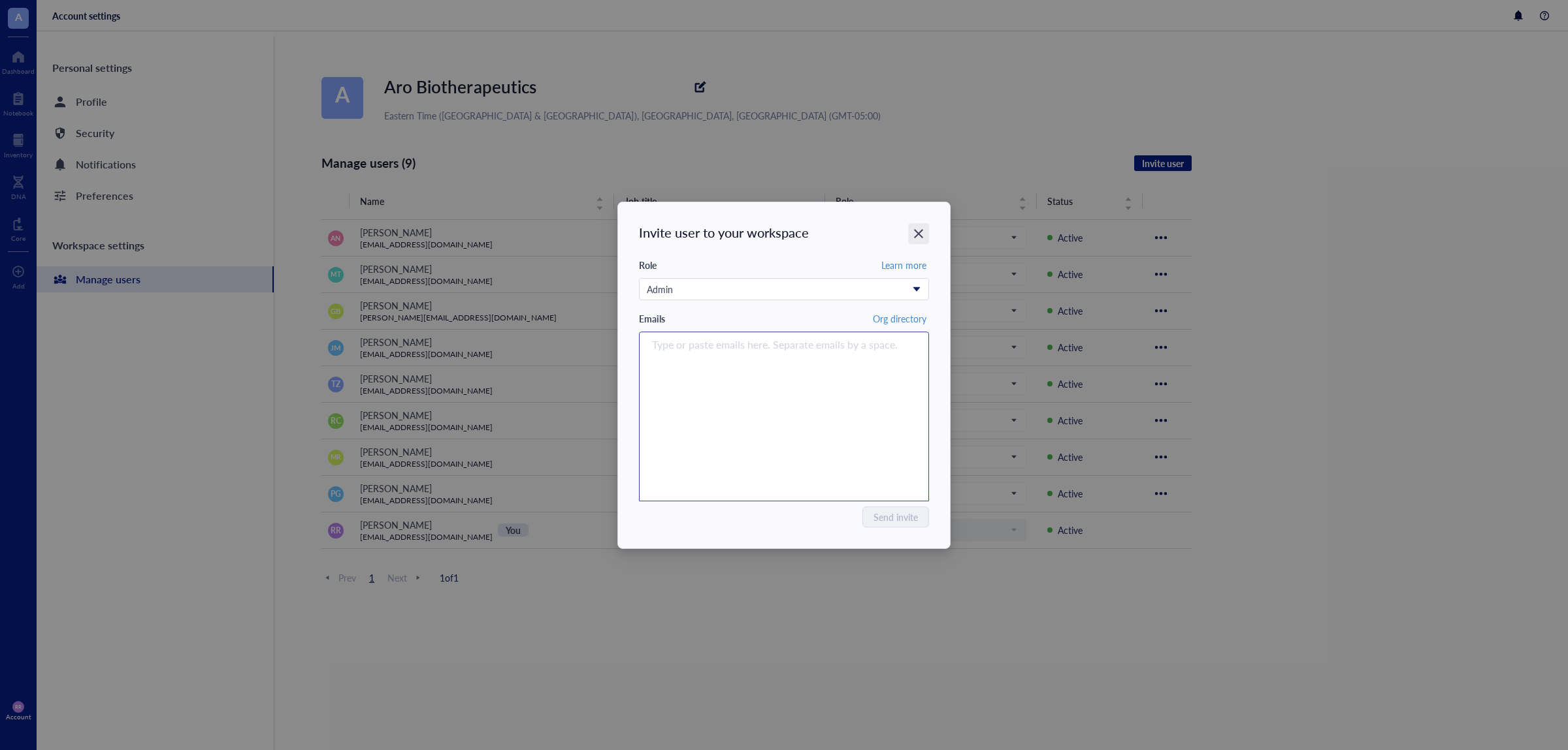
click at [919, 228] on icon "Close" at bounding box center [919, 233] width 12 height 12
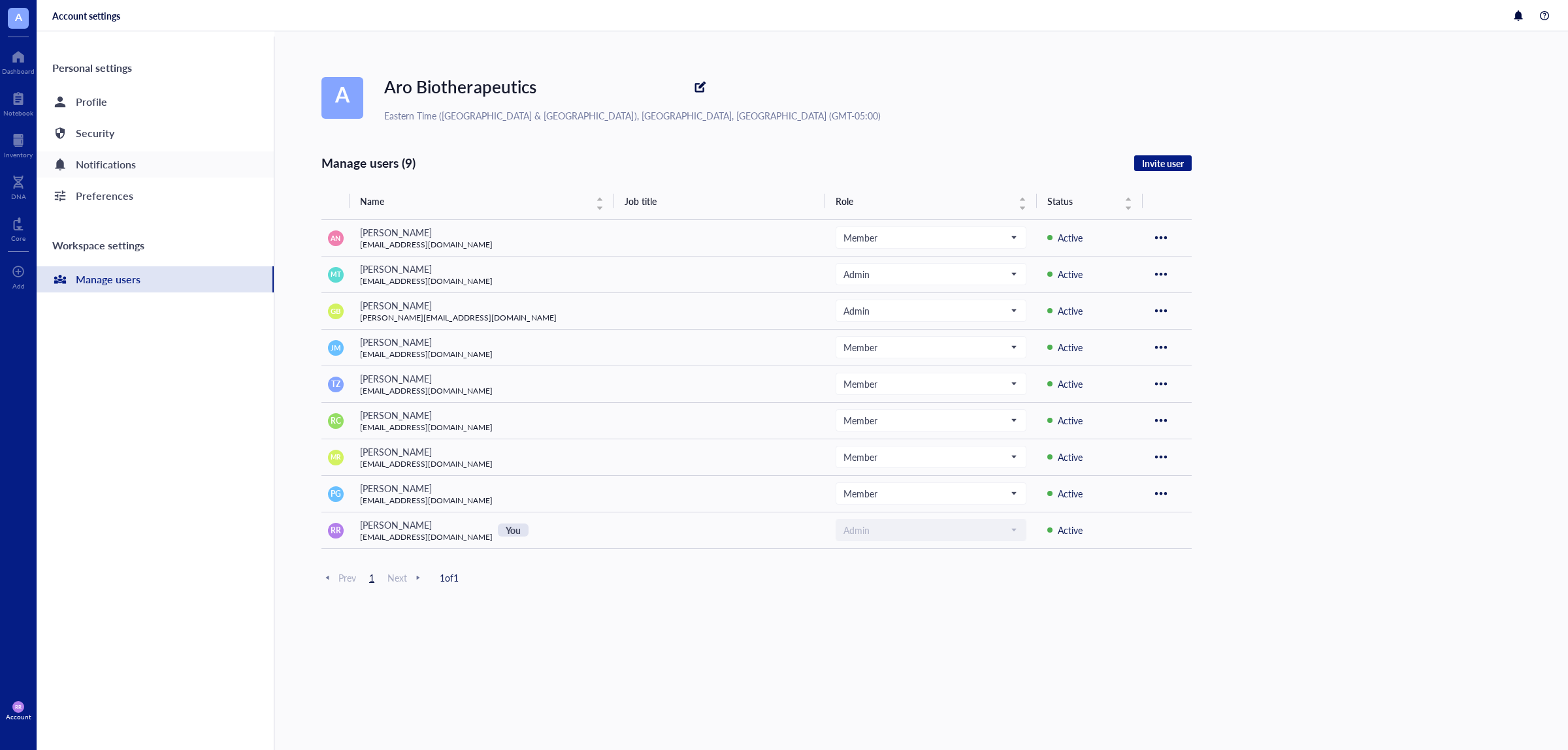
click at [108, 172] on div "Notifications" at bounding box center [106, 164] width 60 height 18
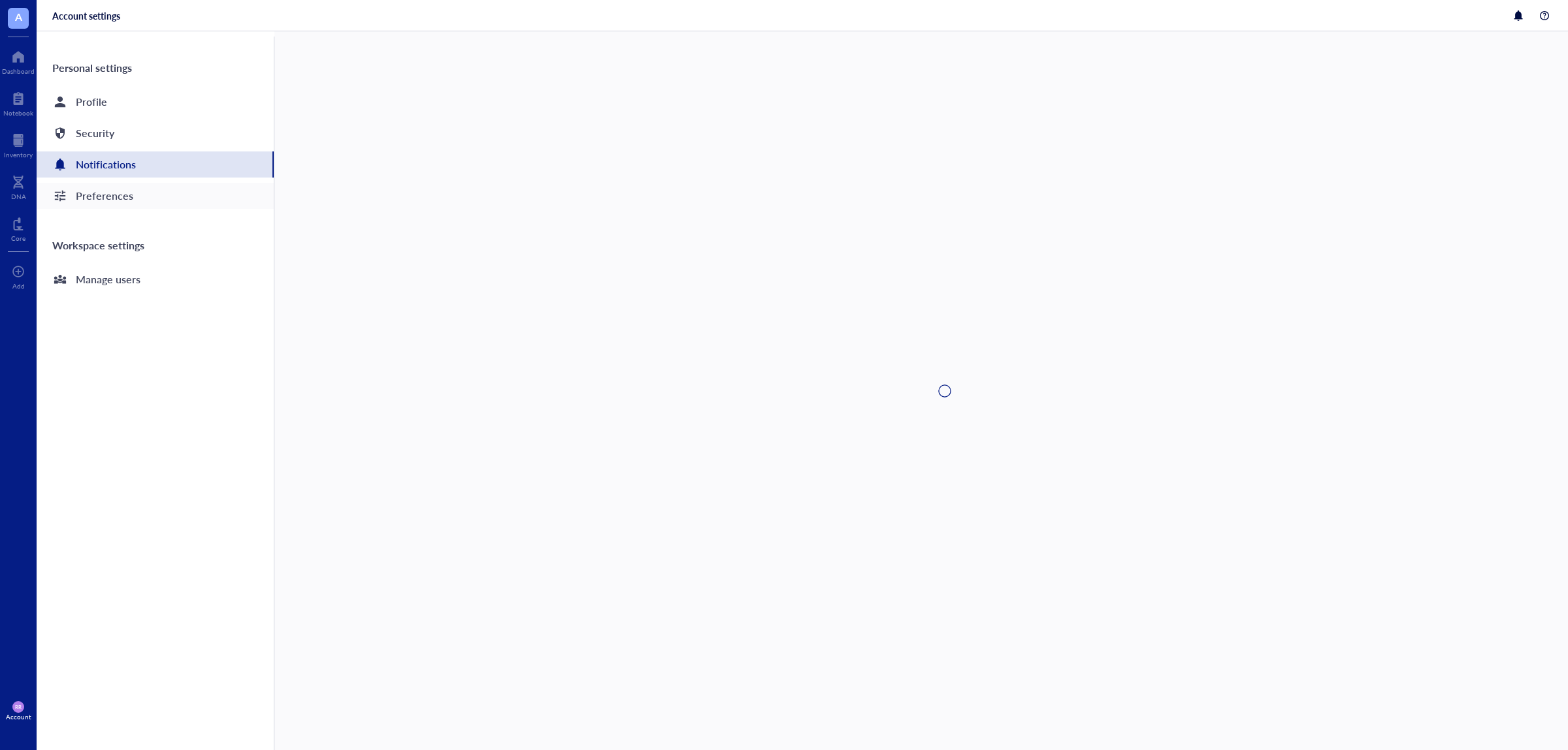
click at [144, 189] on div "Preferences" at bounding box center [155, 196] width 237 height 26
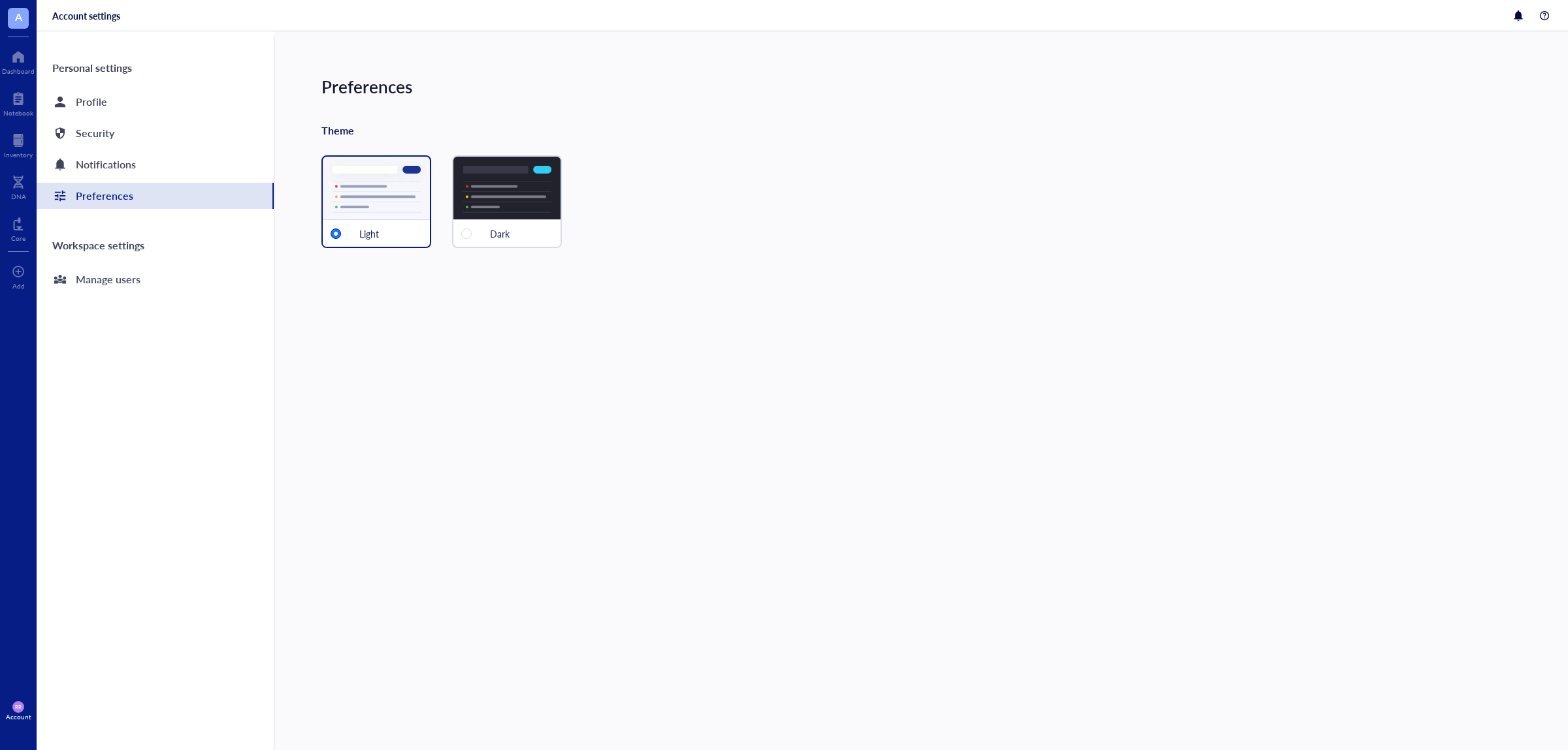
click at [597, 215] on div "Light Dark" at bounding box center [945, 202] width 1246 height 93
click at [571, 209] on div "Light Dark" at bounding box center [945, 202] width 1246 height 93
click at [493, 200] on div "Dark" at bounding box center [507, 202] width 109 height 93
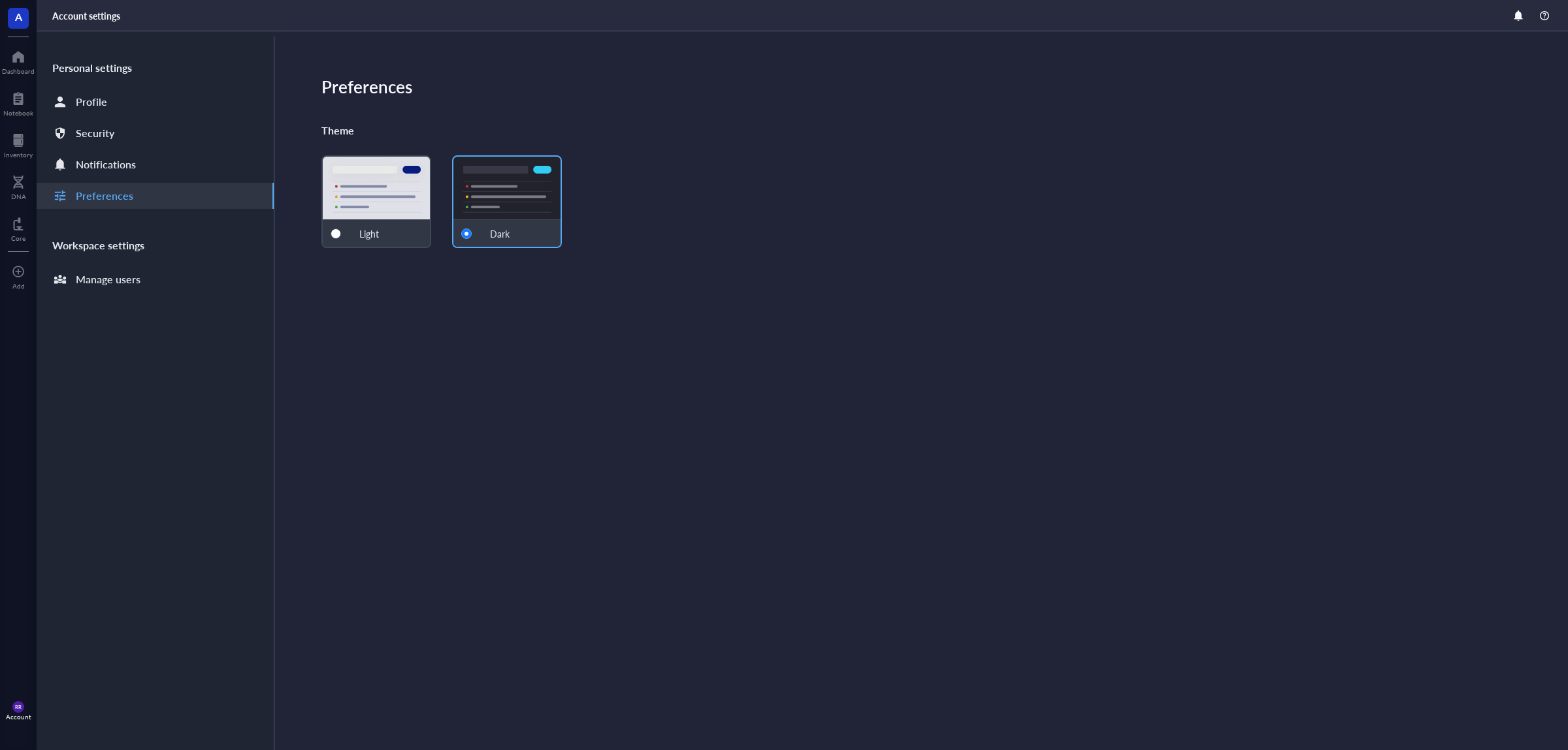
click at [196, 91] on div "Profile" at bounding box center [155, 102] width 237 height 26
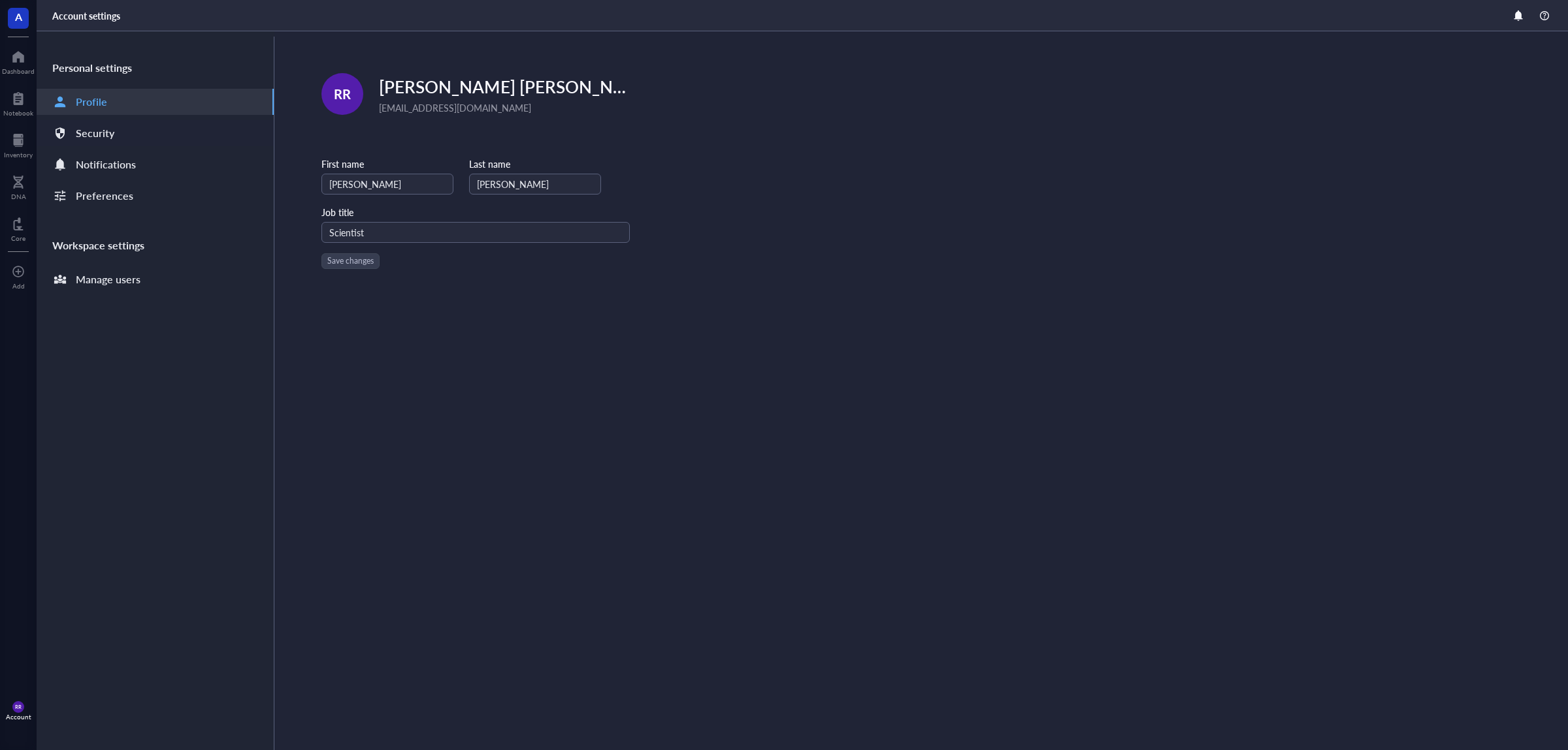
click at [202, 133] on div "Security" at bounding box center [155, 133] width 237 height 26
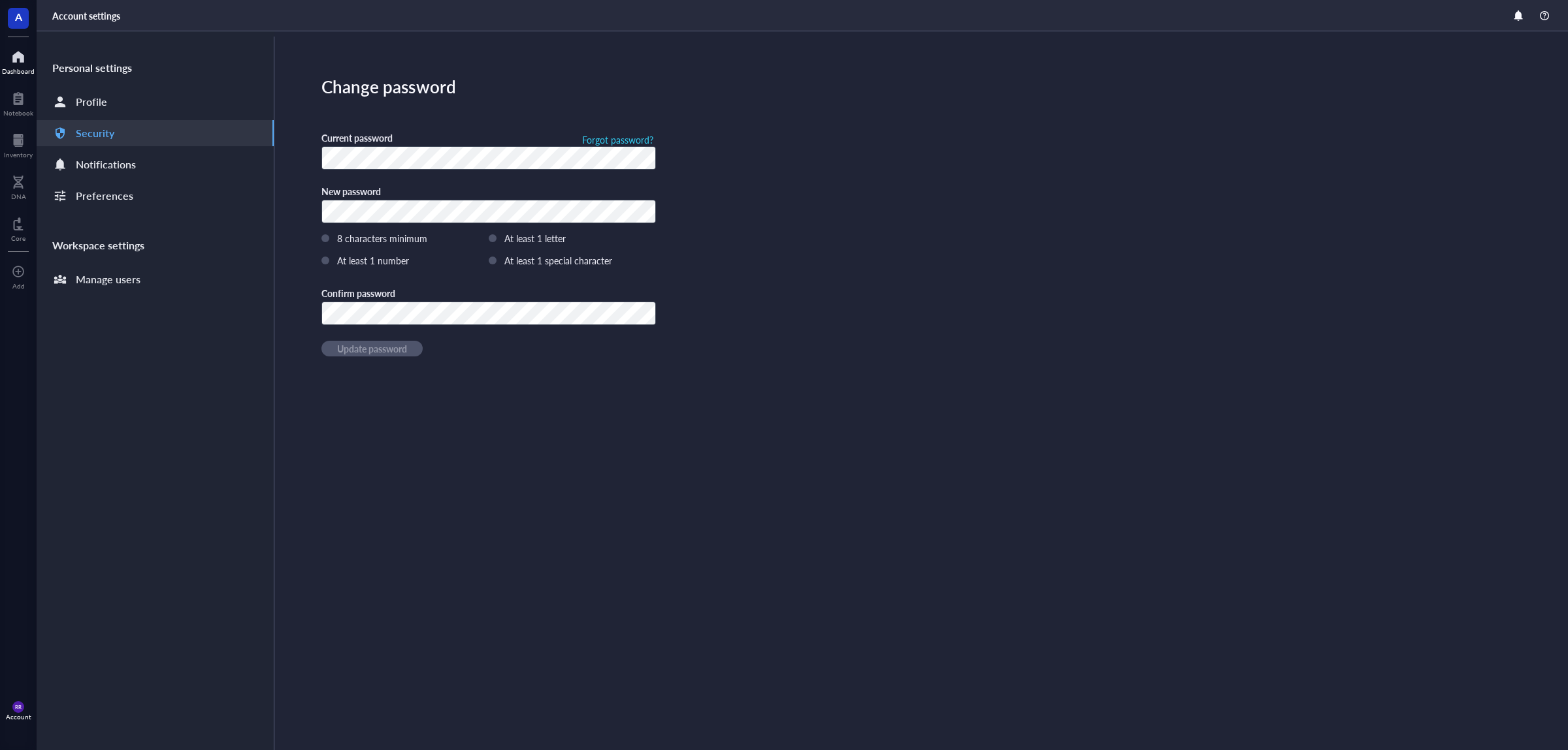
click at [22, 49] on div at bounding box center [18, 57] width 33 height 21
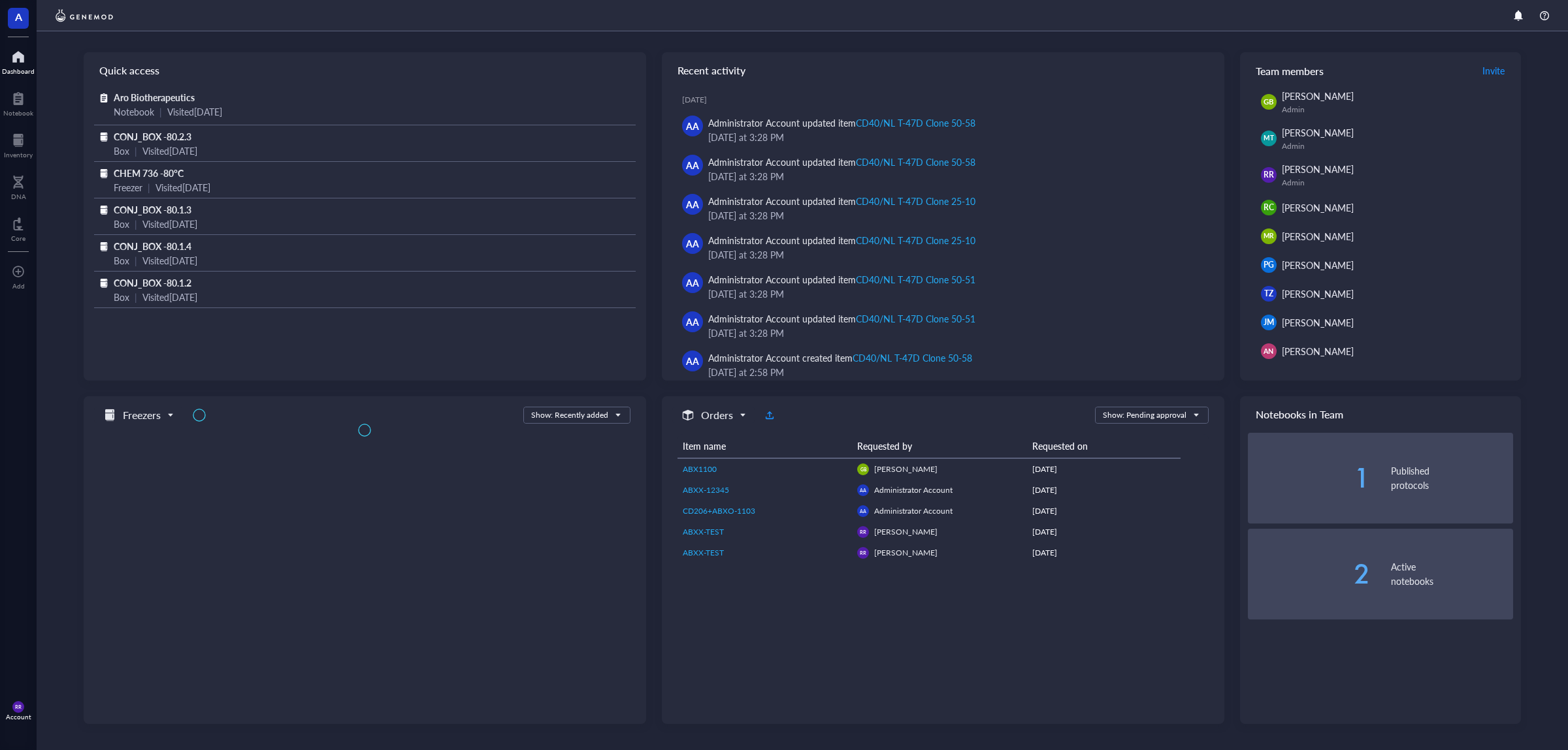
drag, startPoint x: 1311, startPoint y: 202, endPoint x: 1381, endPoint y: 371, distance: 182.9
click at [1381, 371] on div "GB Gleb Bazilevsky Admin MT Matthew Tendler Admin RR Rebecca Rhodes Admin RC Ri…" at bounding box center [1380, 235] width 281 height 292
drag, startPoint x: 1400, startPoint y: 202, endPoint x: 1407, endPoint y: 215, distance: 14.8
click at [1405, 214] on div "[PERSON_NAME]" at bounding box center [1384, 207] width 205 height 14
click at [1413, 223] on div "GB Gleb Bazilevsky Admin MT Matthew Tendler Admin RR Rebecca Rhodes Admin RC Ri…" at bounding box center [1380, 224] width 281 height 271
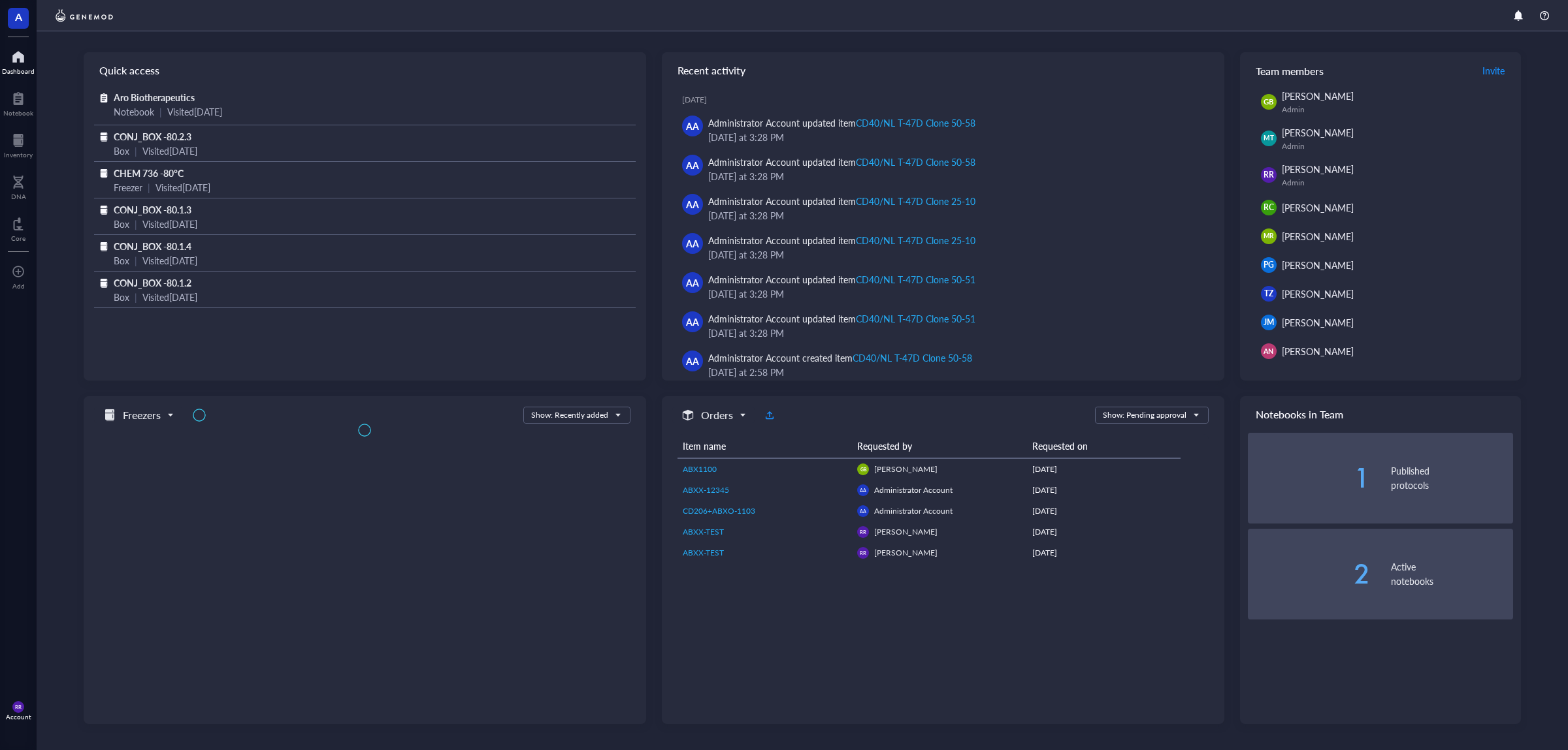
click at [16, 42] on div "Dashboard" at bounding box center [18, 60] width 36 height 36
click at [10, 34] on div "A" at bounding box center [18, 18] width 36 height 36
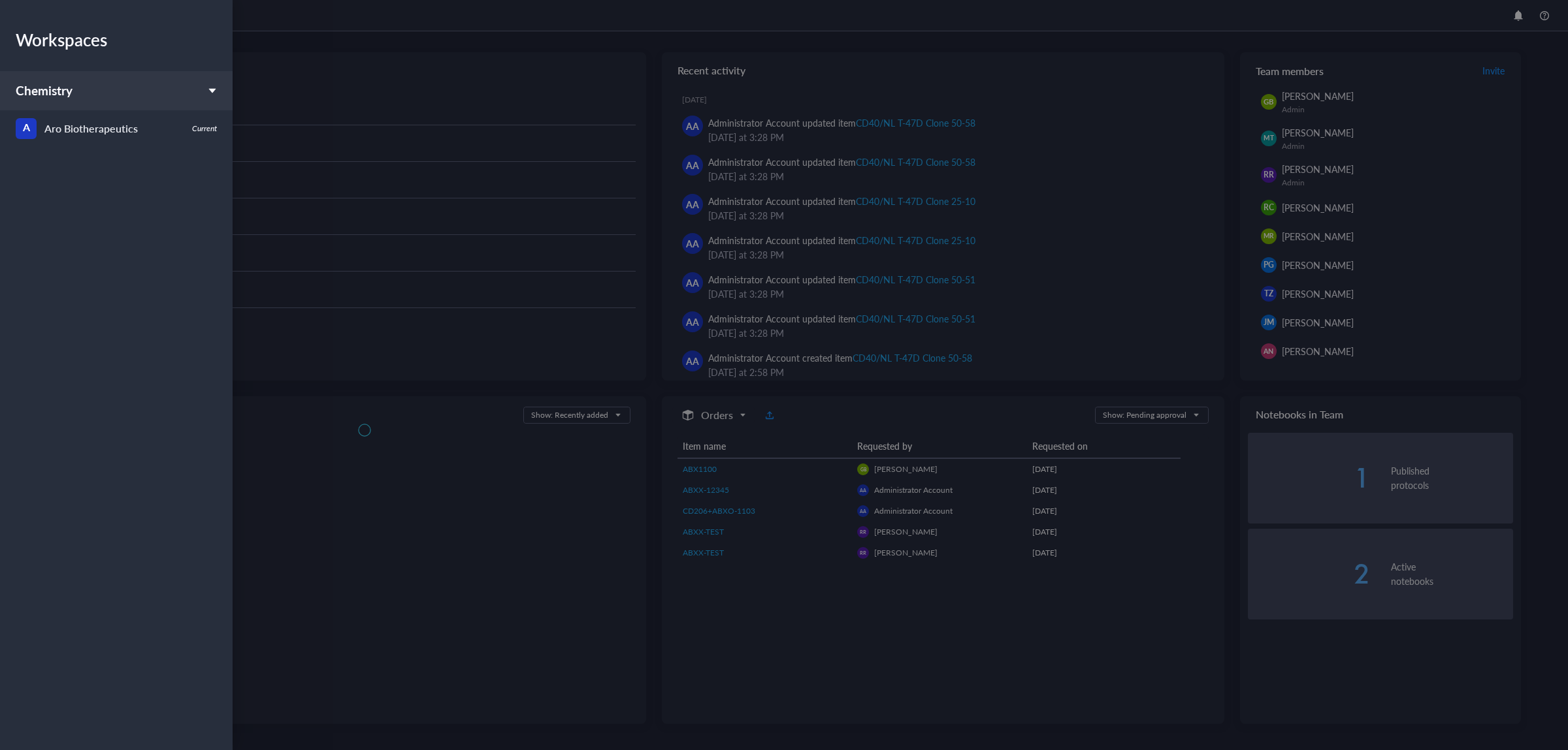
click at [12, 16] on div "Workspaces Chemistry A Aro Biotherapeutics Current" at bounding box center [116, 351] width 233 height 703
click at [65, 135] on div "Aro Biotherapeutics" at bounding box center [91, 129] width 94 height 18
click at [382, 111] on div at bounding box center [784, 375] width 1568 height 750
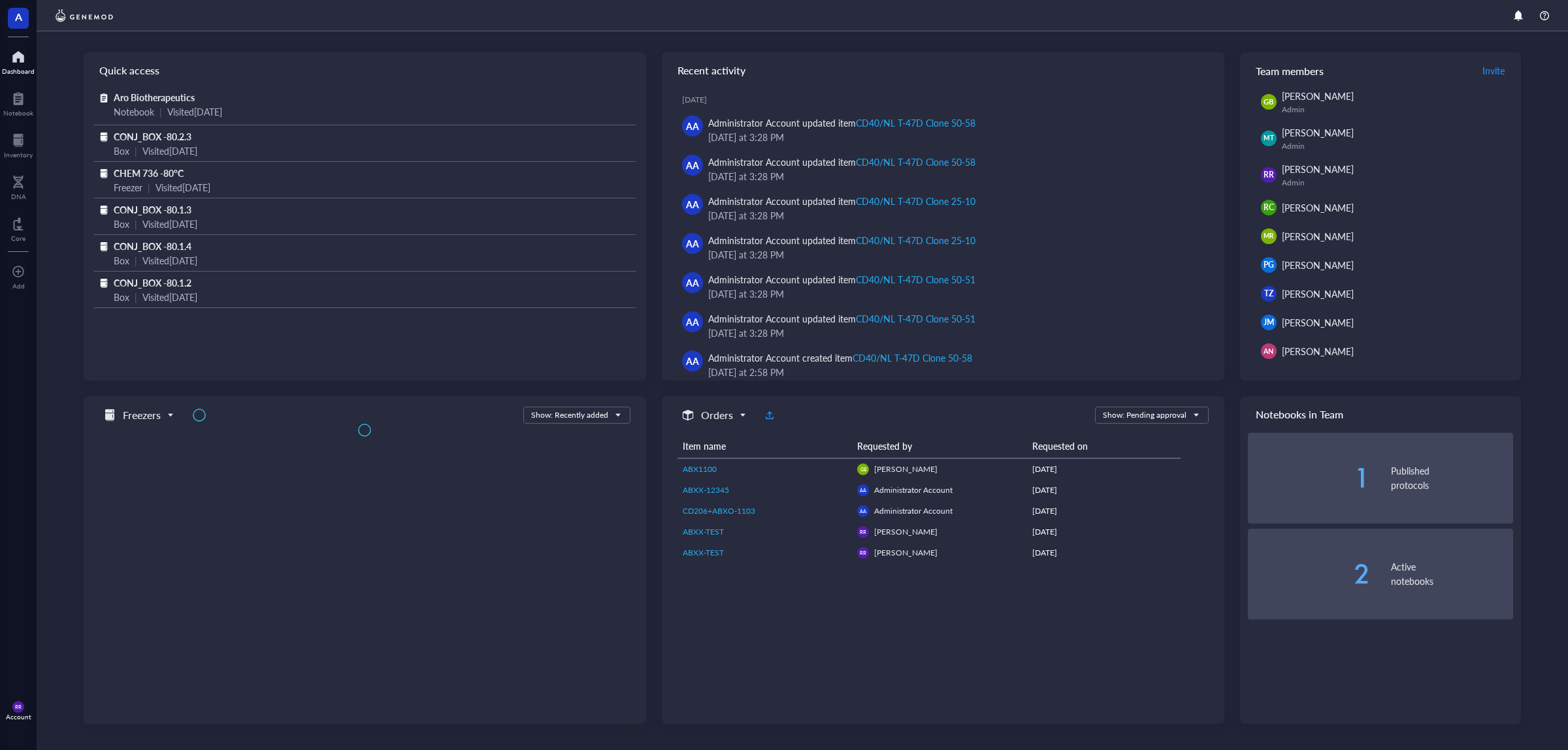
click at [3, 709] on div "RR Account" at bounding box center [18, 710] width 36 height 36
click at [110, 693] on link "Framework" at bounding box center [92, 686] width 86 height 23
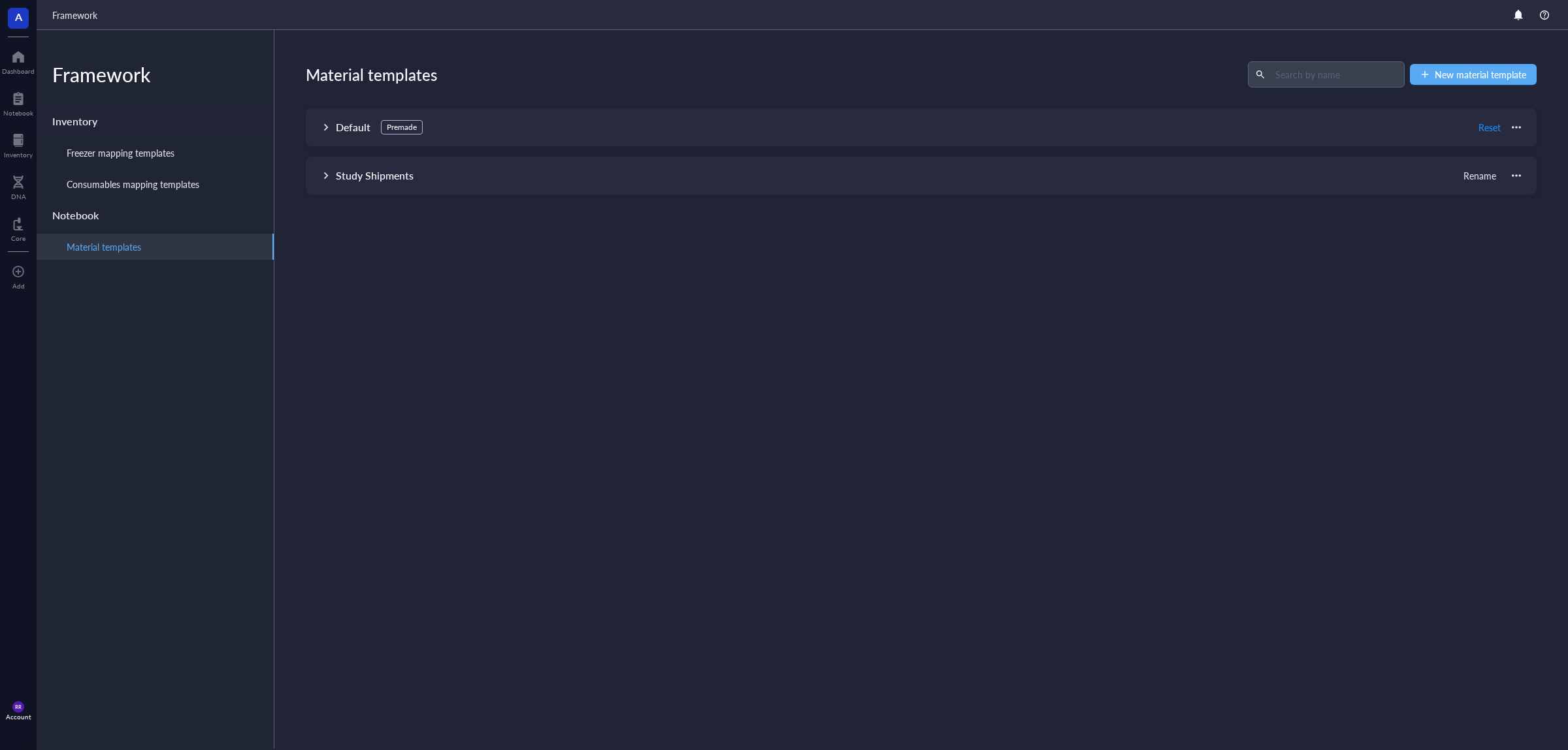
click at [136, 121] on div "Inventory" at bounding box center [155, 121] width 237 height 26
click at [161, 189] on div "Consumables mapping templates" at bounding box center [133, 184] width 133 height 14
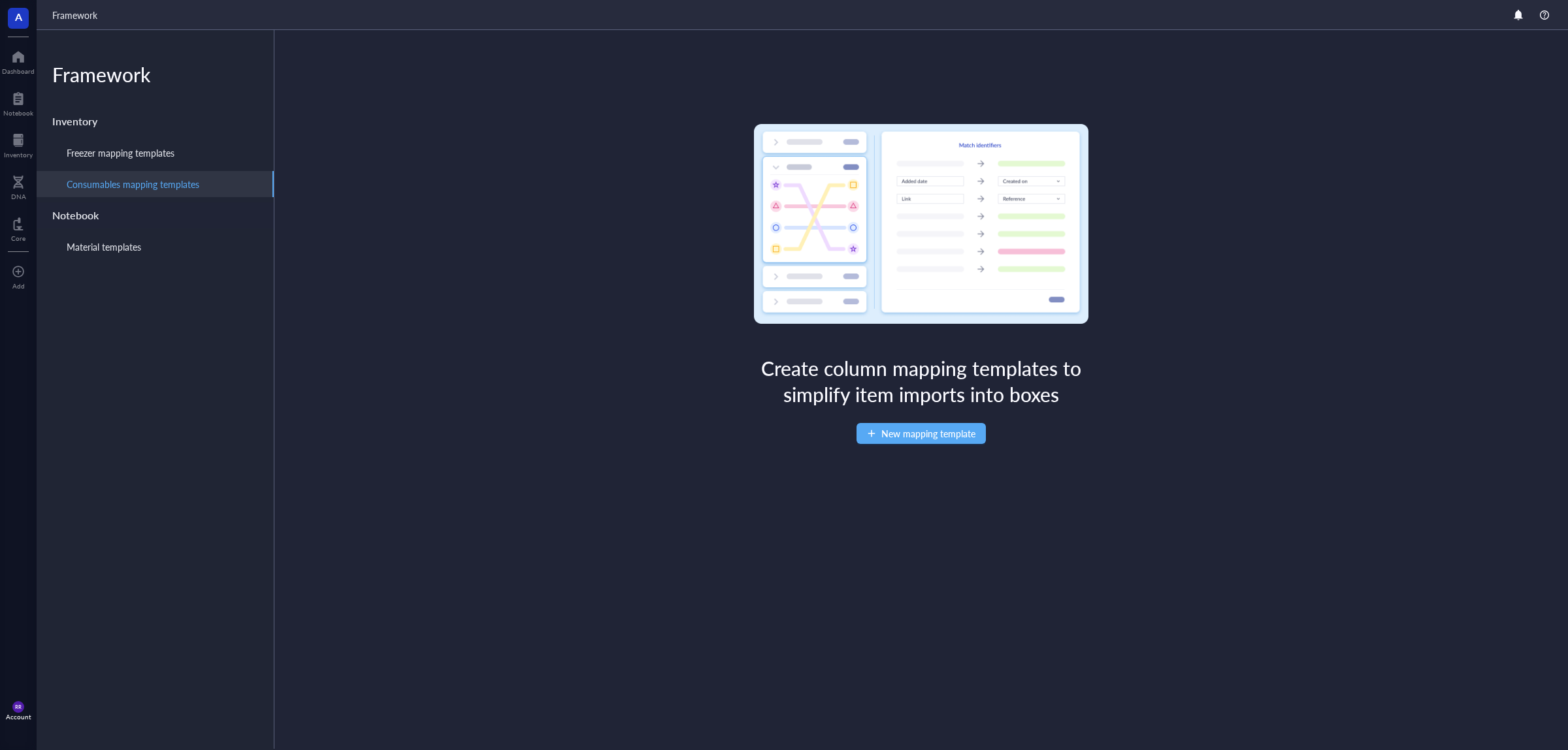
click at [151, 222] on div "Notebook" at bounding box center [155, 215] width 237 height 26
click at [159, 241] on div "Material templates" at bounding box center [155, 247] width 237 height 26
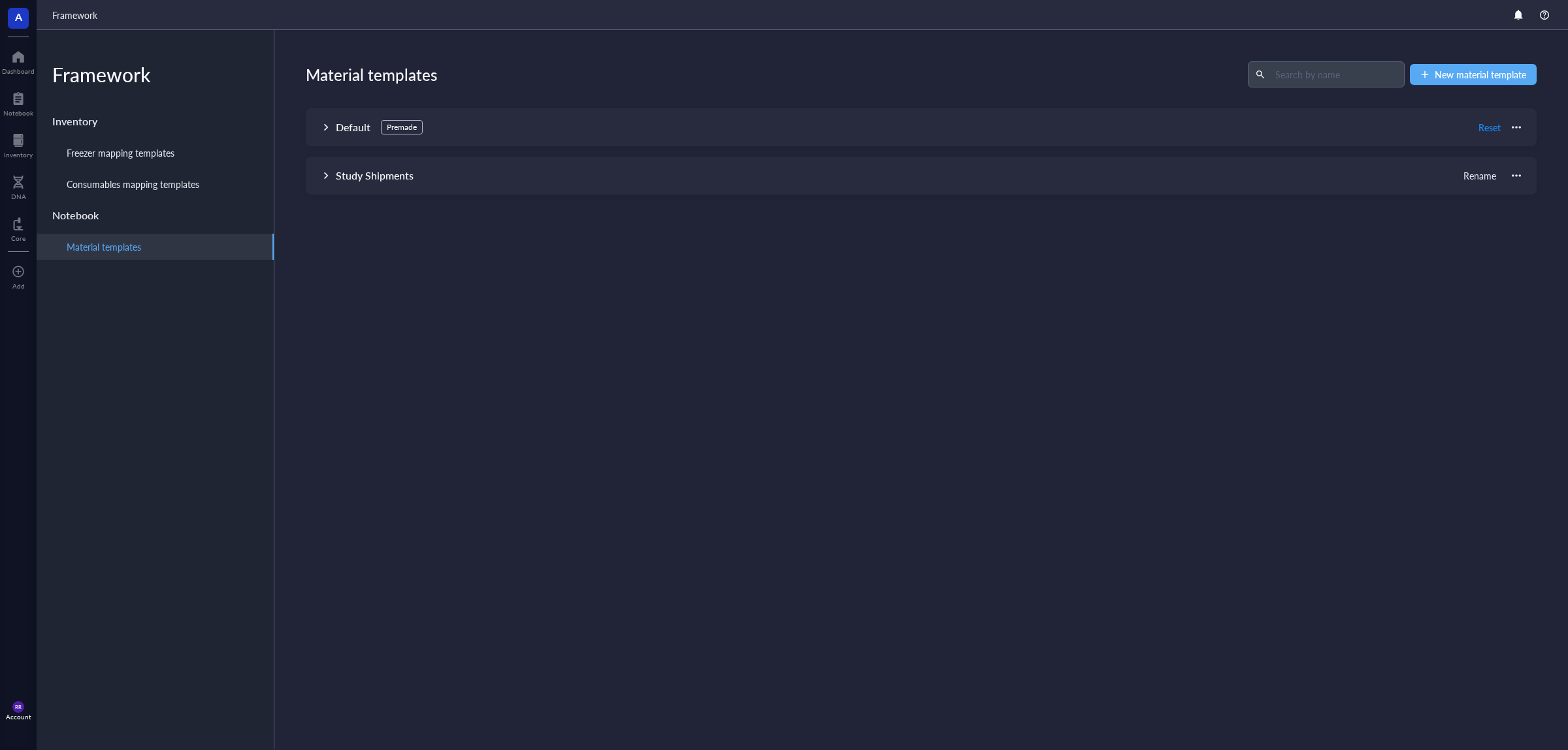
click at [16, 724] on div "RR Account" at bounding box center [18, 710] width 36 height 36
click at [111, 659] on link "Account settings" at bounding box center [92, 662] width 86 height 23
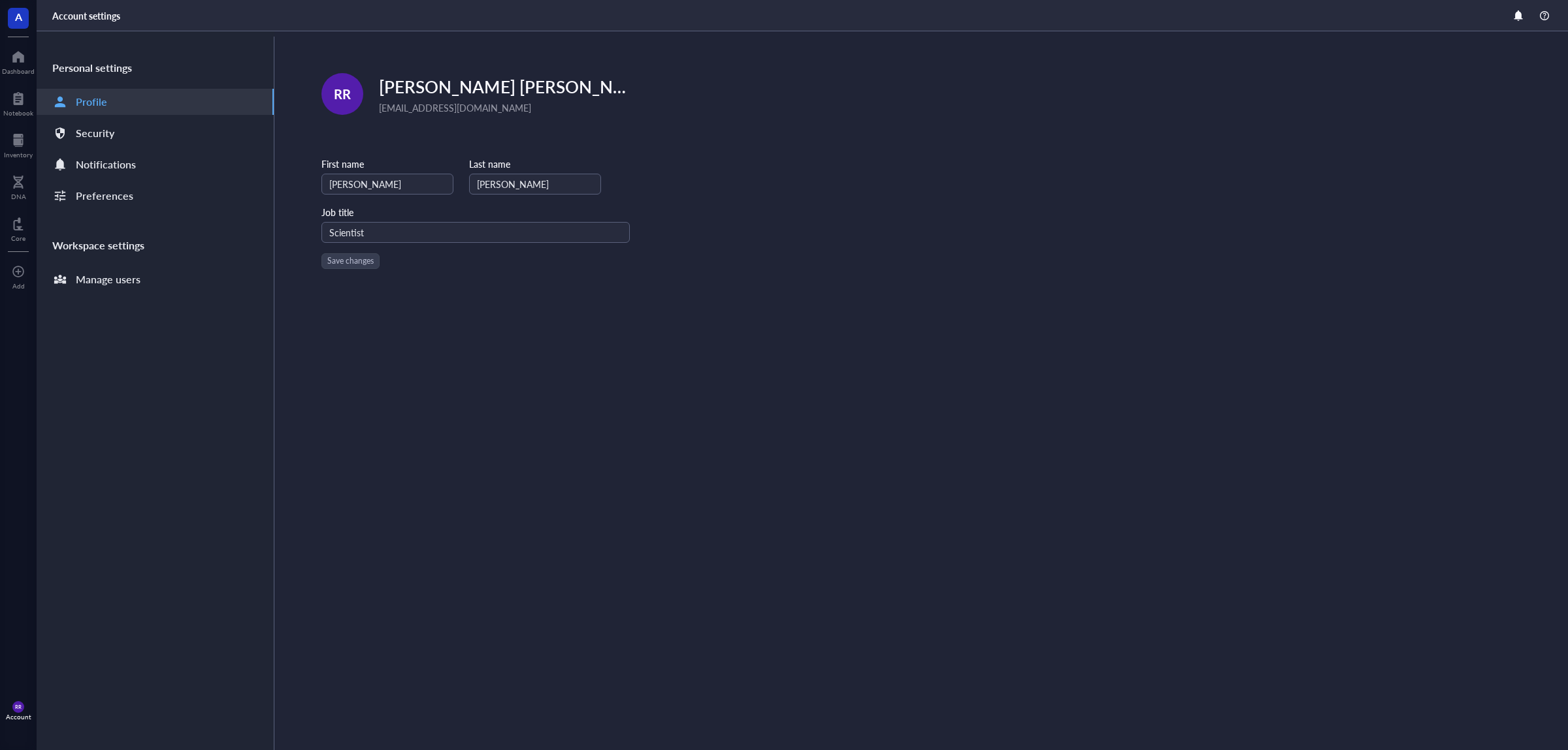
click at [80, 16] on div "Account settings" at bounding box center [86, 15] width 68 height 12
click at [123, 278] on div "Manage users" at bounding box center [108, 279] width 65 height 18
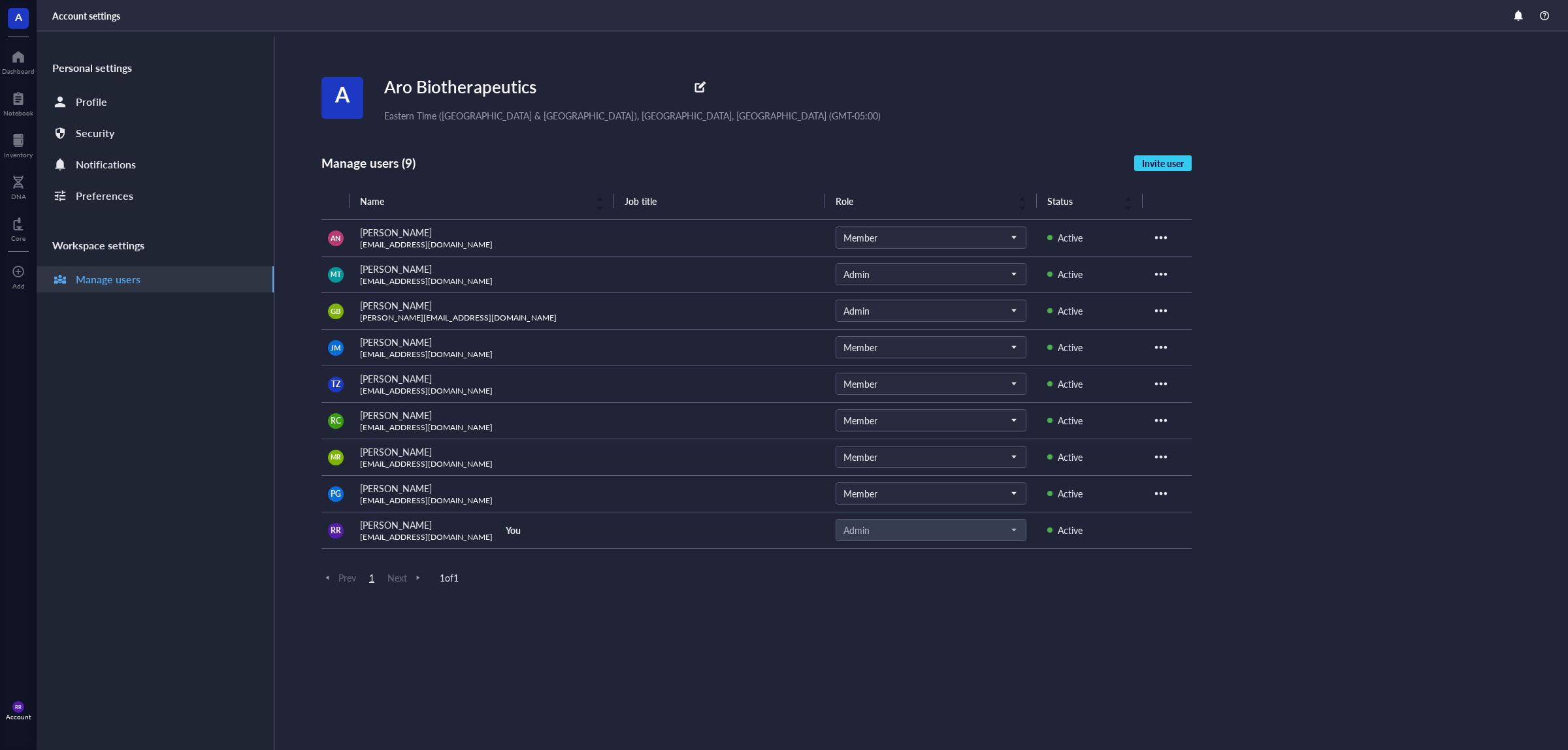
click at [14, 21] on span "A" at bounding box center [18, 18] width 21 height 21
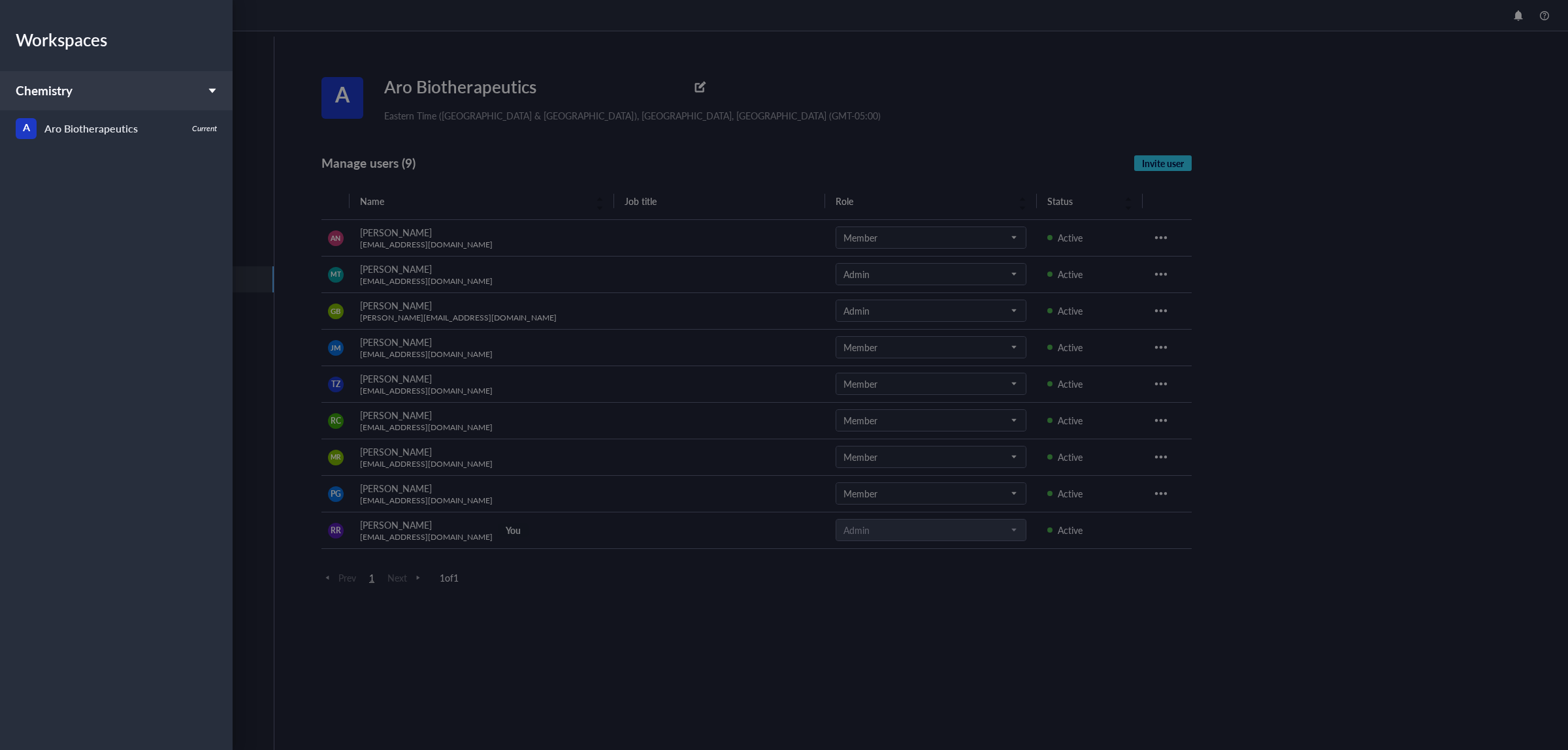
click at [101, 81] on div "Chemistry" at bounding box center [116, 90] width 233 height 39
click at [103, 83] on div "Chemistry" at bounding box center [116, 90] width 233 height 39
click at [650, 108] on div at bounding box center [784, 375] width 1568 height 750
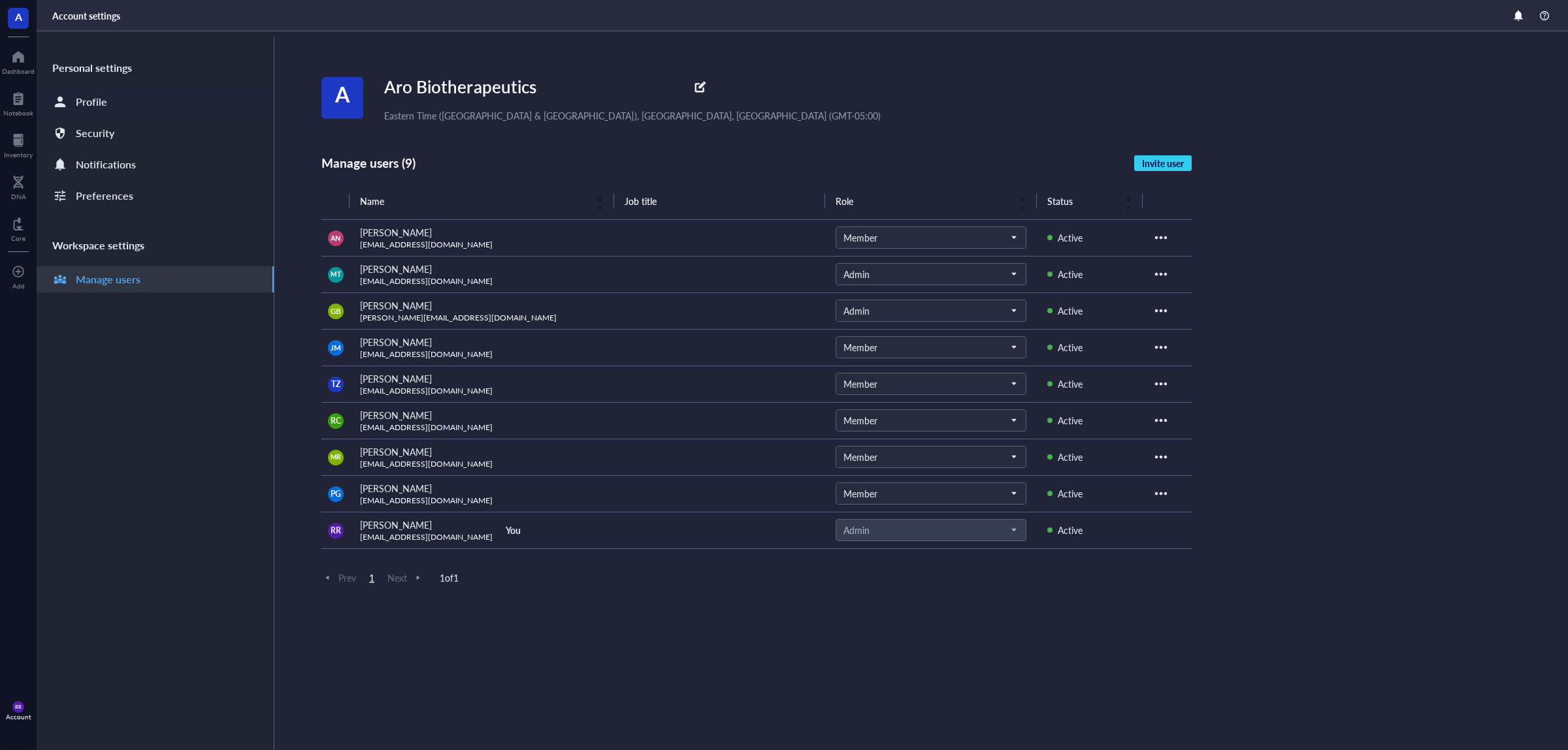
click at [153, 101] on div "Profile" at bounding box center [155, 102] width 237 height 26
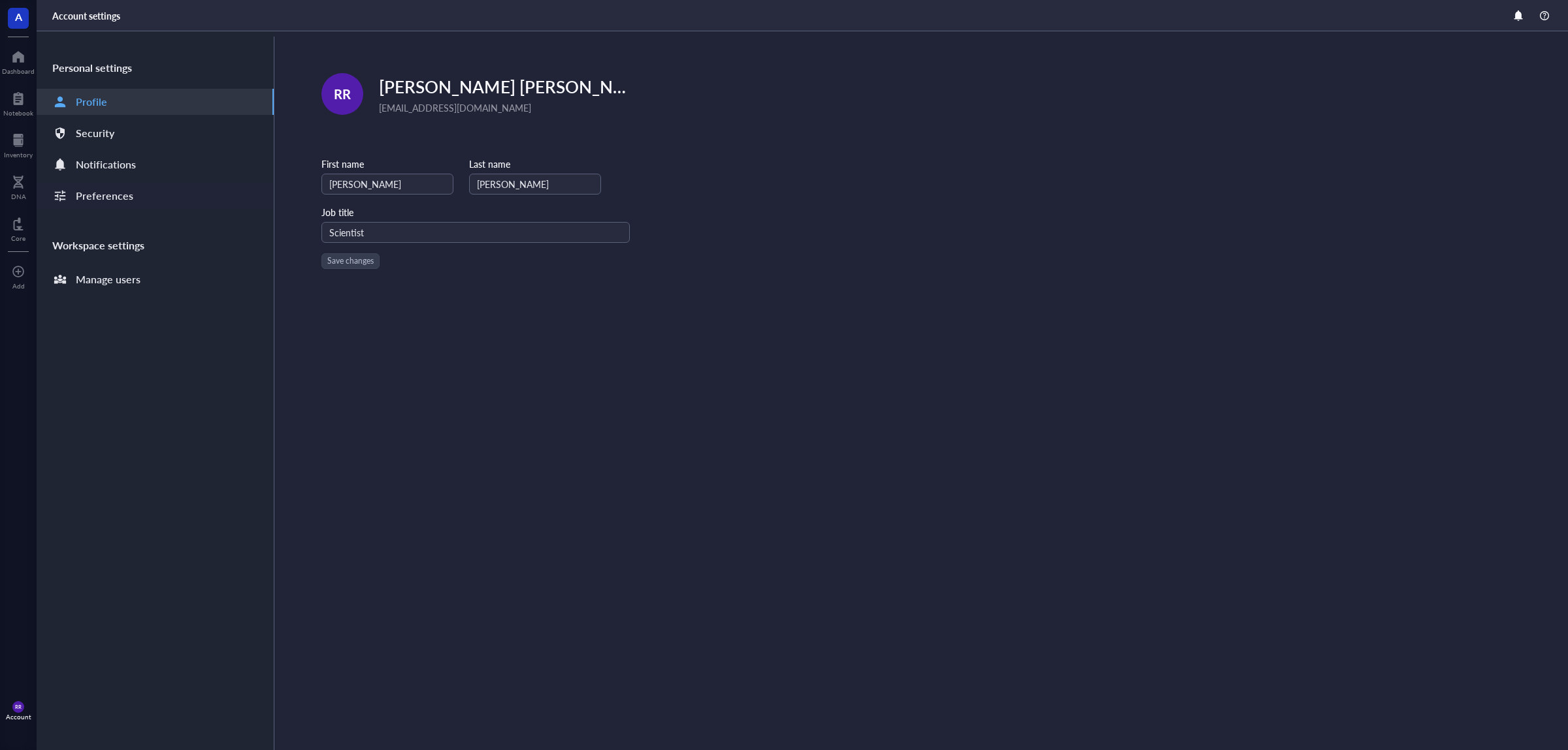
click at [188, 193] on div "Preferences" at bounding box center [155, 196] width 237 height 26
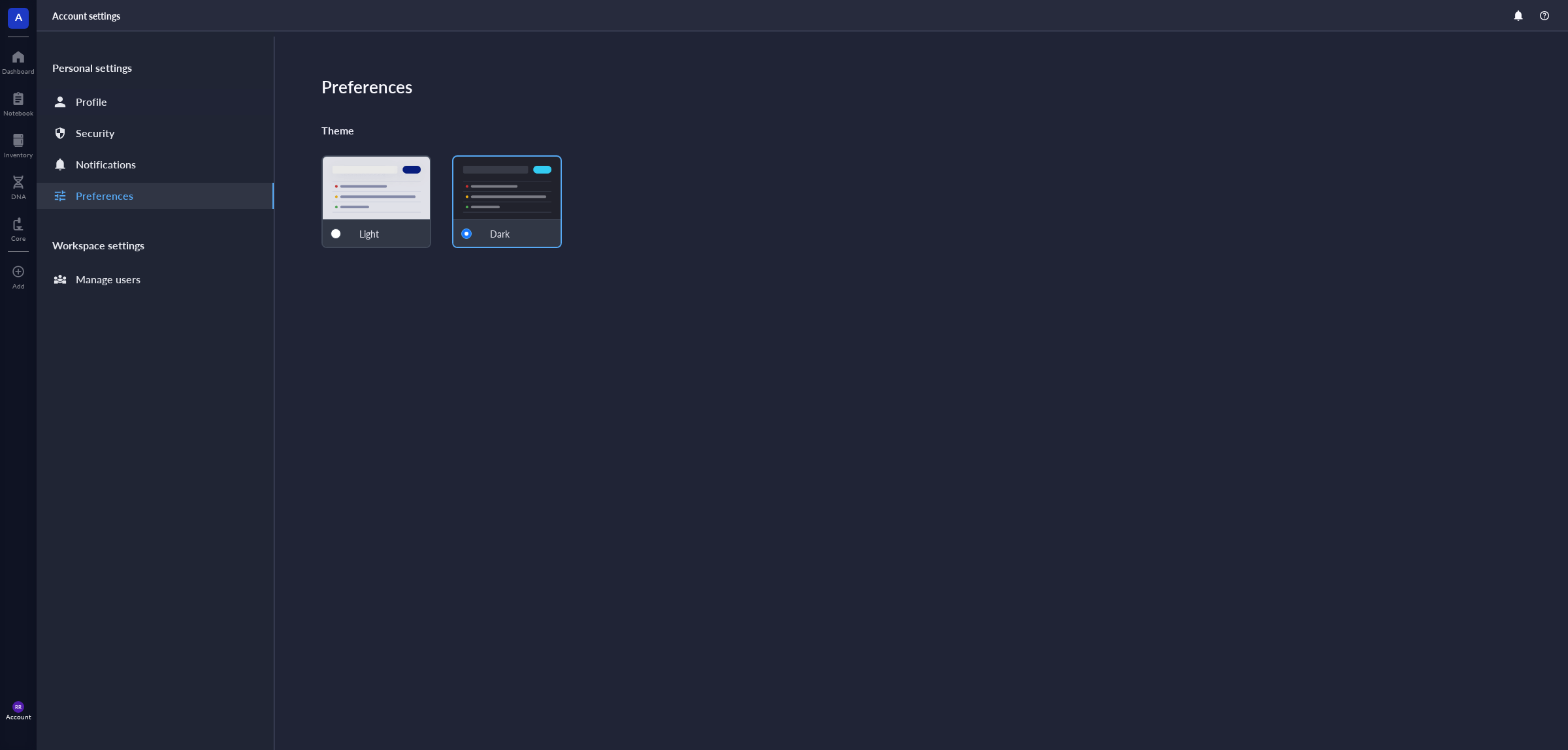
click at [164, 97] on div "Profile" at bounding box center [155, 102] width 237 height 26
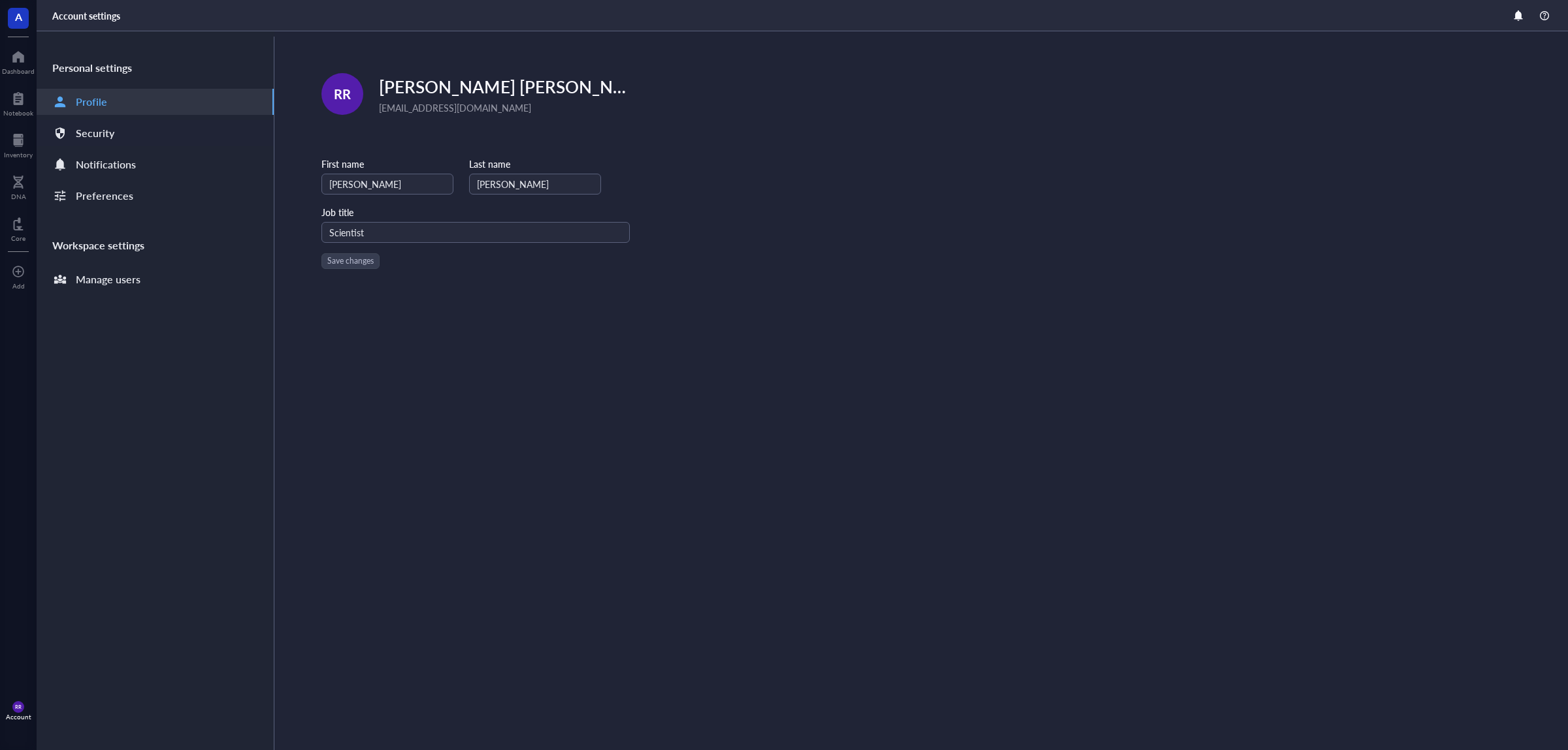
click at [174, 133] on div "Security" at bounding box center [155, 133] width 237 height 26
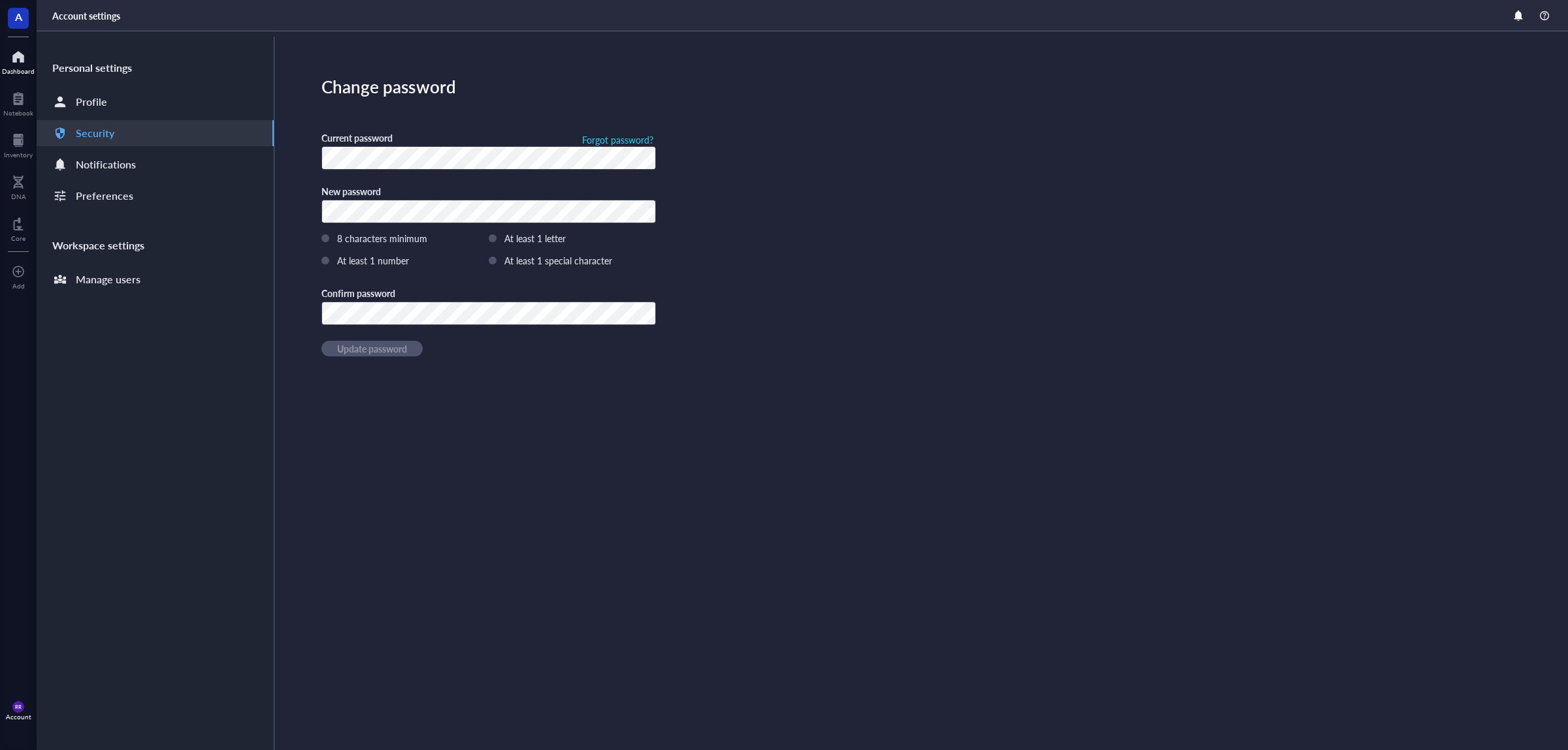
click at [9, 69] on div "Dashboard" at bounding box center [18, 70] width 33 height 8
click at [0, 180] on div "DNA" at bounding box center [18, 185] width 36 height 36
click at [4, 151] on div "Inventory" at bounding box center [18, 144] width 36 height 36
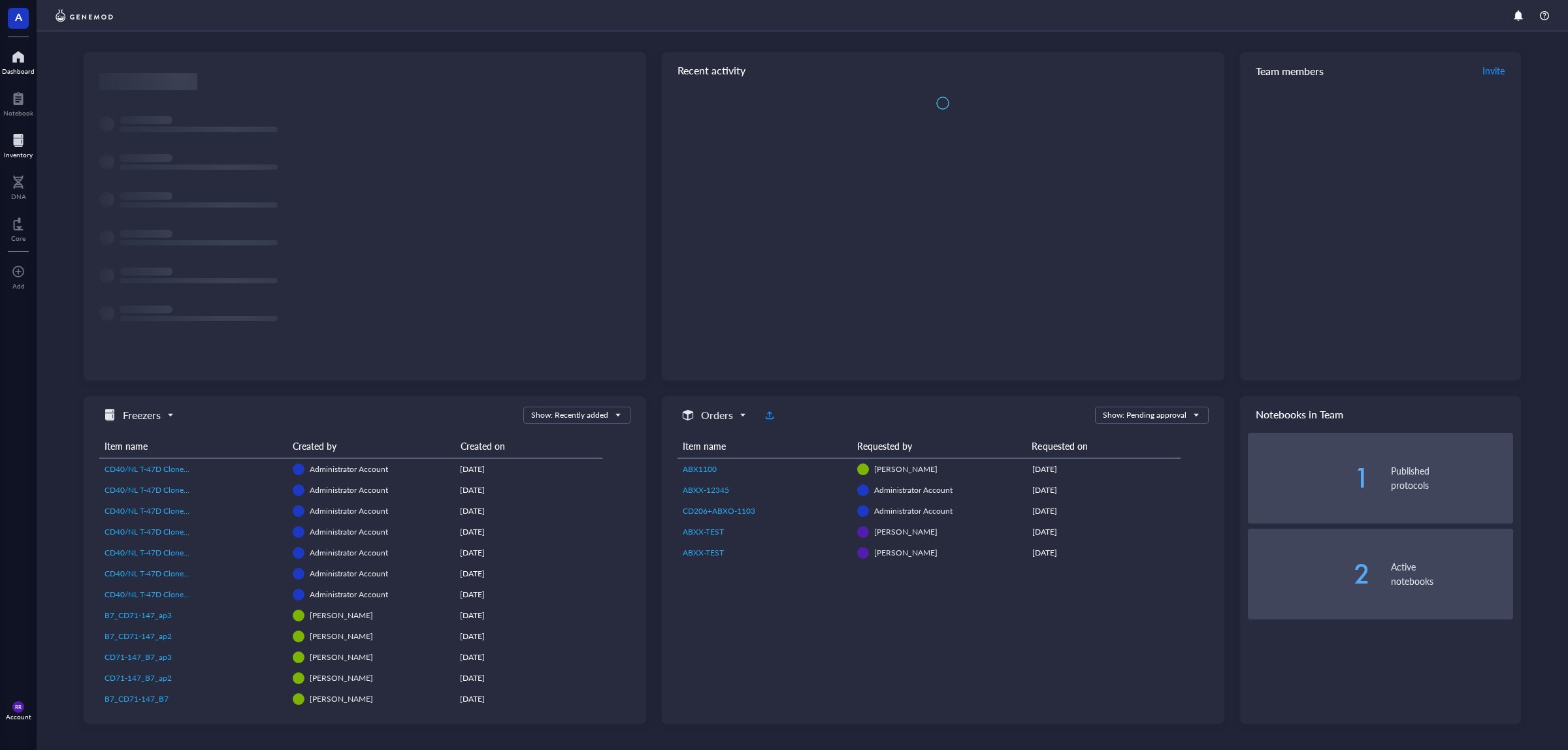
click at [25, 156] on div "Inventory" at bounding box center [18, 155] width 29 height 8
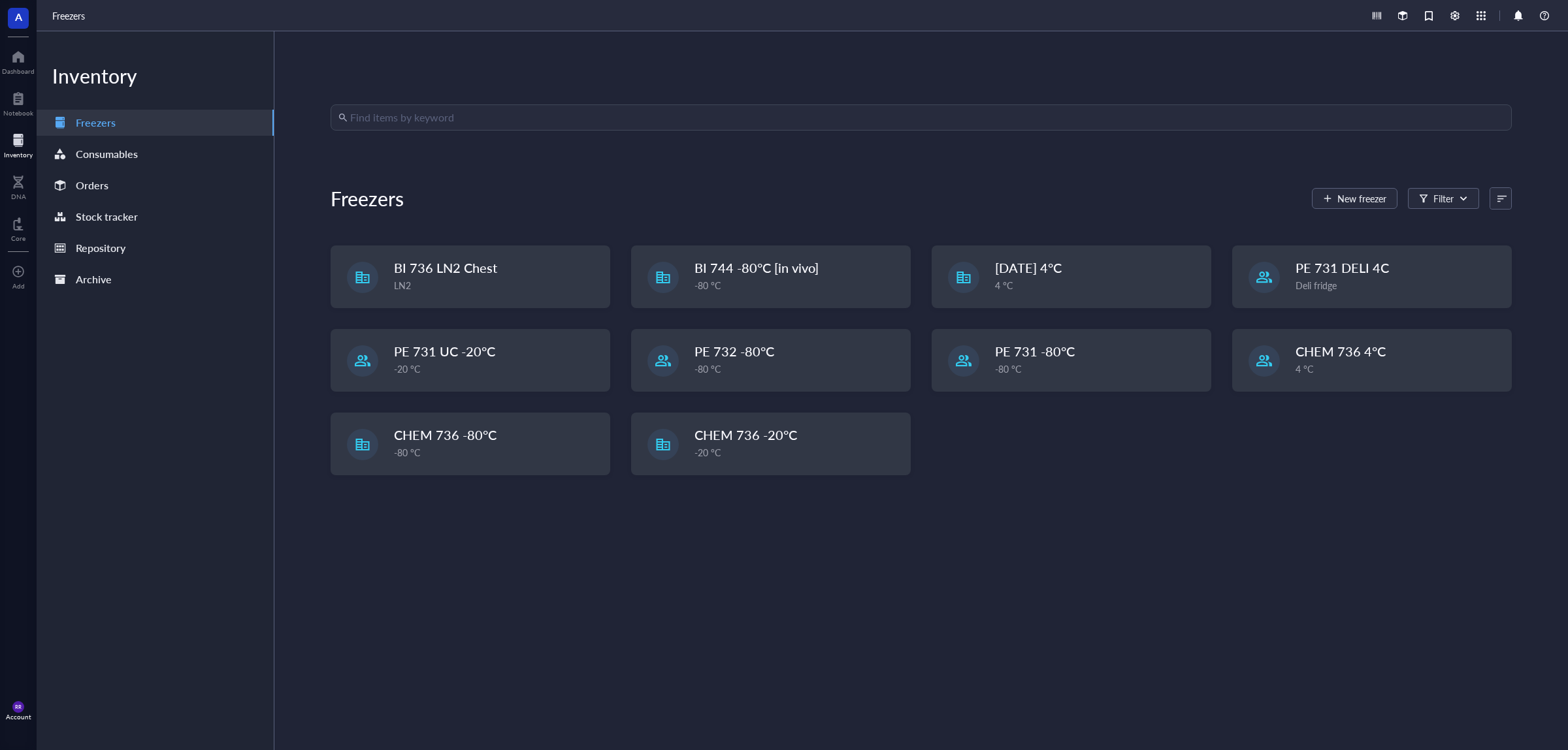
click at [12, 10] on span "A" at bounding box center [18, 18] width 21 height 21
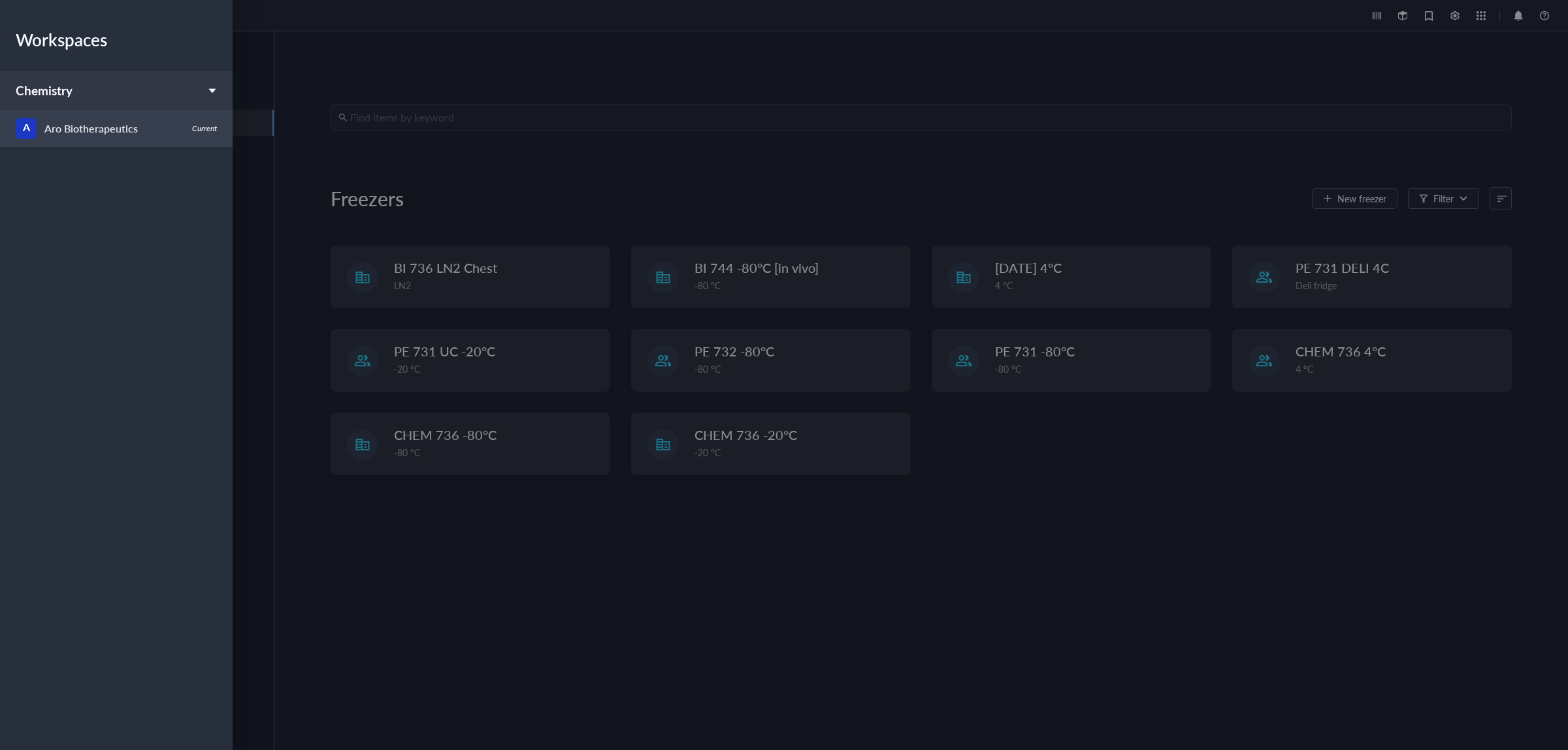
click at [209, 124] on div "Current" at bounding box center [205, 128] width 25 height 10
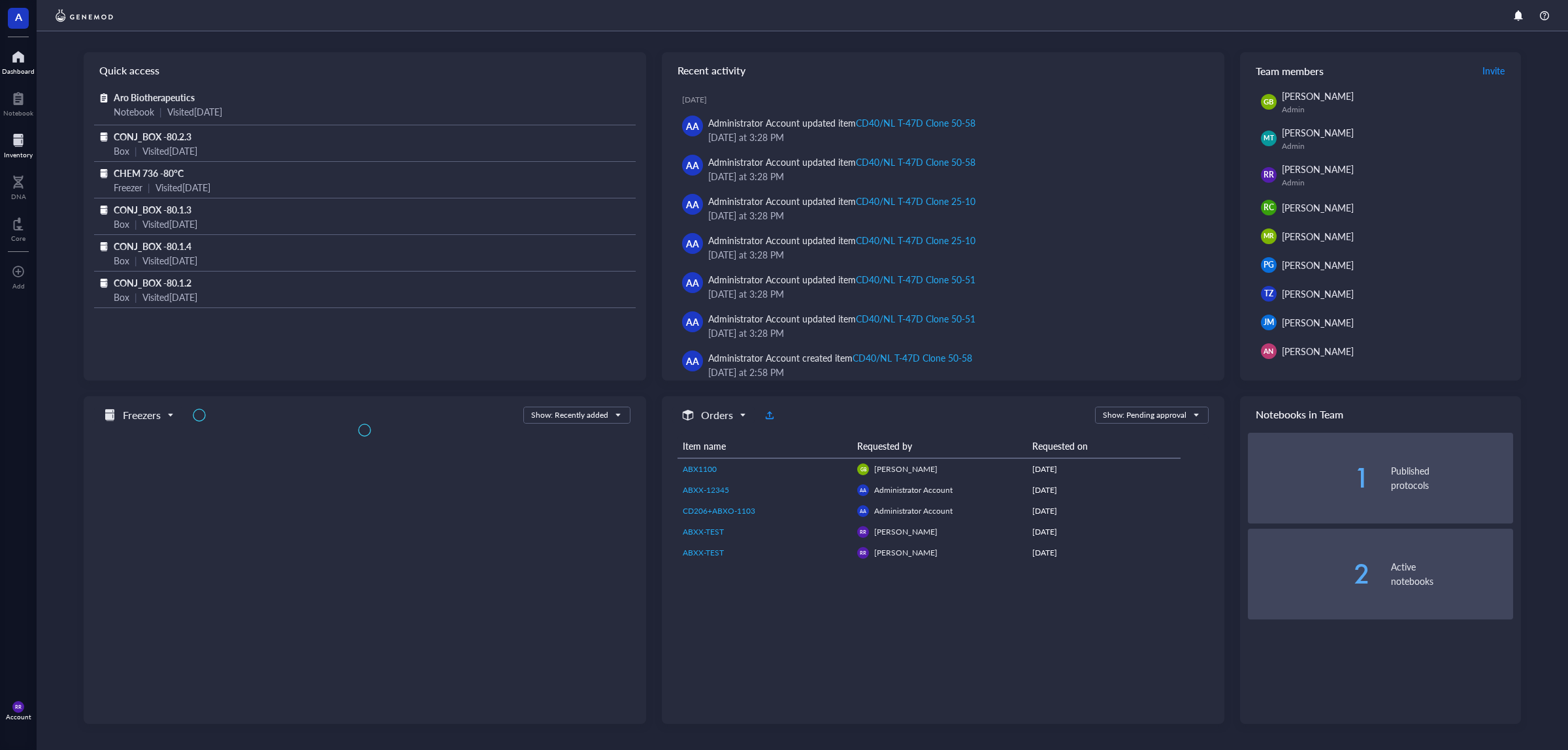
click at [4, 149] on div "Inventory" at bounding box center [18, 144] width 36 height 36
click at [23, 146] on div at bounding box center [18, 140] width 29 height 21
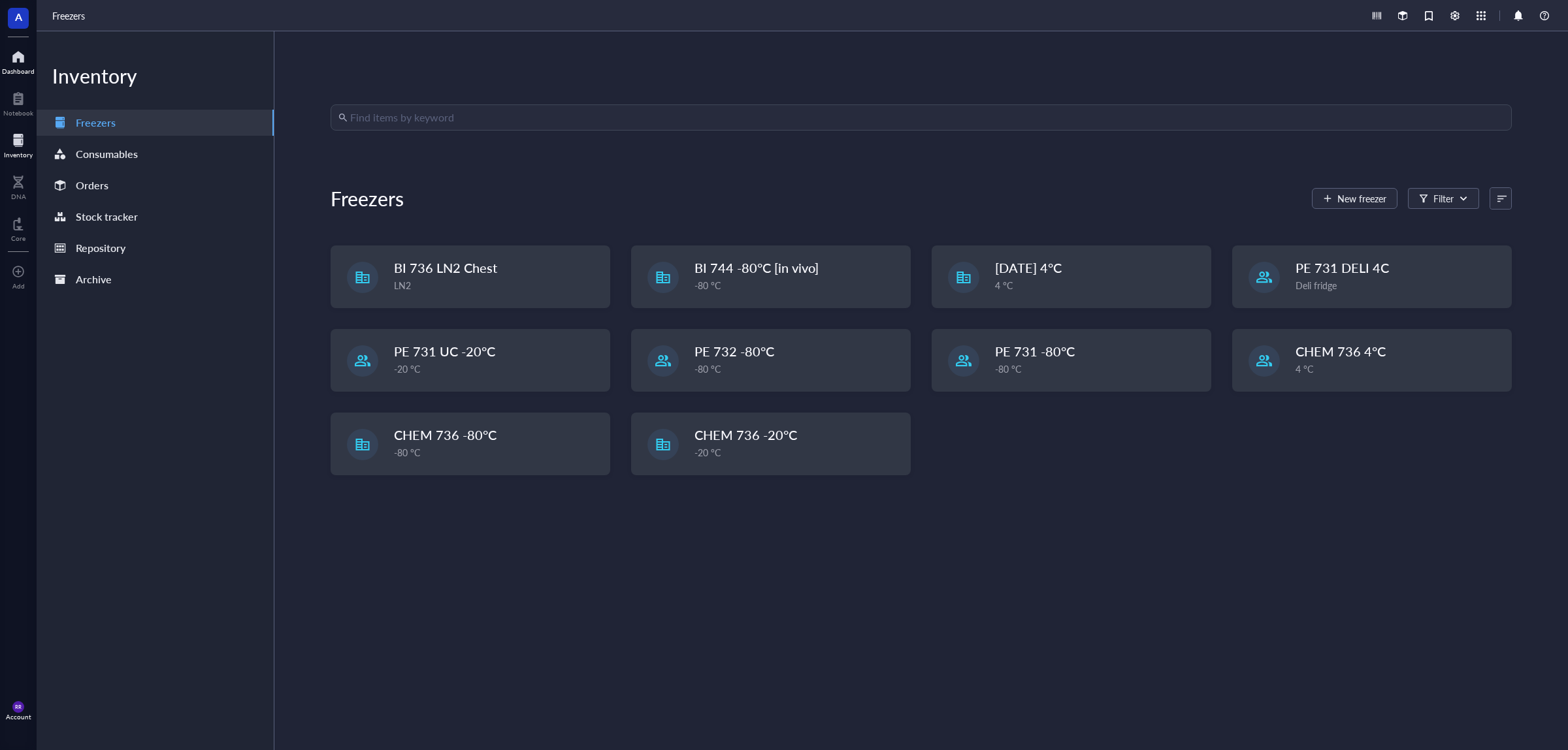
click at [8, 76] on div "Dashboard" at bounding box center [18, 60] width 36 height 36
click at [26, 101] on div at bounding box center [18, 98] width 30 height 21
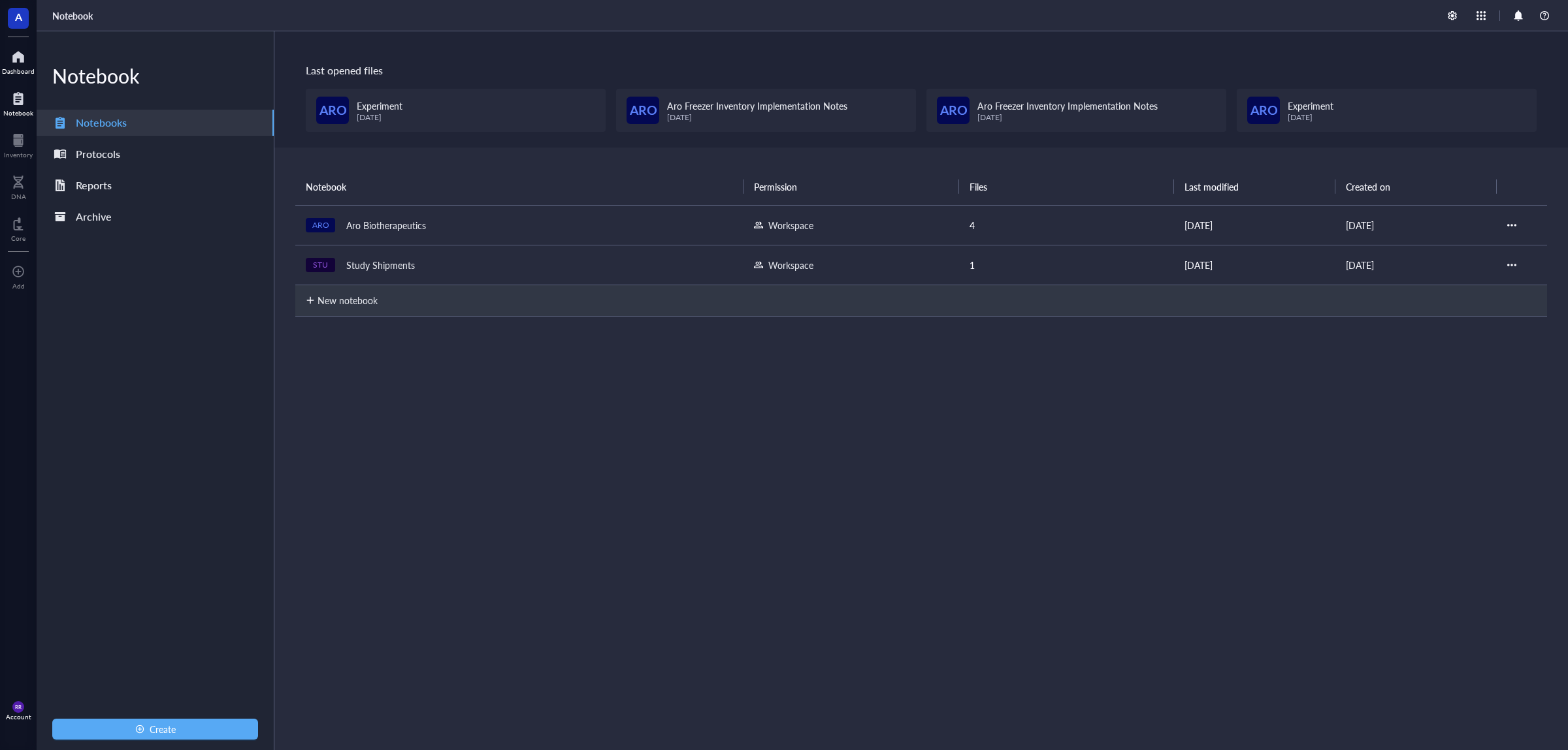
click at [26, 79] on div "A Dashboard Notebook Inventory DNA Core To pick up a draggable item, press the …" at bounding box center [18, 375] width 36 height 750
click at [26, 78] on div "Dashboard" at bounding box center [18, 60] width 36 height 36
click at [0, 70] on div "Dashboard" at bounding box center [18, 60] width 36 height 36
click at [151, 212] on div "Archive" at bounding box center [155, 217] width 237 height 26
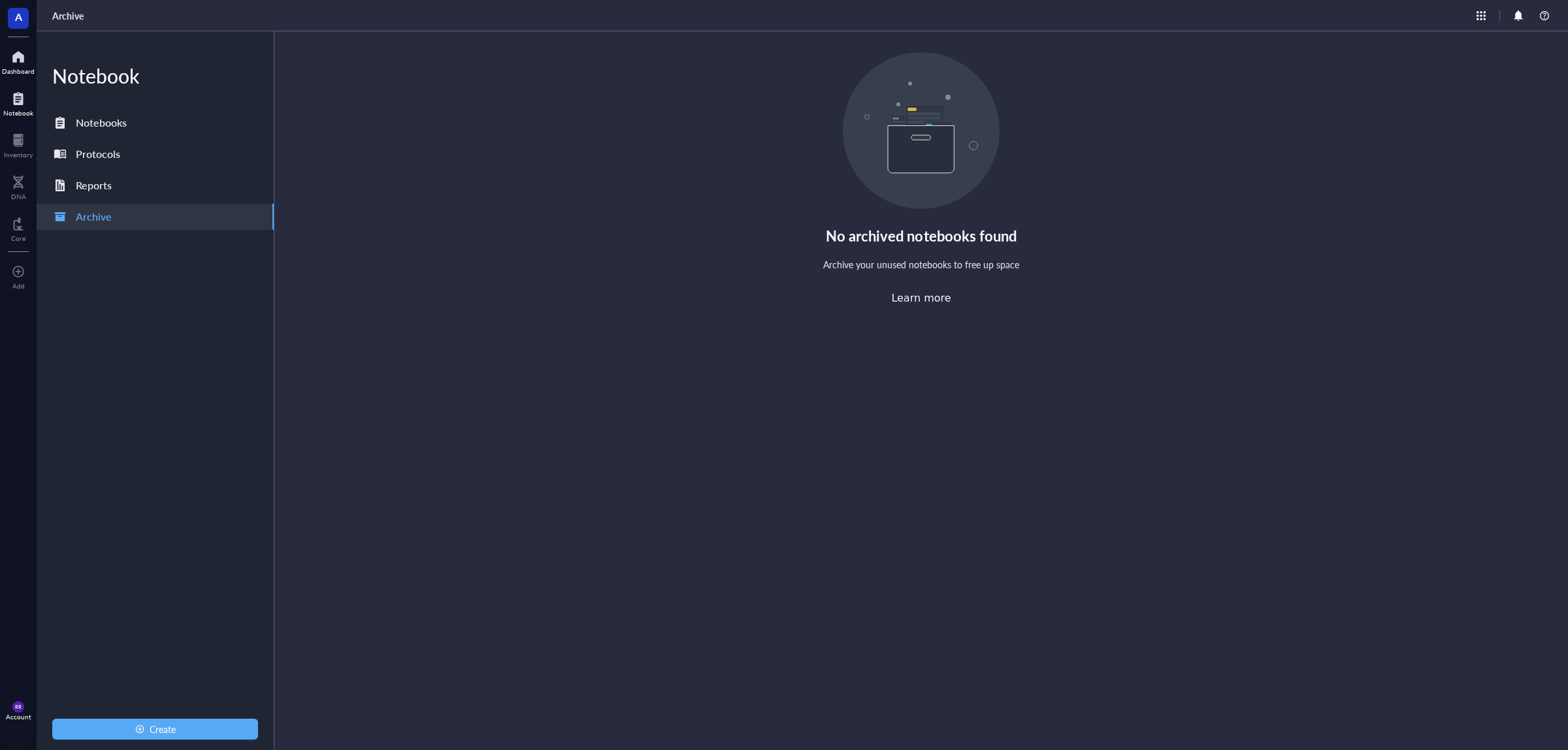
click at [13, 49] on div at bounding box center [18, 57] width 33 height 21
click at [18, 15] on span "A" at bounding box center [18, 16] width 8 height 16
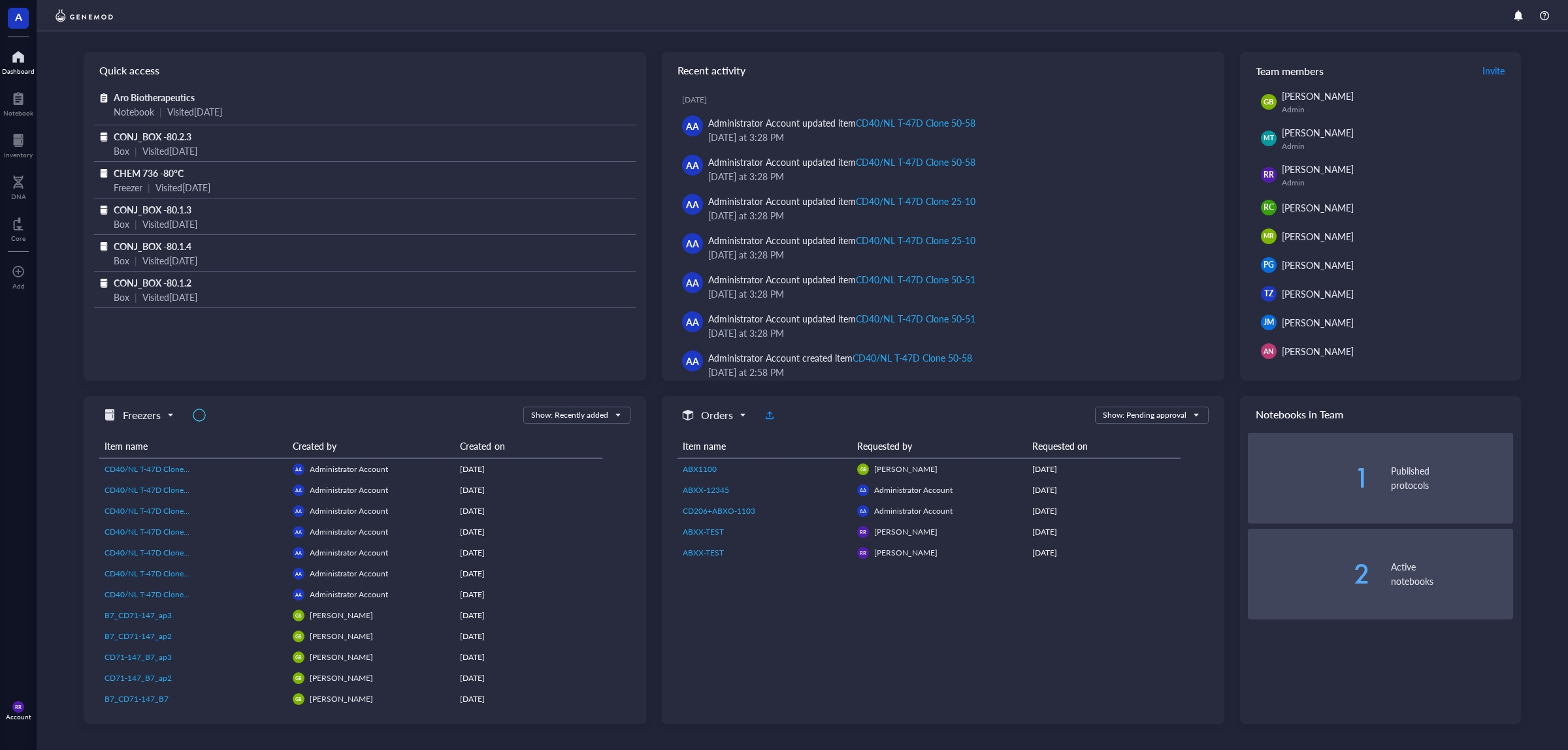
click at [1554, 13] on div at bounding box center [802, 16] width 1531 height 31
click at [1521, 12] on div at bounding box center [1518, 15] width 16 height 16
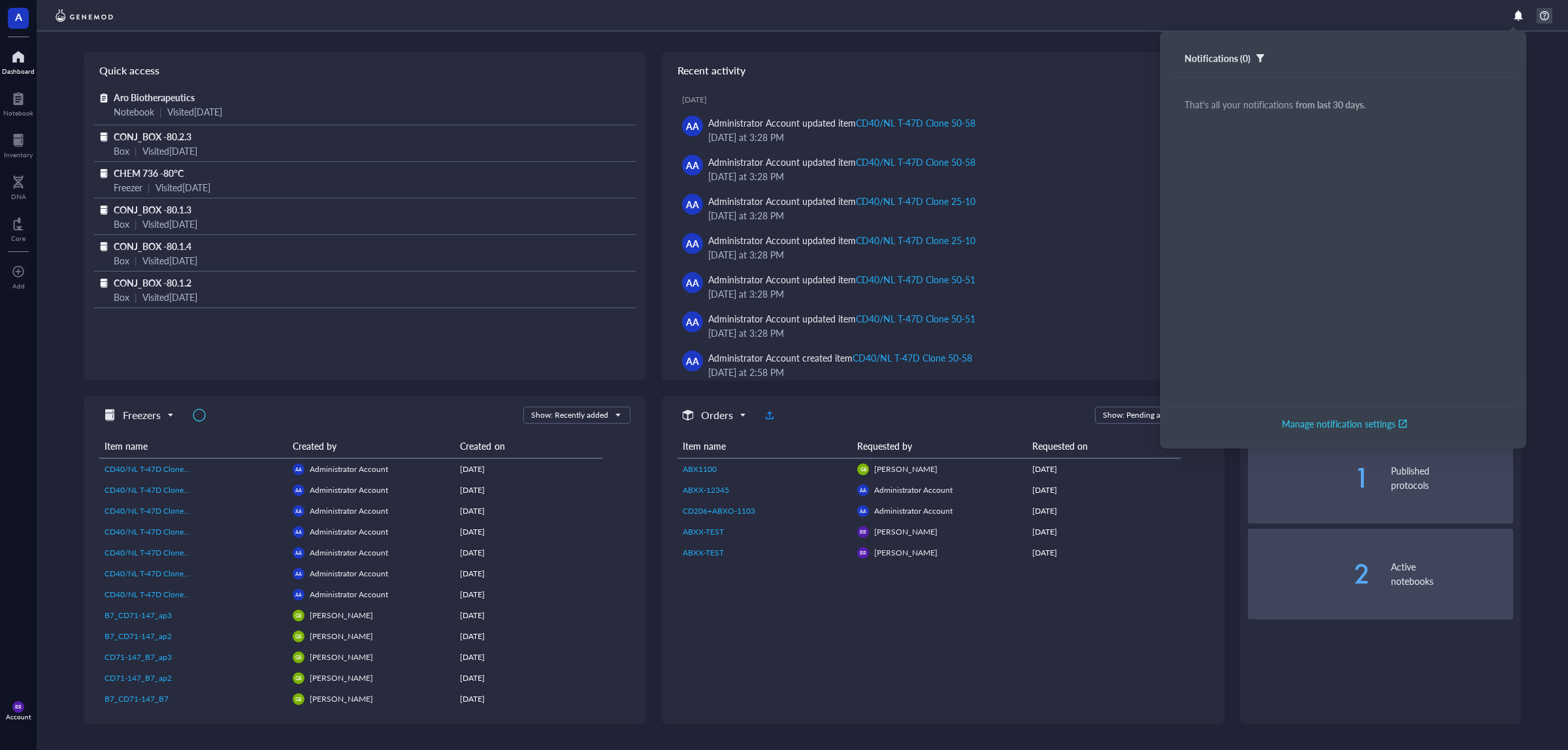
click at [1549, 19] on div at bounding box center [1544, 15] width 16 height 16
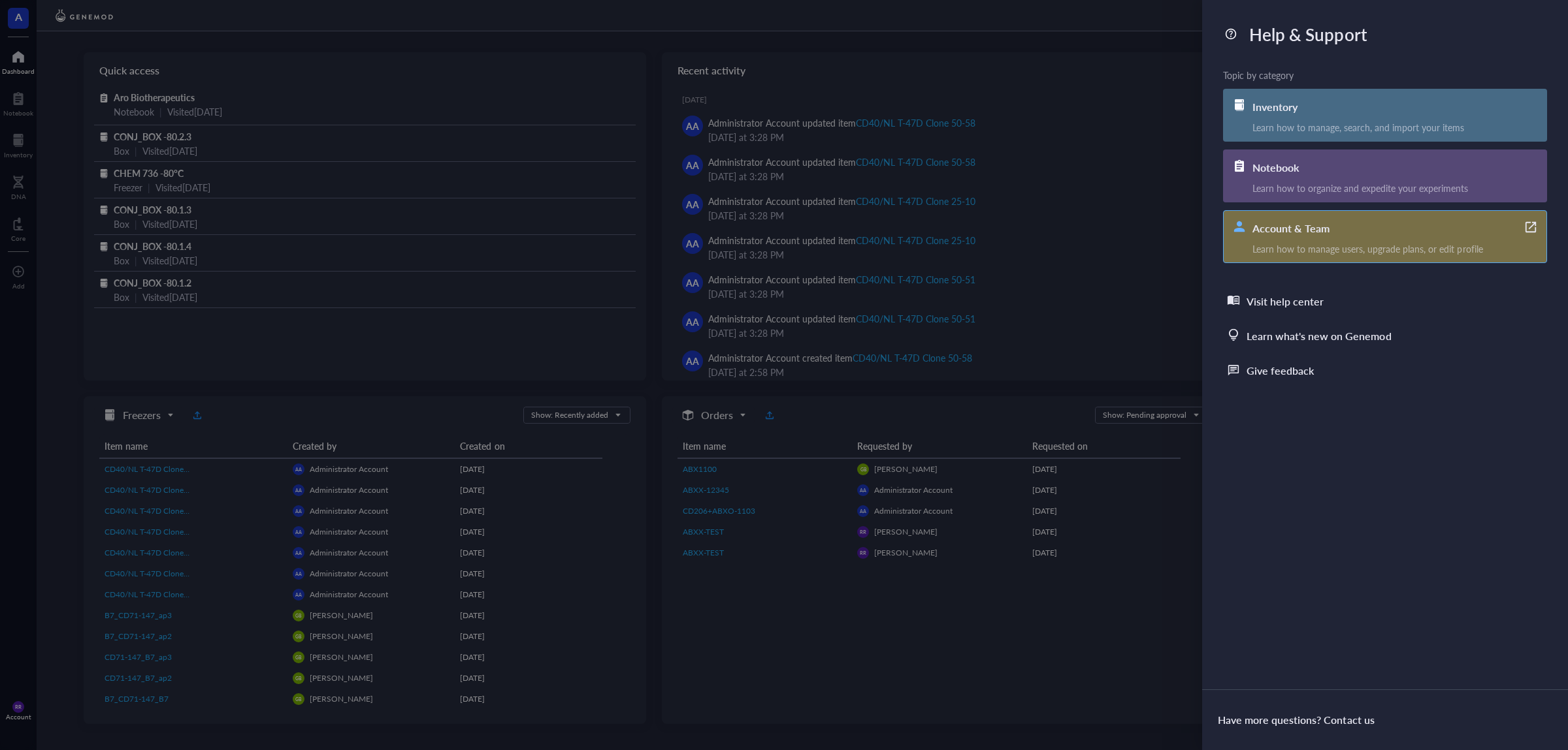
click at [1374, 245] on div "Learn how to manage users, upgrade plans, or edit profile" at bounding box center [1399, 248] width 294 height 12
click at [1143, 80] on div at bounding box center [784, 375] width 1568 height 750
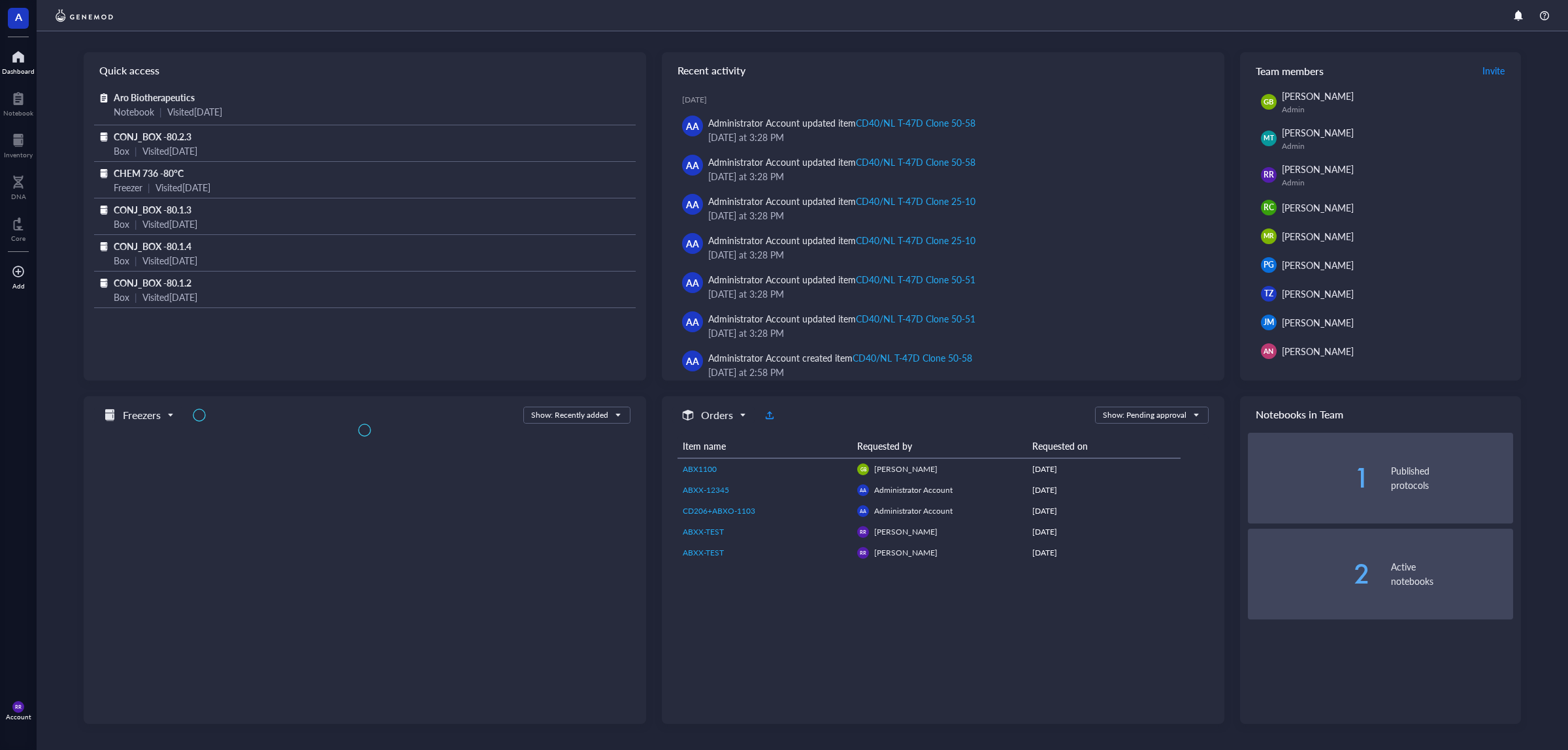
click at [5, 271] on div "Add" at bounding box center [18, 275] width 36 height 36
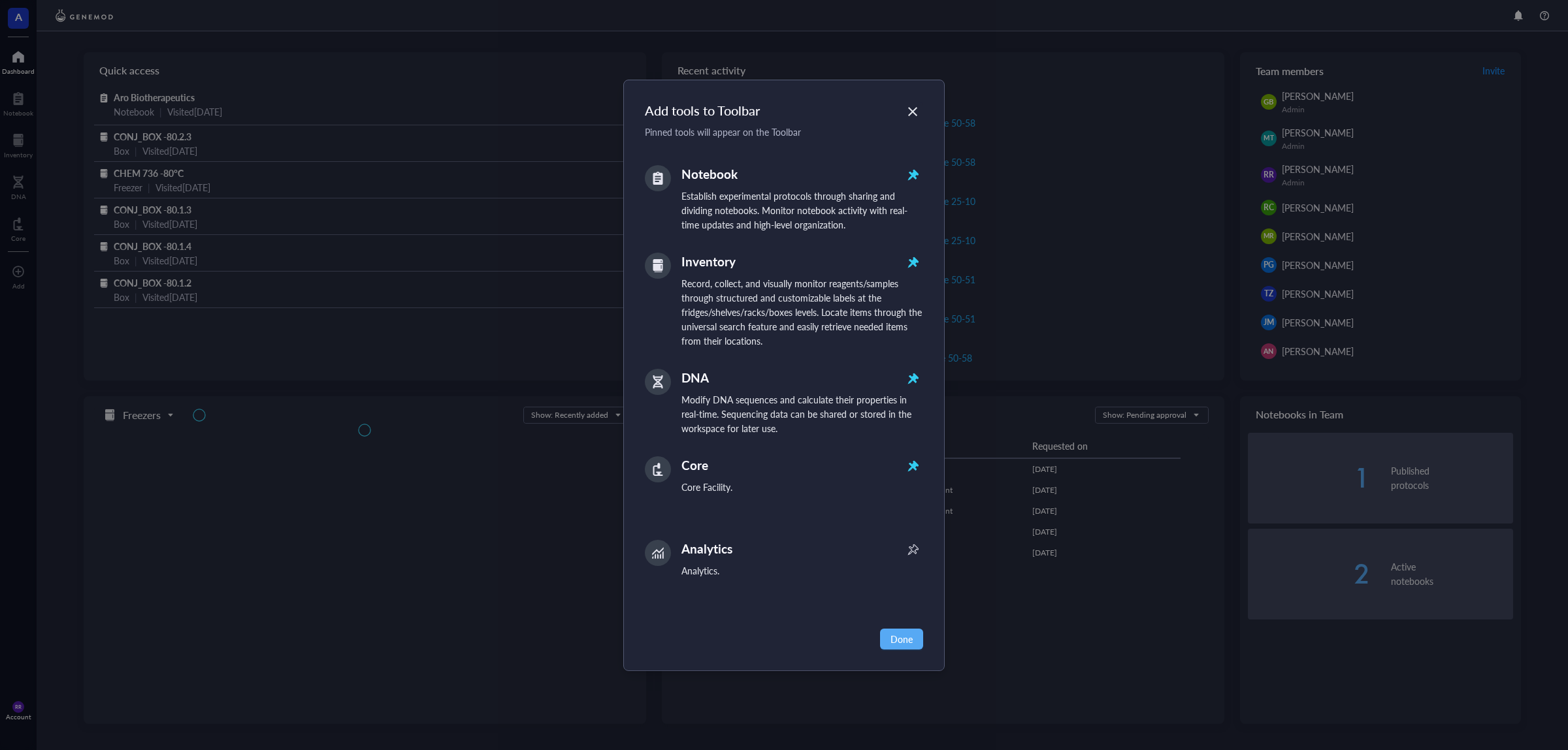
click at [657, 470] on icon at bounding box center [657, 469] width 13 height 13
click at [915, 108] on icon "Close" at bounding box center [913, 111] width 12 height 12
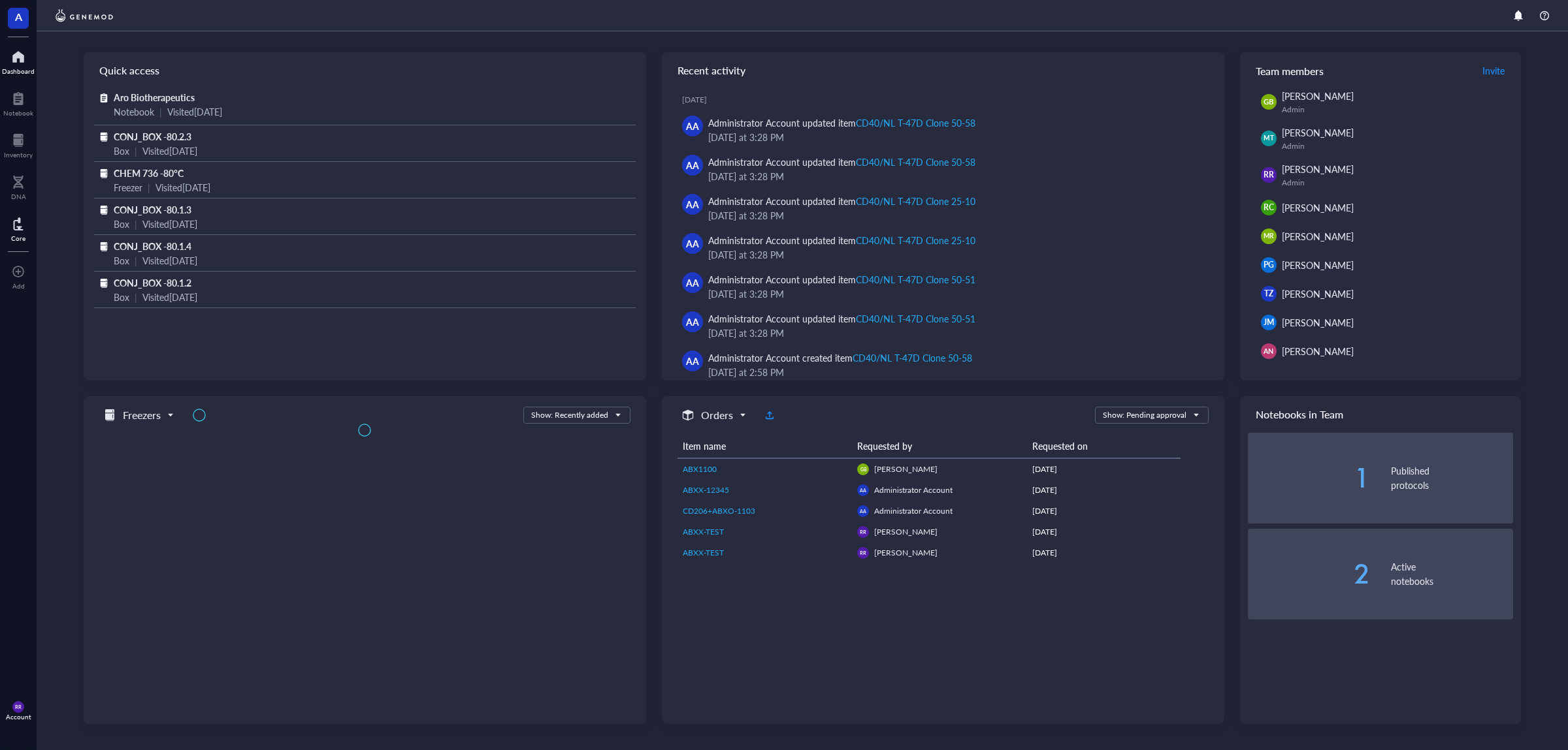
click at [3, 224] on div "Core" at bounding box center [18, 227] width 36 height 36
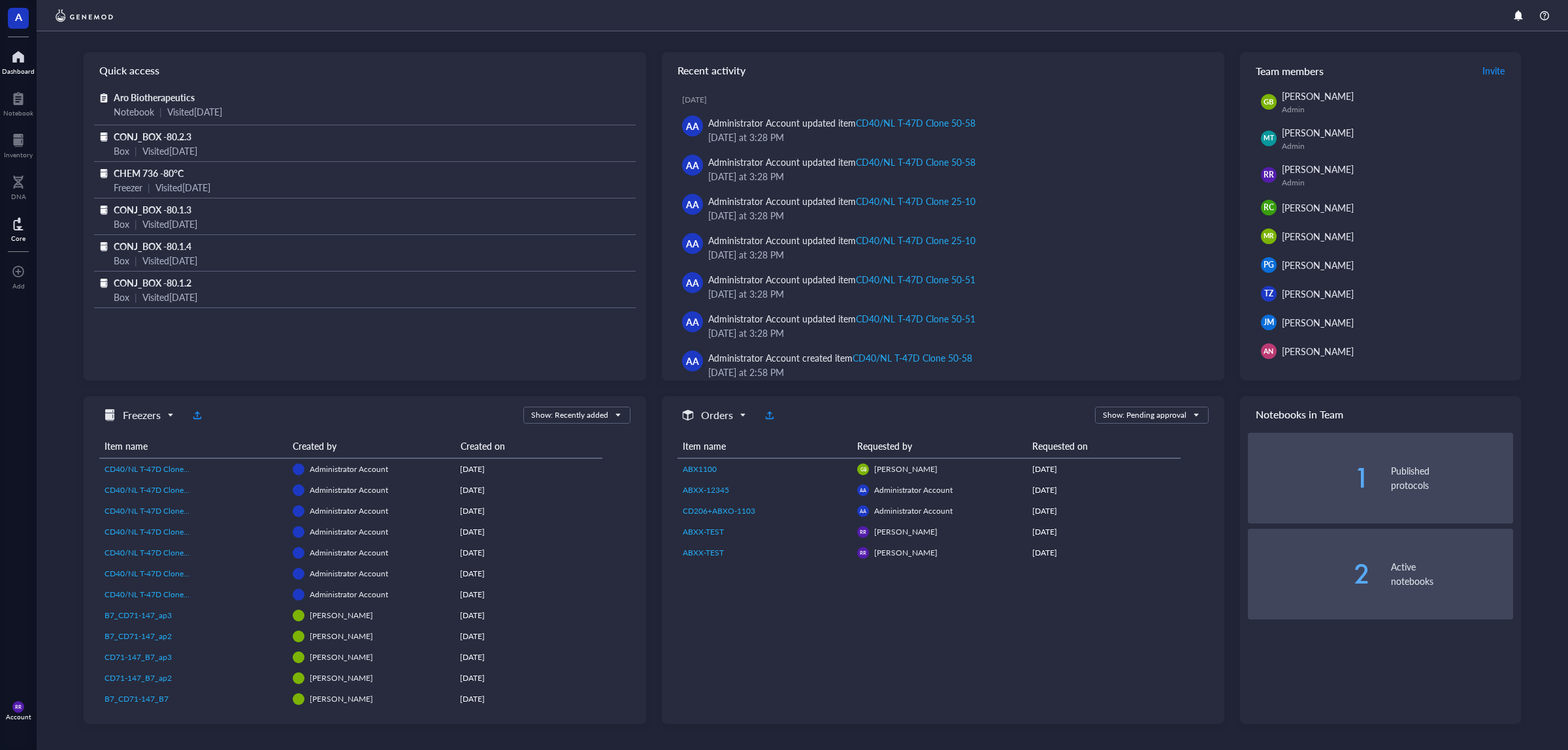
click at [14, 228] on div at bounding box center [18, 224] width 14 height 21
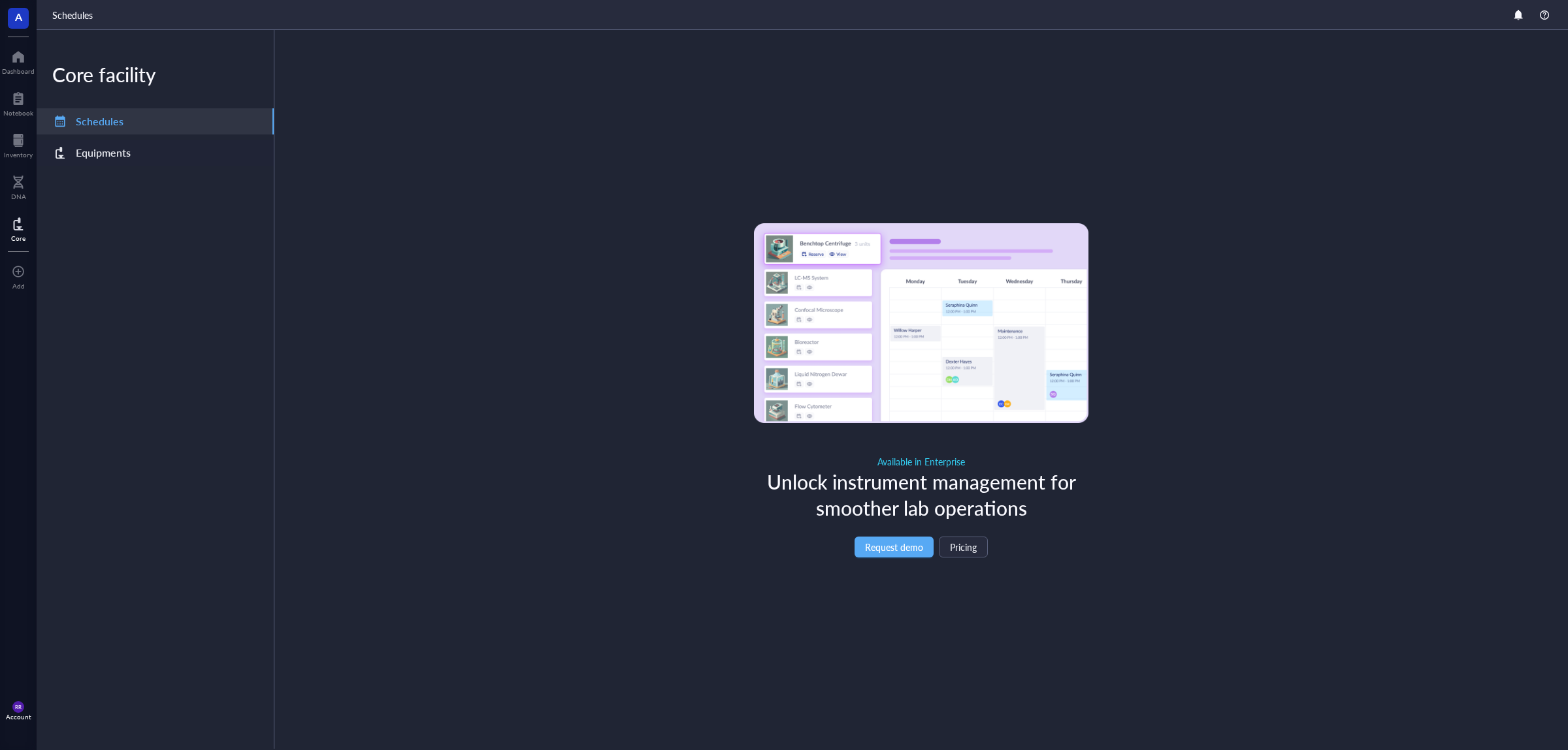
click at [126, 151] on div "Equipments" at bounding box center [103, 152] width 55 height 18
click at [1, 721] on div "RR Account" at bounding box center [18, 710] width 36 height 36
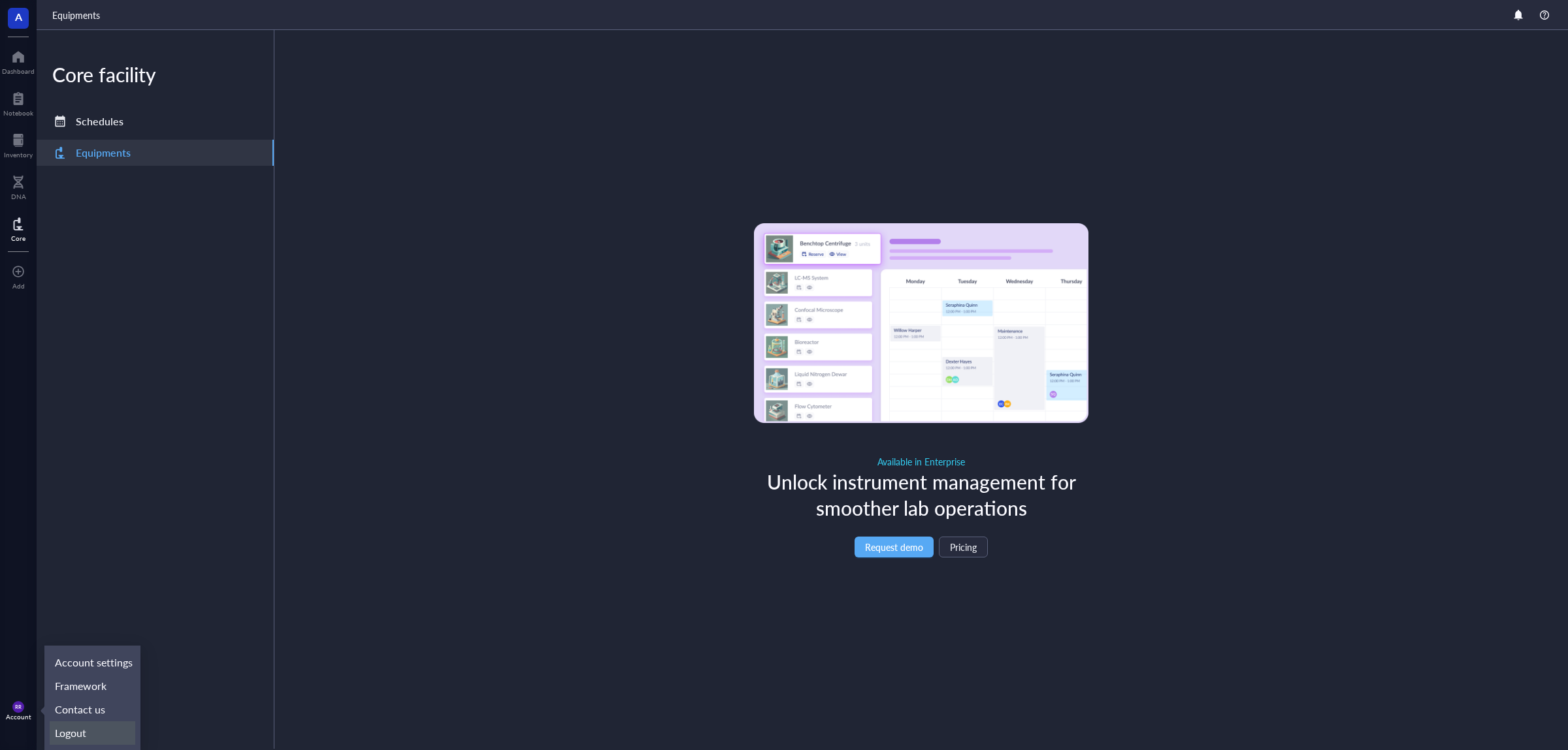
click at [99, 731] on link "Logout" at bounding box center [92, 733] width 86 height 23
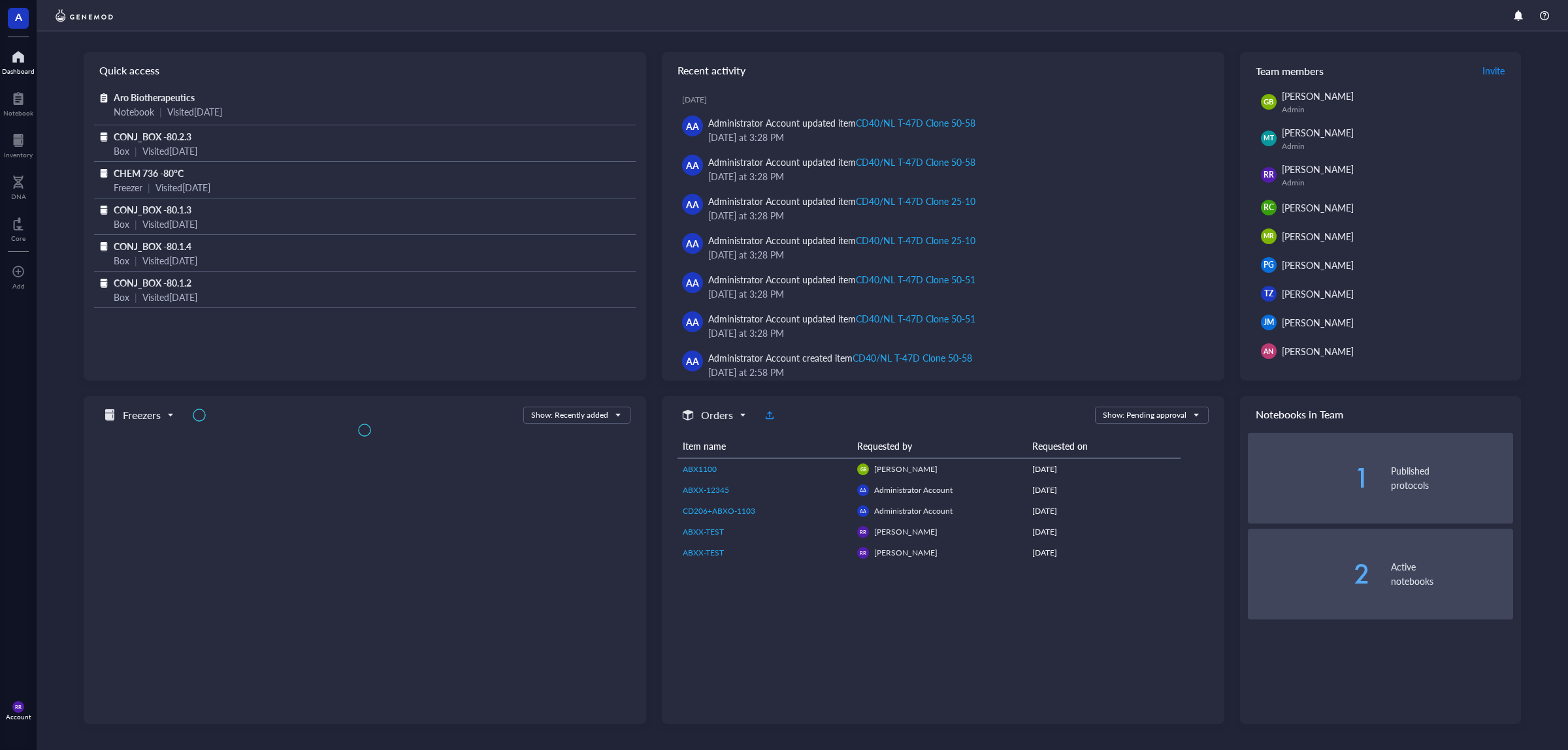
click at [31, 712] on div "RR Account" at bounding box center [18, 710] width 36 height 36
click at [114, 665] on link "Account settings" at bounding box center [92, 662] width 86 height 23
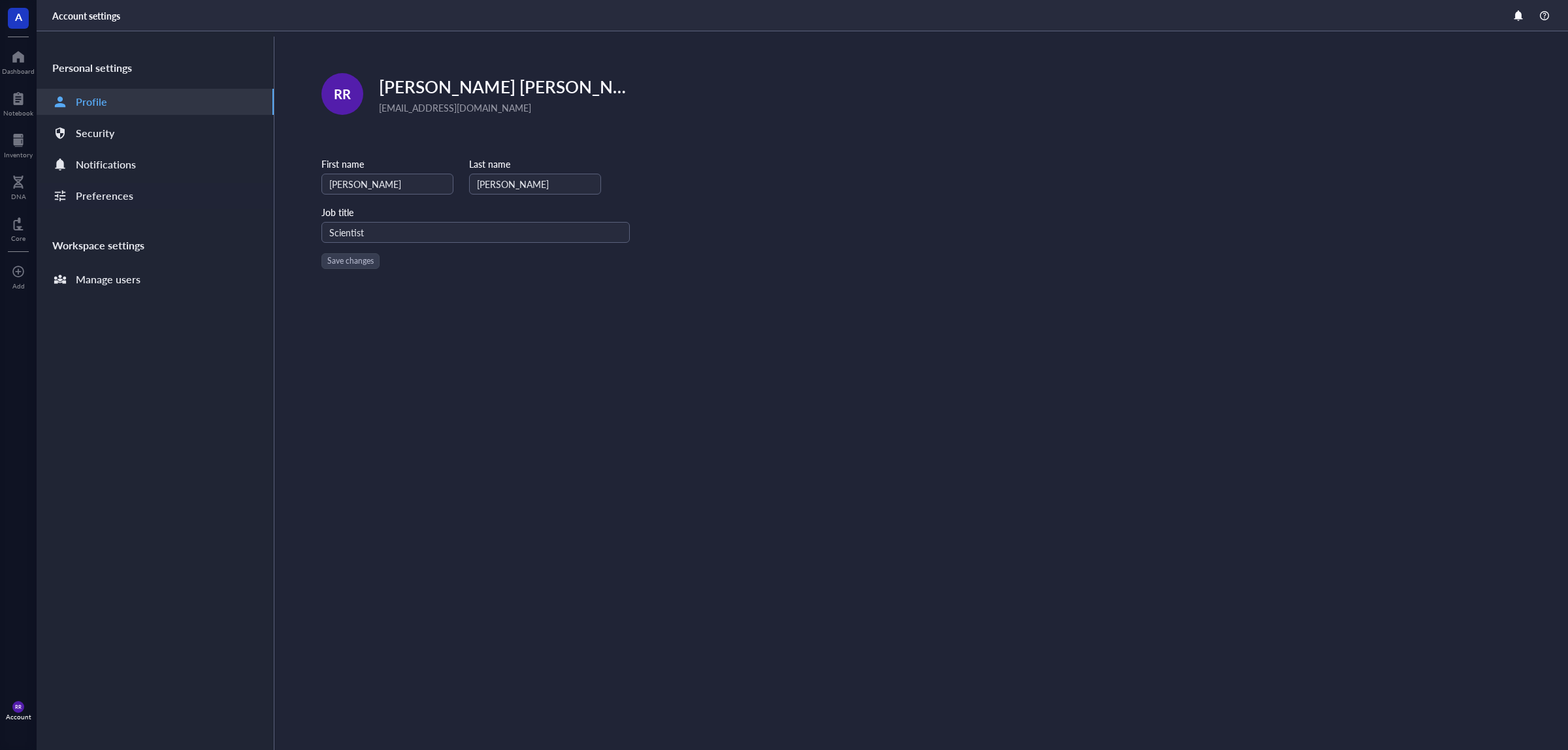
click at [131, 199] on div "Preferences" at bounding box center [155, 196] width 237 height 26
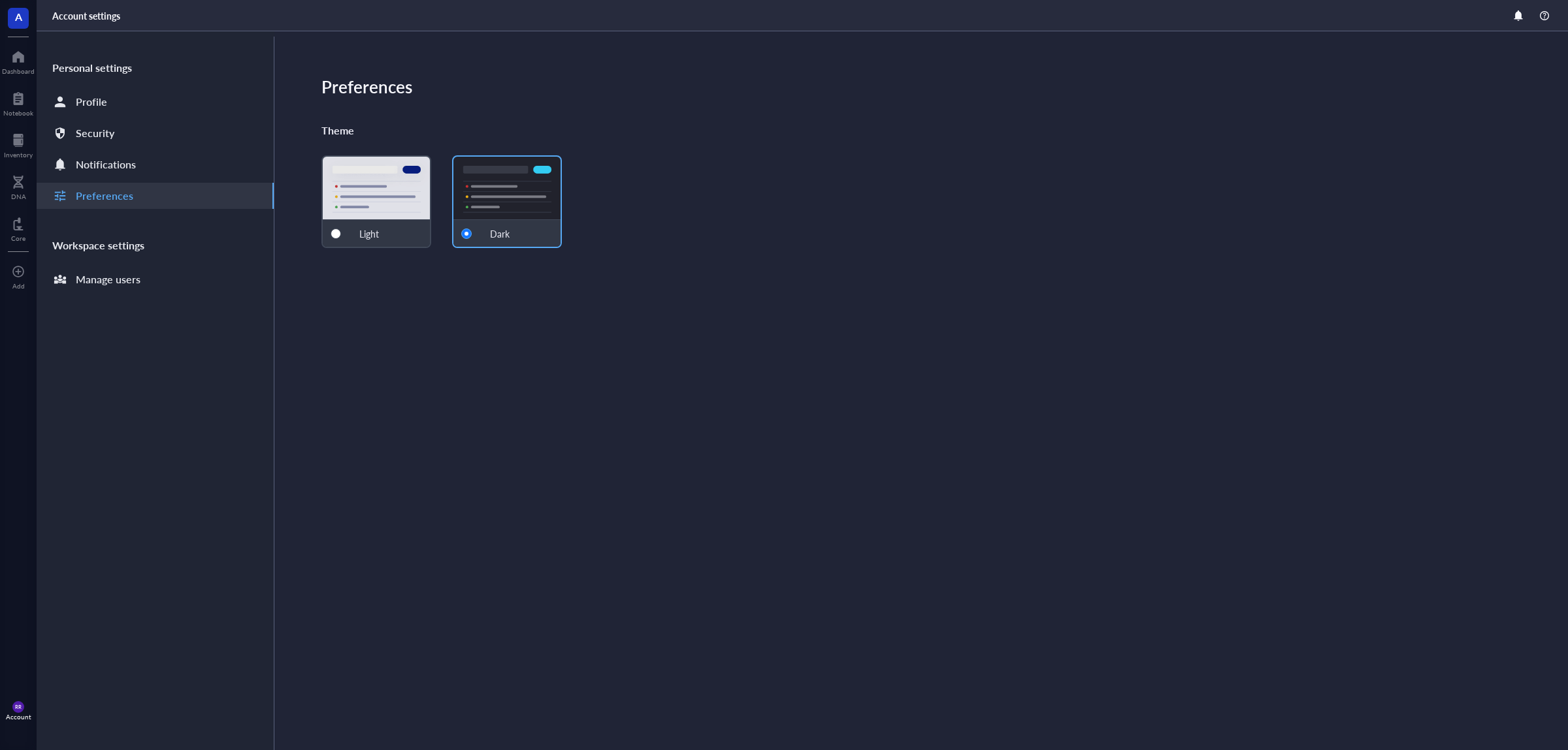
click at [144, 304] on div "Personal settings Profile Security Notifications Preferences Workspace settings…" at bounding box center [155, 393] width 238 height 714
click at [146, 267] on div "Manage users" at bounding box center [155, 280] width 237 height 26
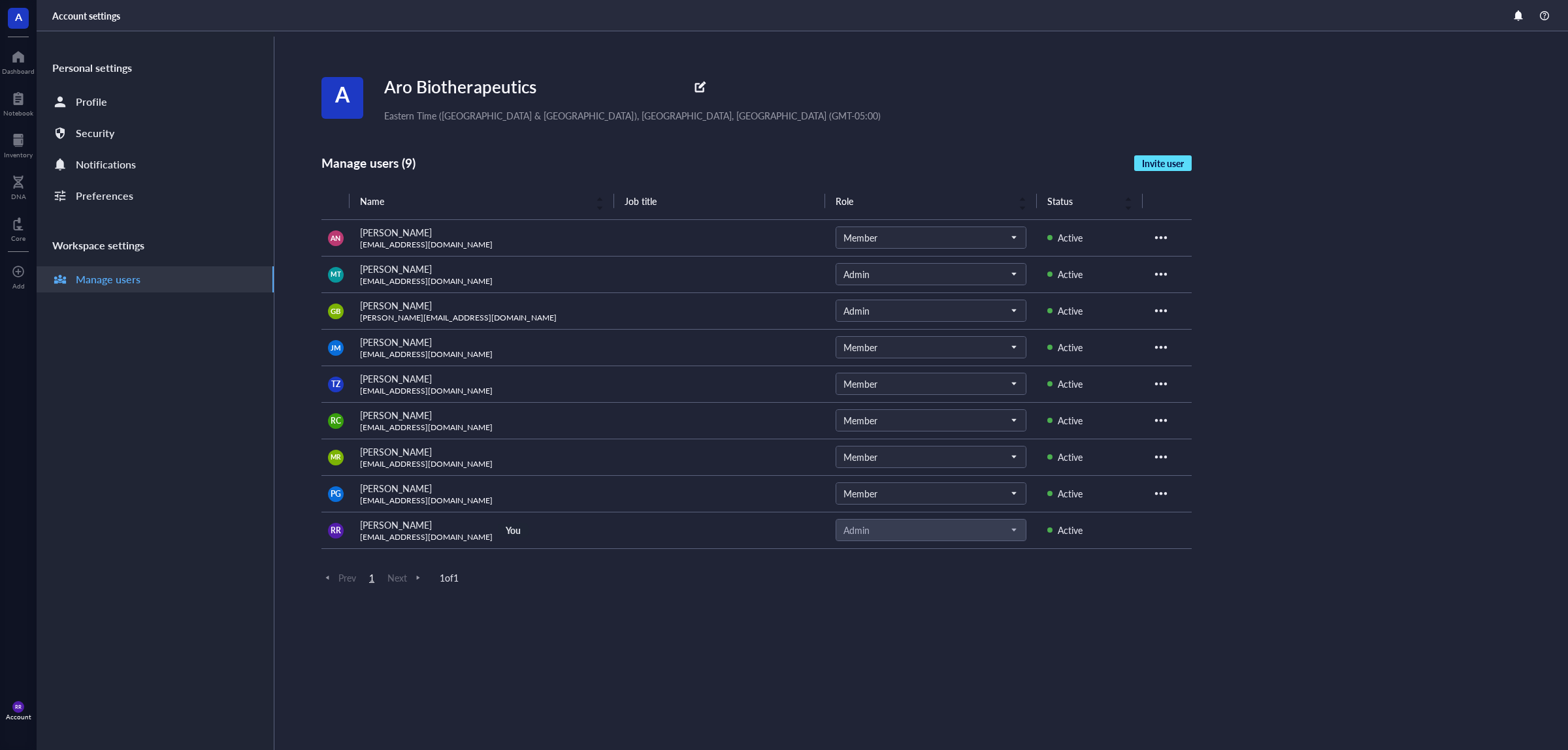
click at [1162, 167] on span "Invite user" at bounding box center [1162, 163] width 42 height 12
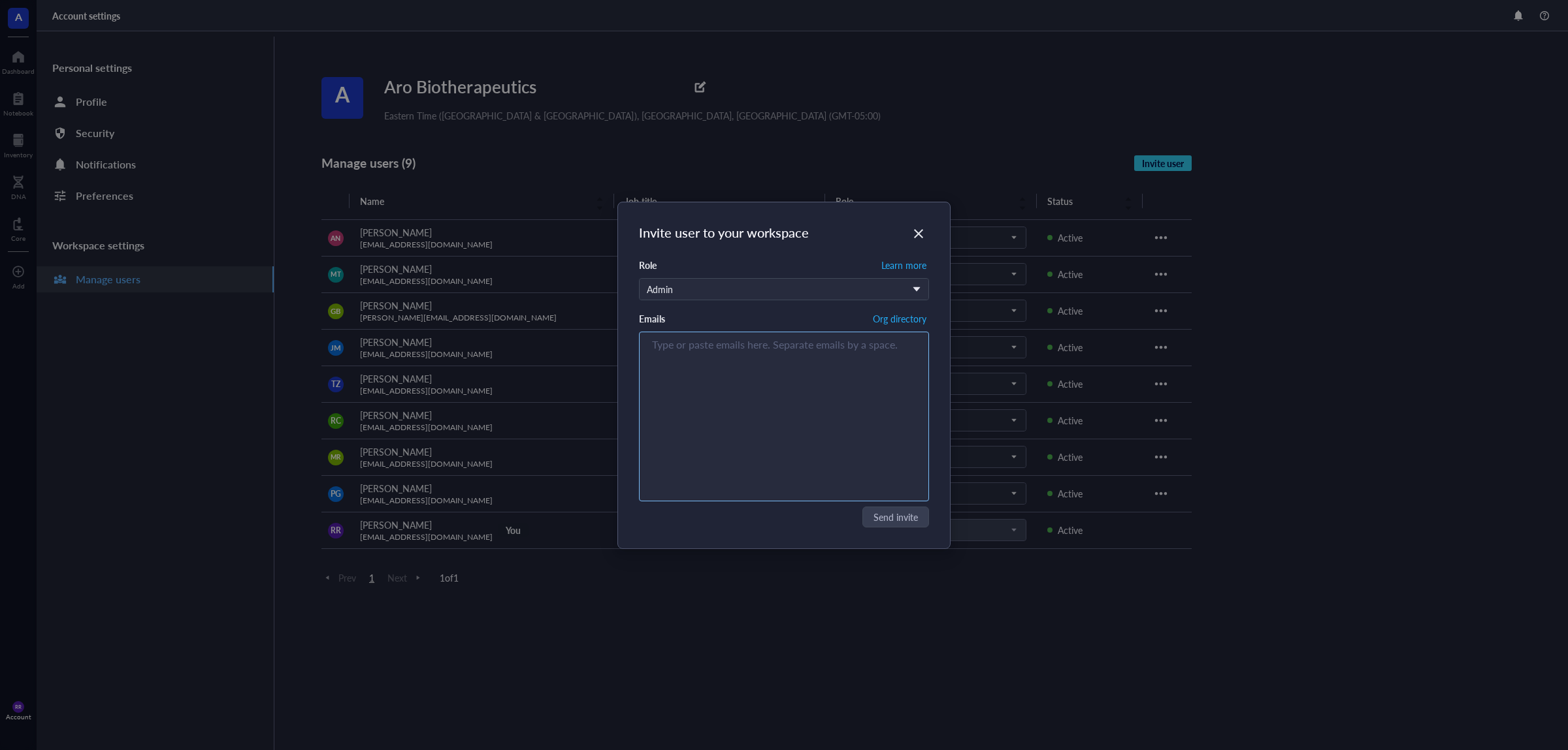
click at [822, 407] on div "Type or paste emails here. Separate emails by a space." at bounding box center [783, 416] width 278 height 163
type input "[EMAIL_ADDRESS][DOMAIN_NAME]"
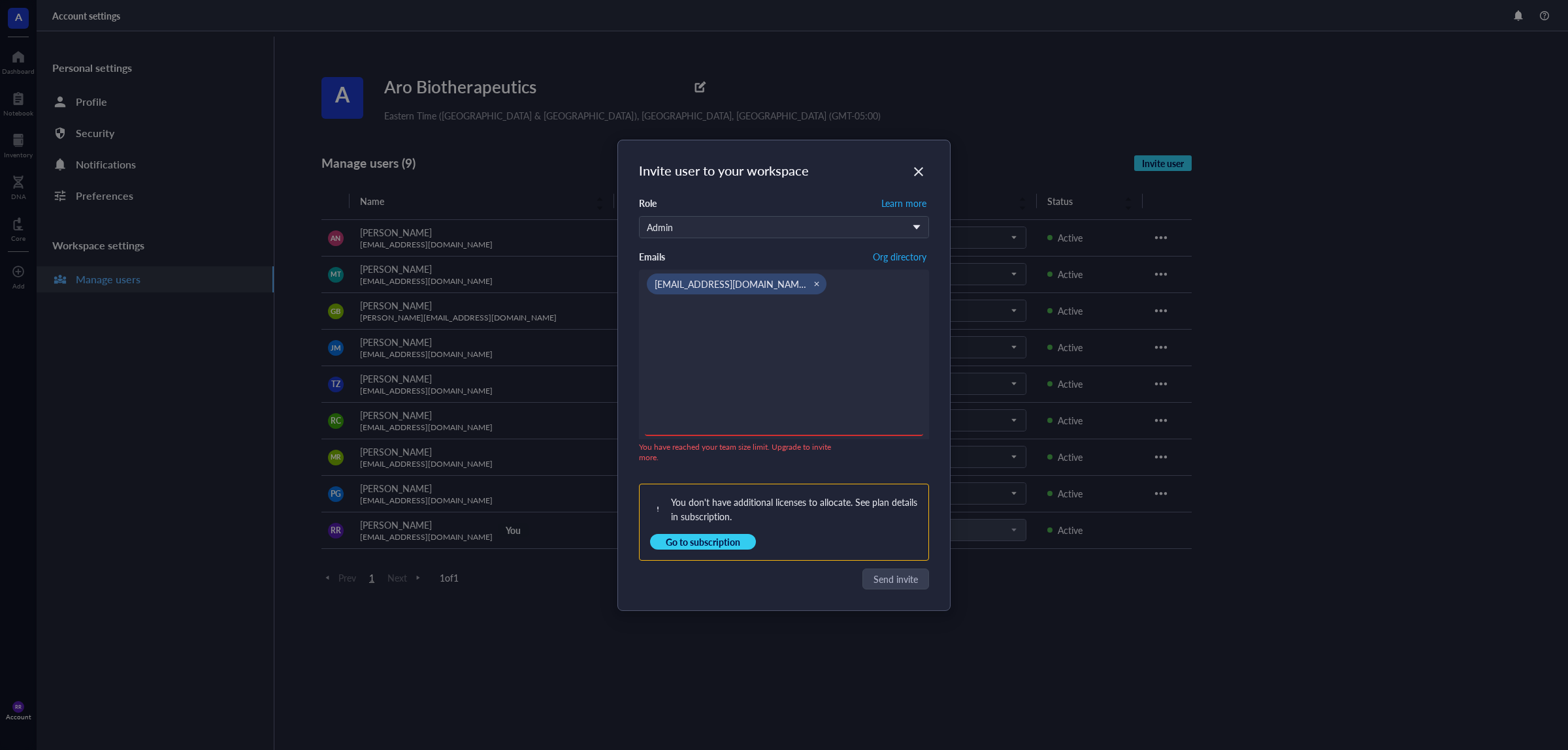
click at [1181, 336] on div "Invite user to your workspace Role Learn more Admin Emails Org directory [EMAIL…" at bounding box center [784, 375] width 1568 height 750
drag, startPoint x: 878, startPoint y: 157, endPoint x: 902, endPoint y: 165, distance: 25.3
click at [879, 157] on div "Invite user to your workspace Role Learn more Admin Emails Org directory [EMAIL…" at bounding box center [783, 375] width 332 height 470
click at [917, 164] on div "Close" at bounding box center [918, 172] width 21 height 21
